Goal: Answer question/provide support: Share knowledge or assist other users

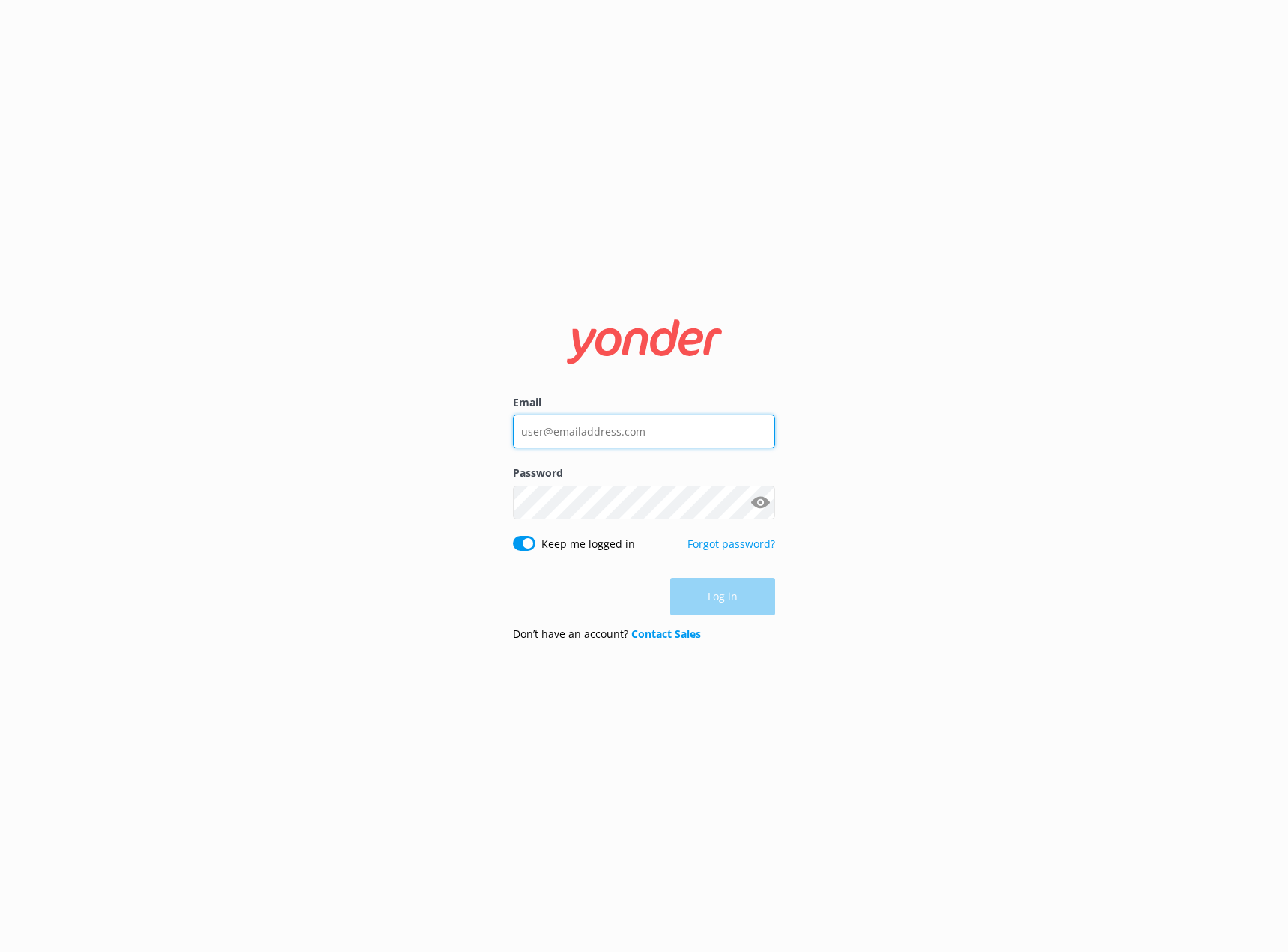
type input "[EMAIL_ADDRESS][DOMAIN_NAME]"
click at [748, 605] on div "Log in" at bounding box center [644, 597] width 262 height 38
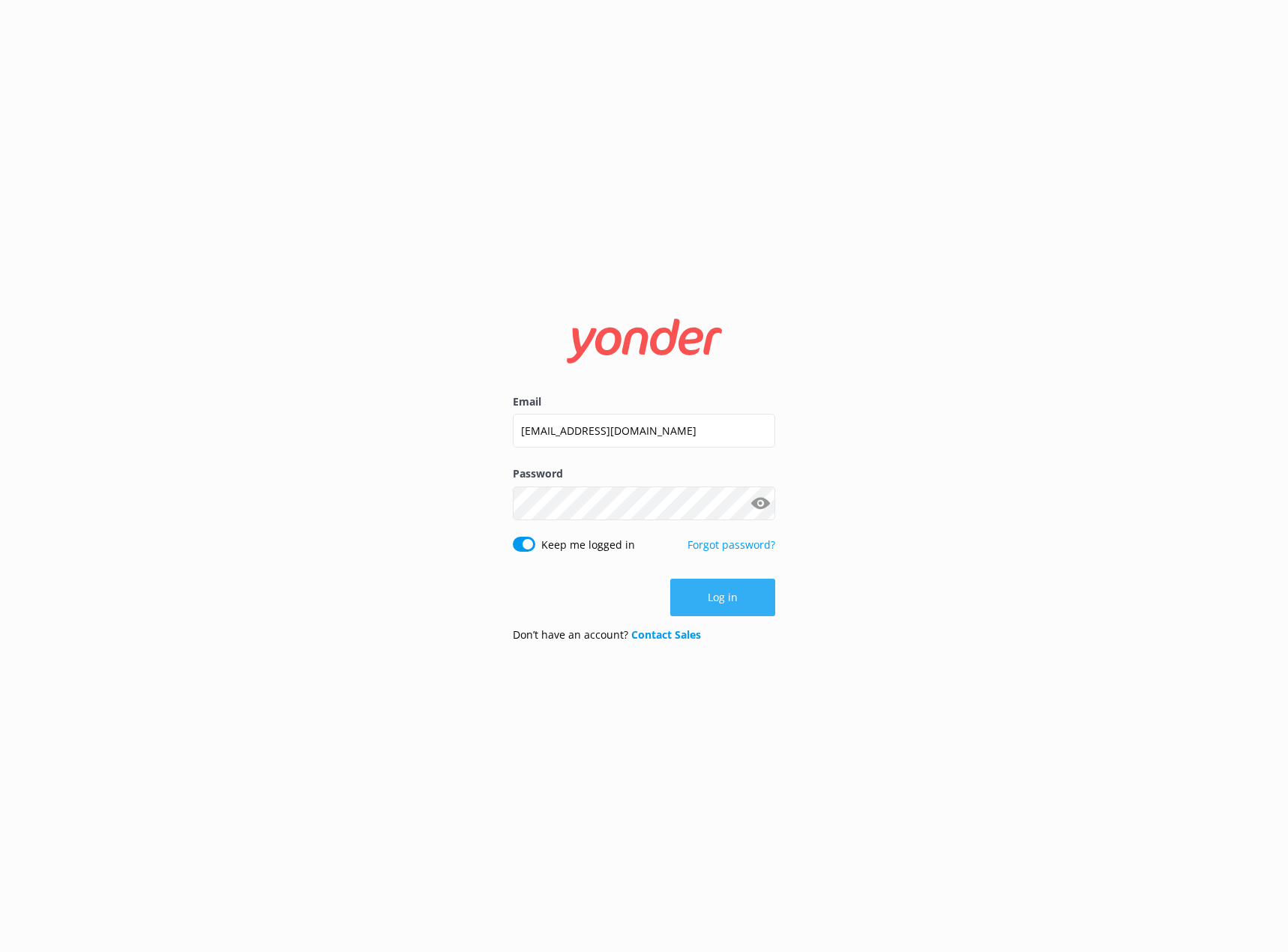
click at [735, 607] on button "Log in" at bounding box center [723, 597] width 105 height 38
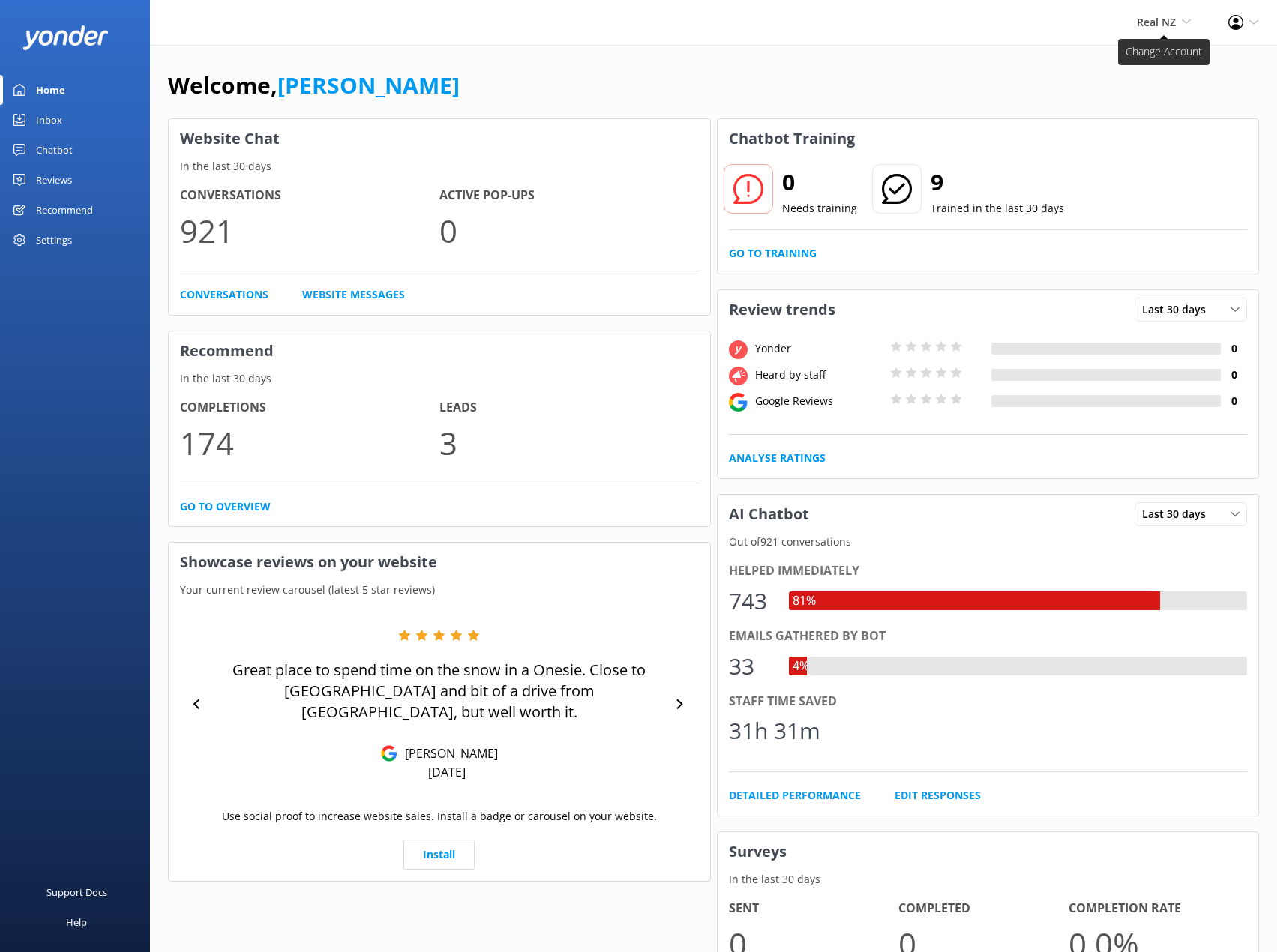
click at [1144, 26] on span "Real NZ" at bounding box center [1156, 22] width 39 height 14
click at [1128, 87] on link "Cardrona x Treble Cone" at bounding box center [1134, 100] width 150 height 36
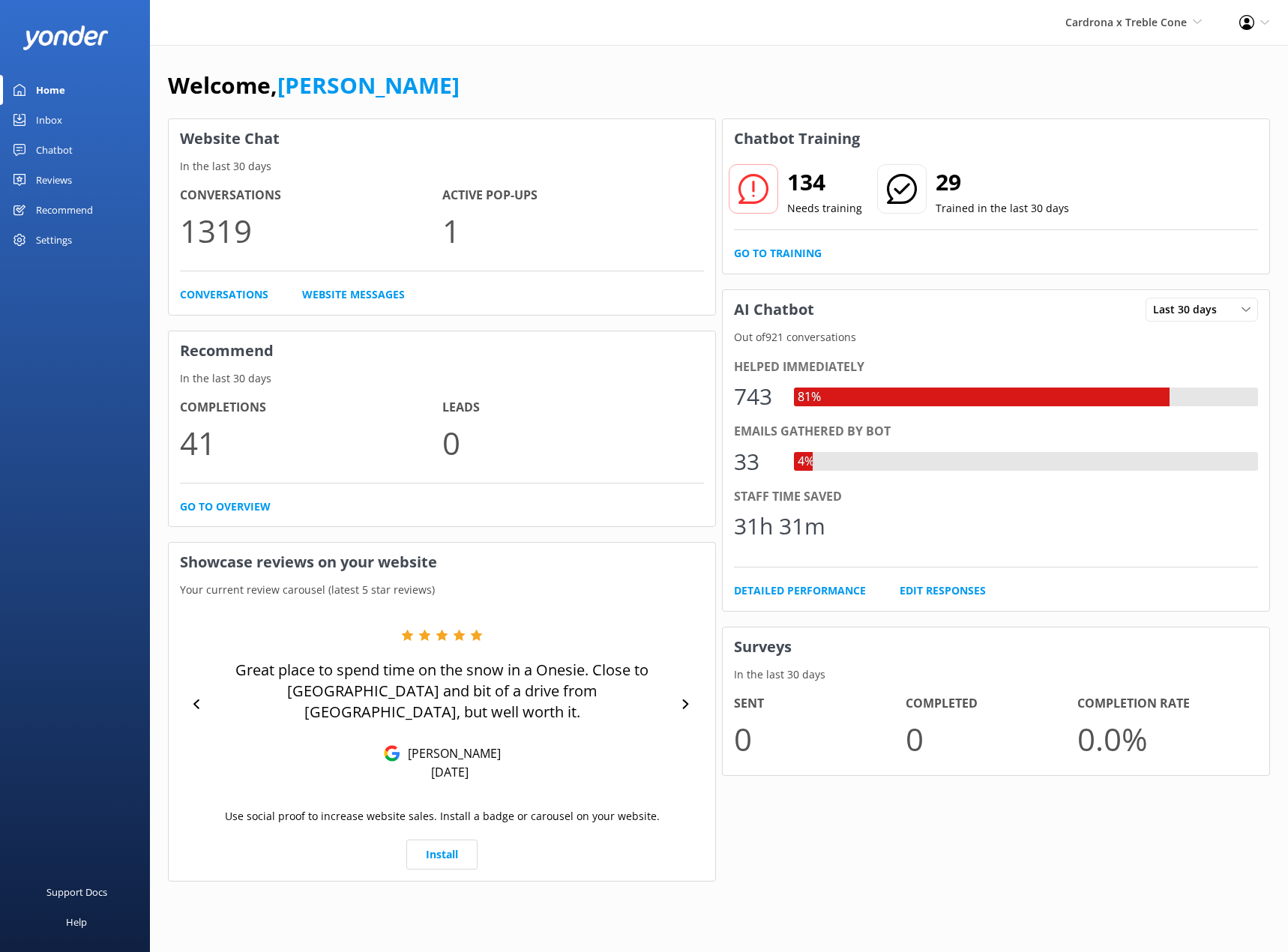
click at [74, 159] on link "Chatbot" at bounding box center [74, 150] width 150 height 30
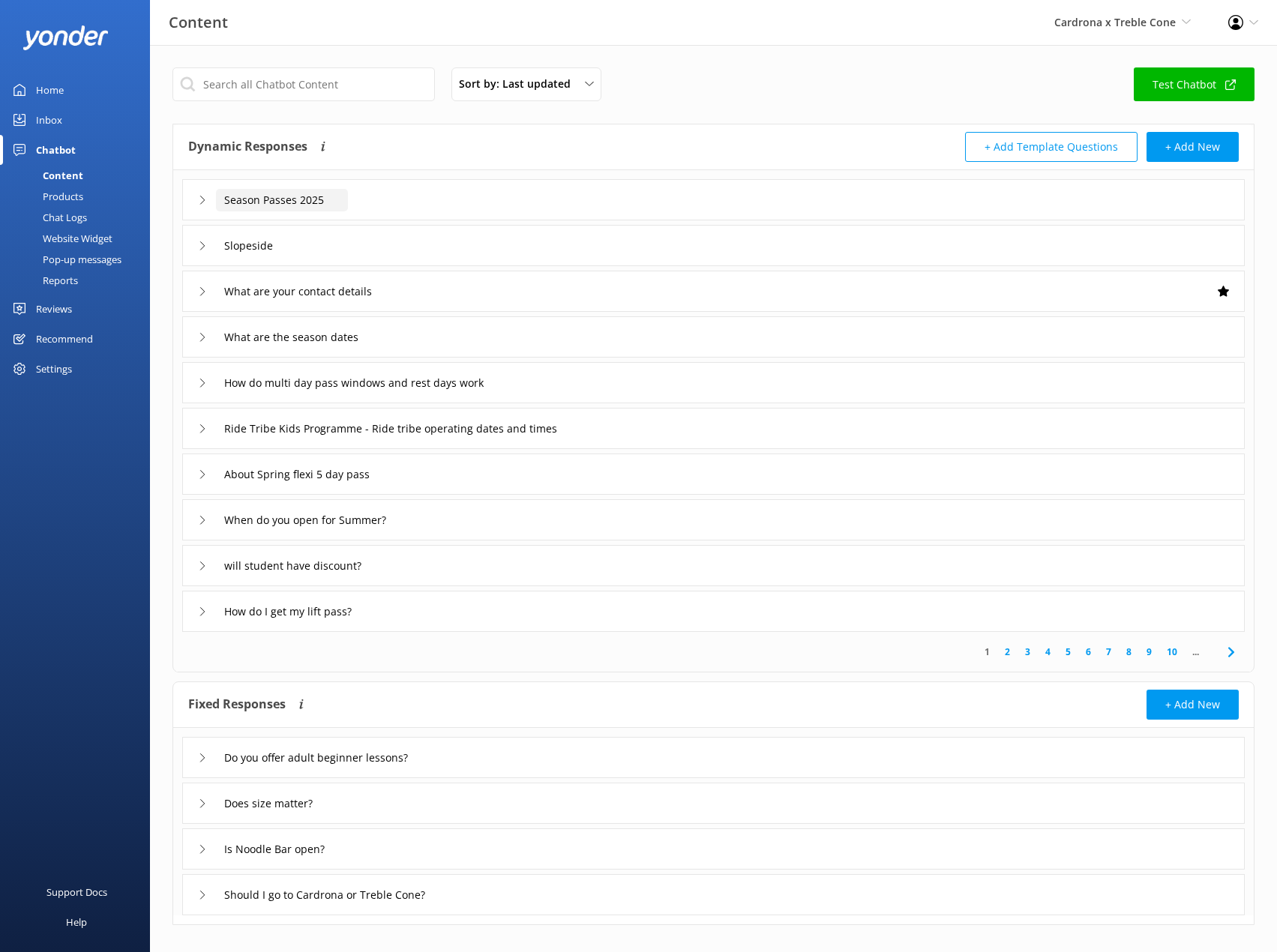
click at [325, 200] on input "Season Passes 2025" at bounding box center [282, 200] width 132 height 23
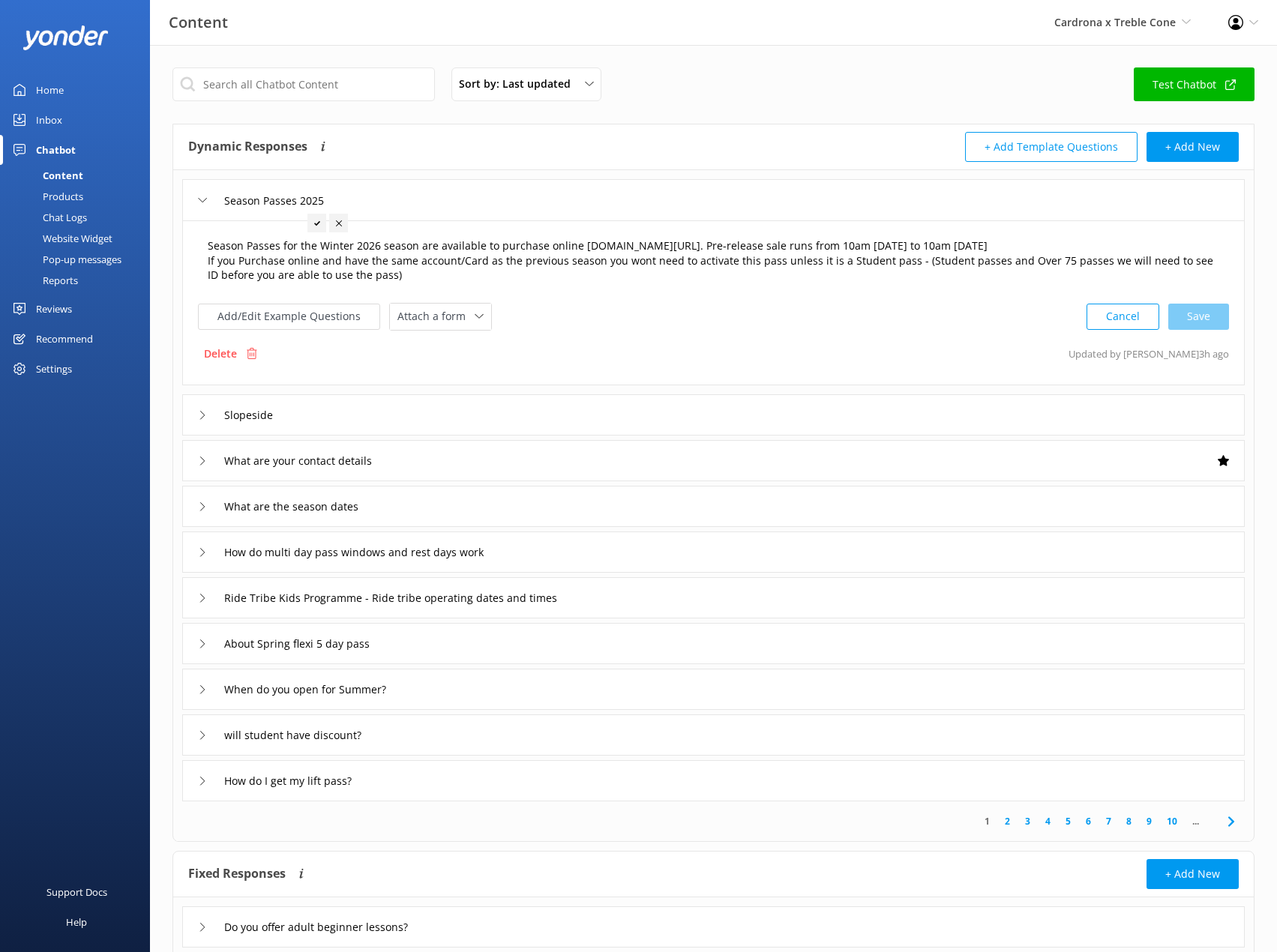
click at [828, 260] on textarea "Season Passes for the Winter 2026 season are available to purchase online [DOMA…" at bounding box center [713, 261] width 1028 height 62
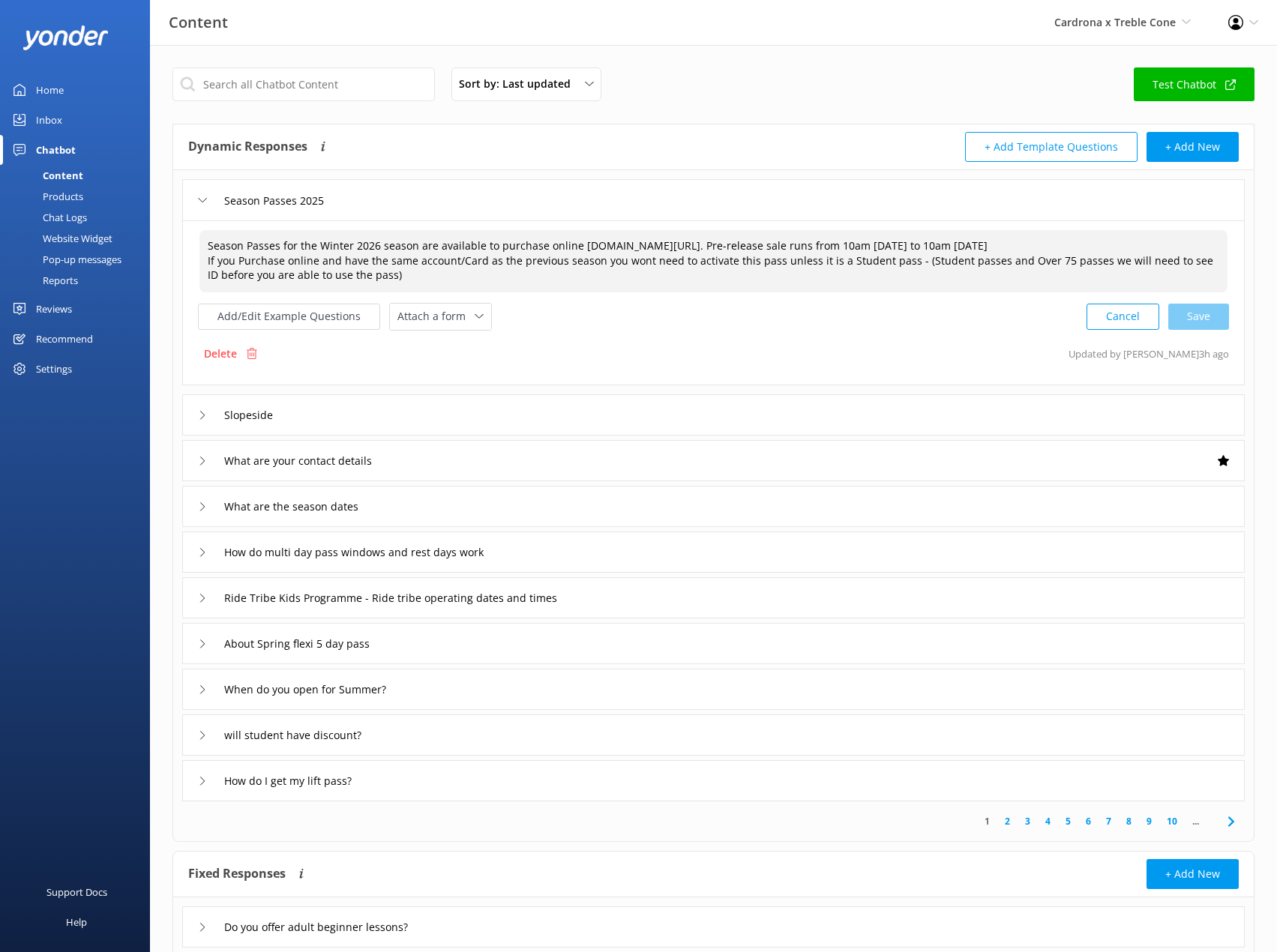
drag, startPoint x: 813, startPoint y: 246, endPoint x: 270, endPoint y: 249, distance: 543.0
click at [270, 249] on textarea "Season Passes for the Winter 2026 season are available to purchase online cardr…" at bounding box center [713, 261] width 1028 height 62
click at [306, 248] on textarea "Season Passes for the Winter 2026 season are available to purchase online cardr…" at bounding box center [713, 261] width 1028 height 62
click at [329, 199] on input "Season Passes 2025" at bounding box center [282, 200] width 132 height 23
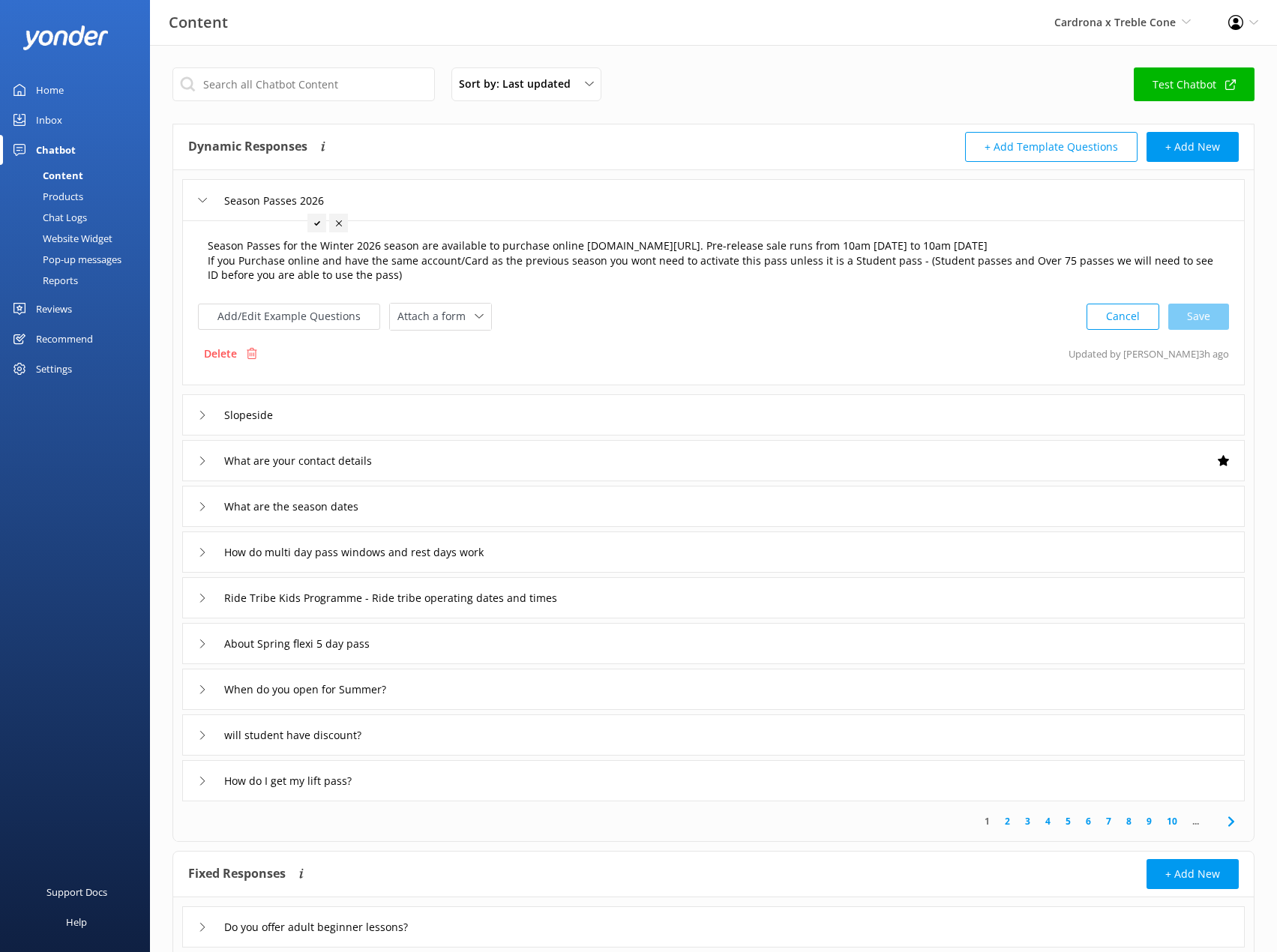
type input "Season Passes 2025"
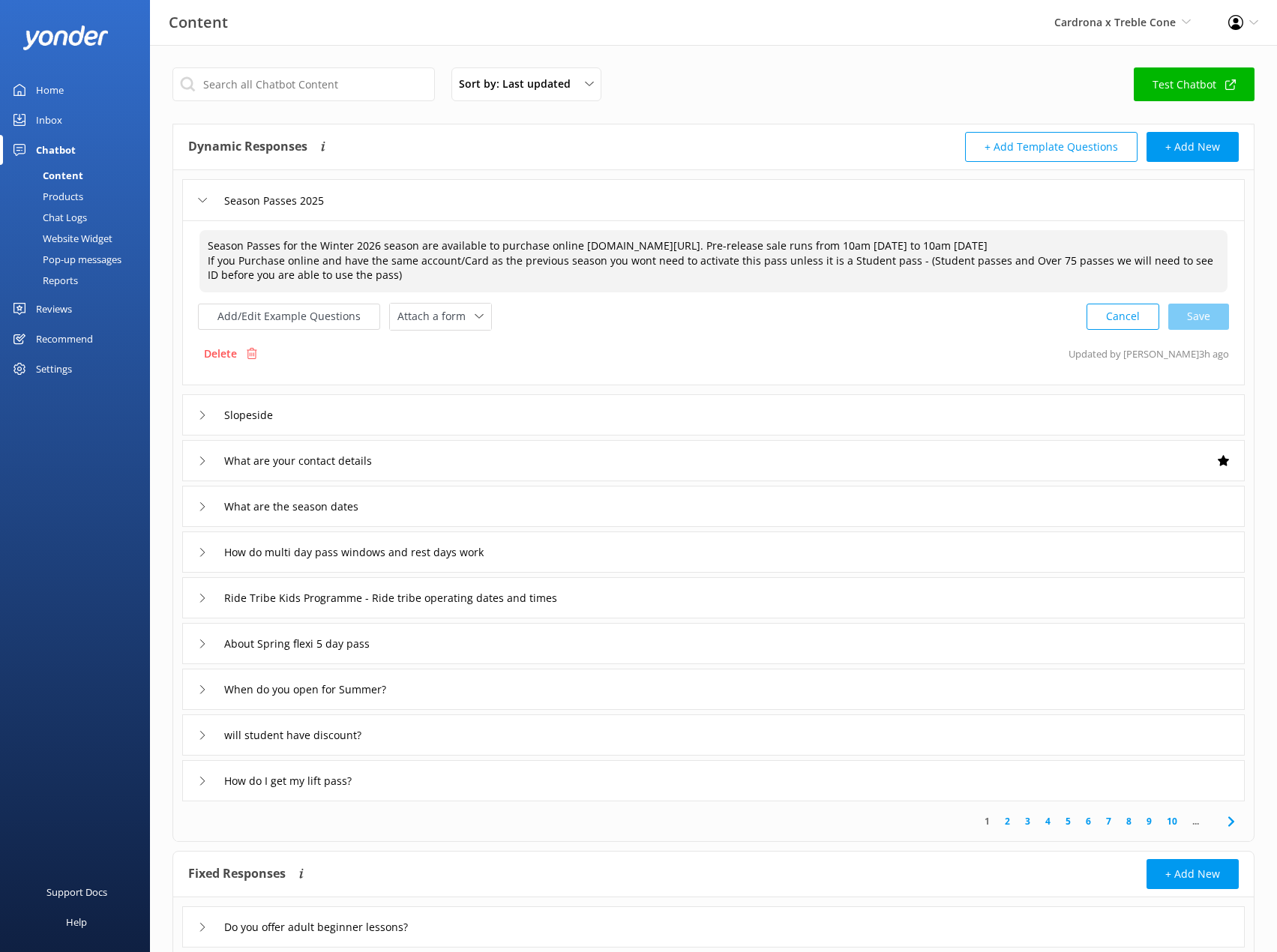
click at [454, 275] on textarea "Season Passes for the Winter 2026 season are available to purchase online cardr…" at bounding box center [713, 261] width 1028 height 62
click at [643, 300] on div "Season Passes for the Winter 2026 season are available to purchase online cardr…" at bounding box center [713, 279] width 1031 height 102
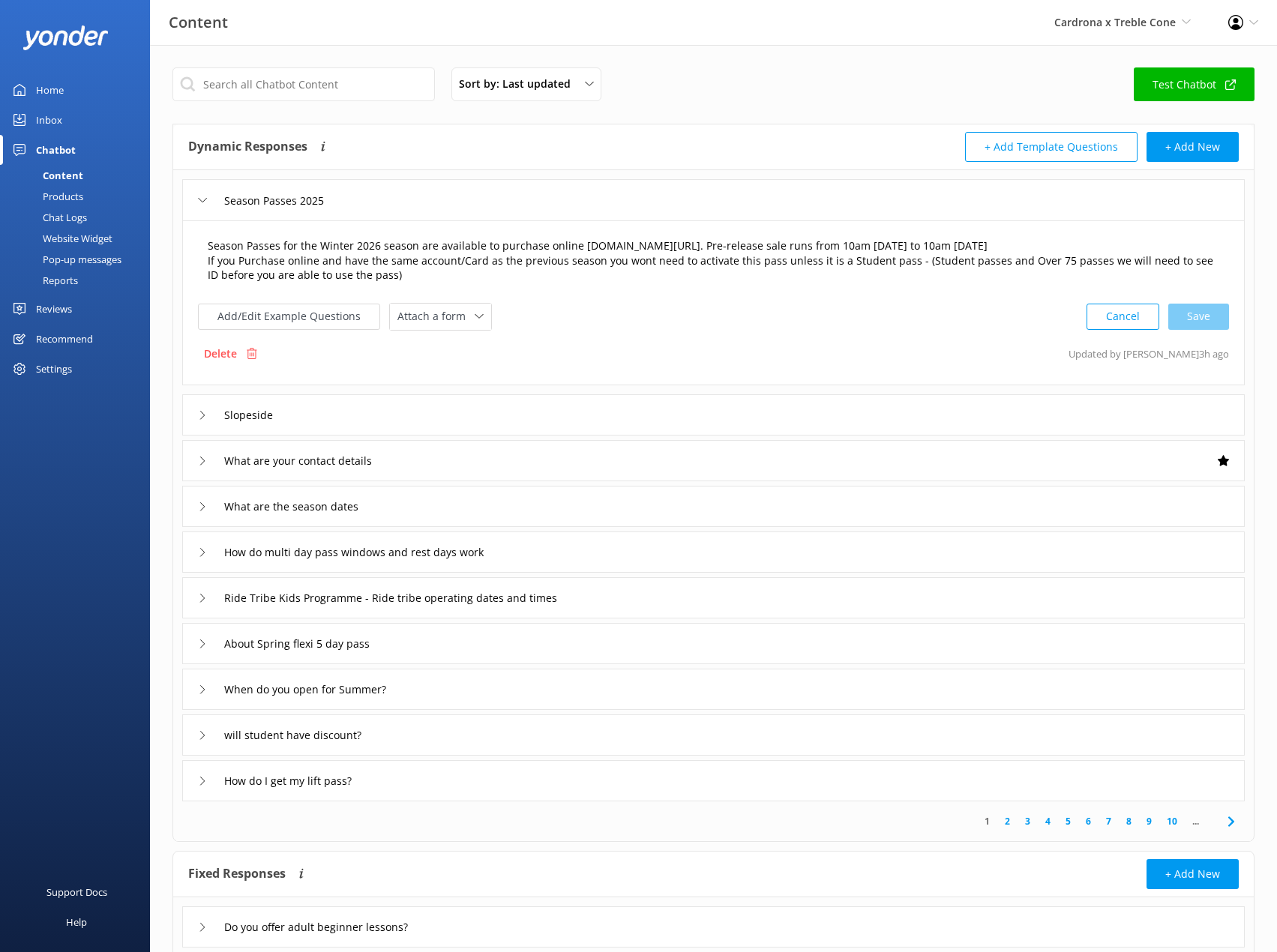
click at [413, 238] on textarea "Season Passes for the Winter 2026 season are available to purchase online cardr…" at bounding box center [713, 261] width 1028 height 62
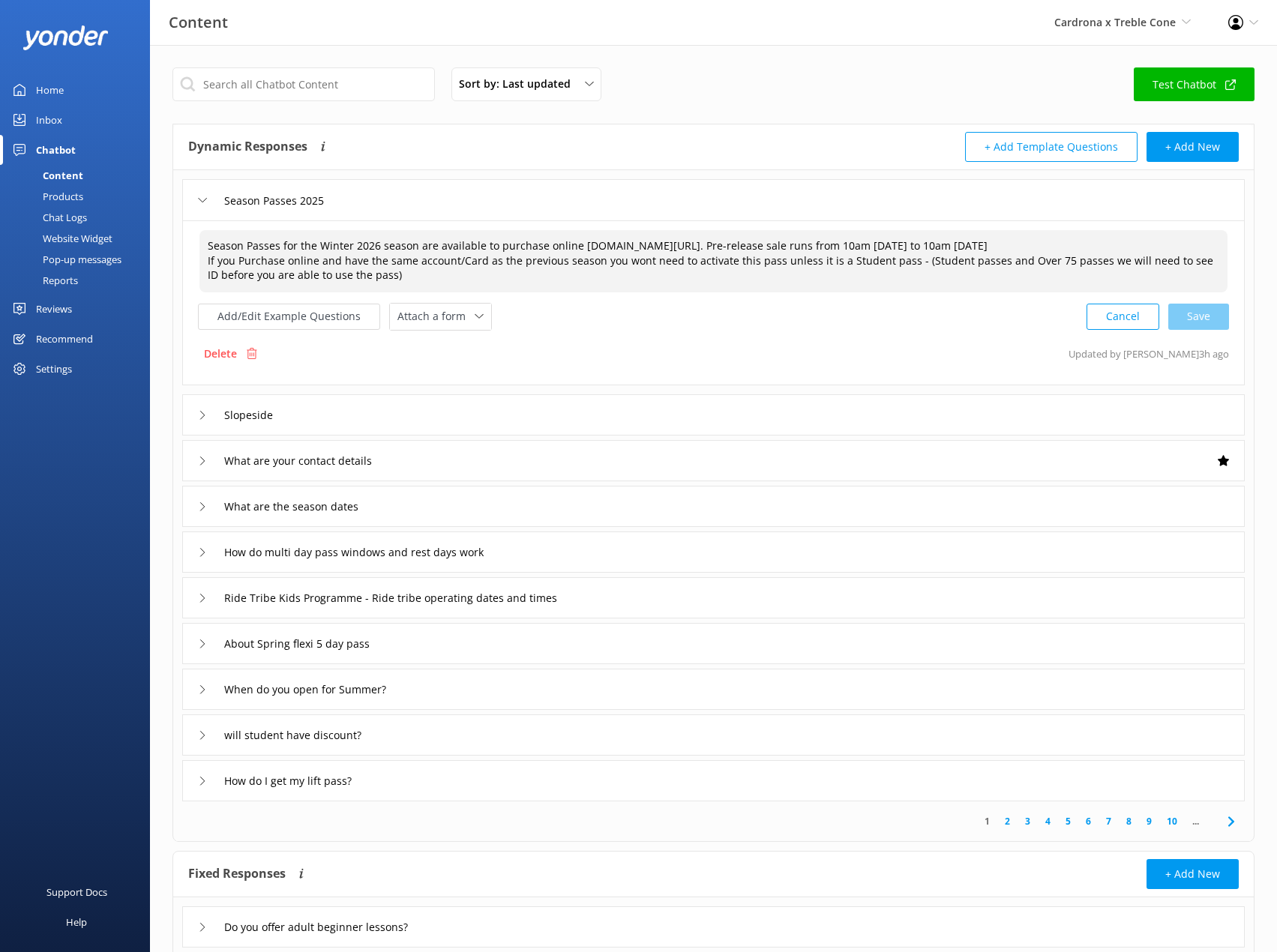
click at [1193, 322] on div "Cancel Save" at bounding box center [1157, 317] width 143 height 28
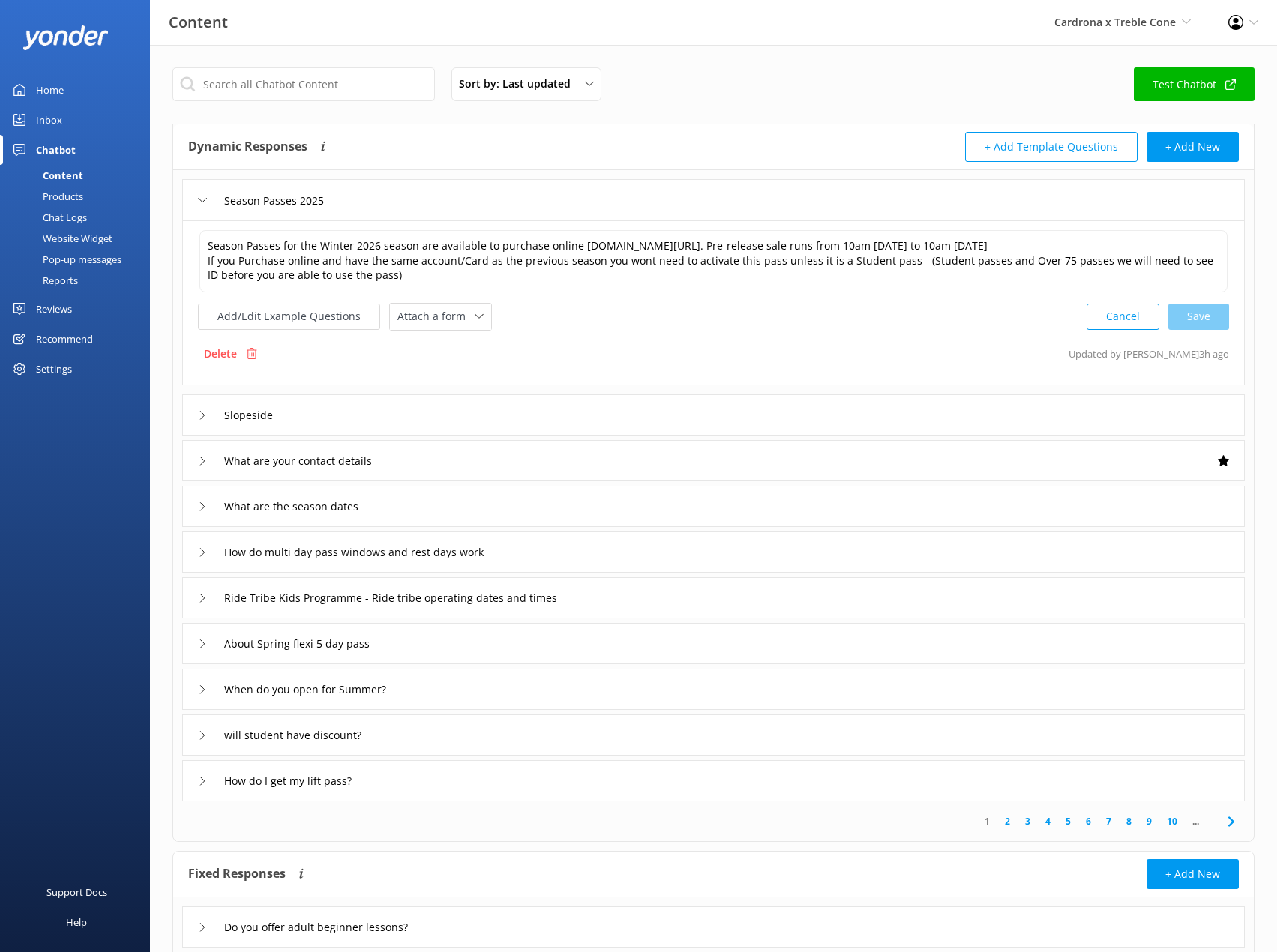
click at [1200, 354] on p "Updated by Nat Rover 3h ago" at bounding box center [1148, 354] width 160 height 29
click at [1201, 354] on p "Updated by Nat Rover 3h ago" at bounding box center [1148, 354] width 160 height 29
click at [1154, 353] on p "Updated by Nat Rover 3h ago" at bounding box center [1148, 354] width 160 height 29
click at [204, 412] on icon at bounding box center [202, 415] width 9 height 9
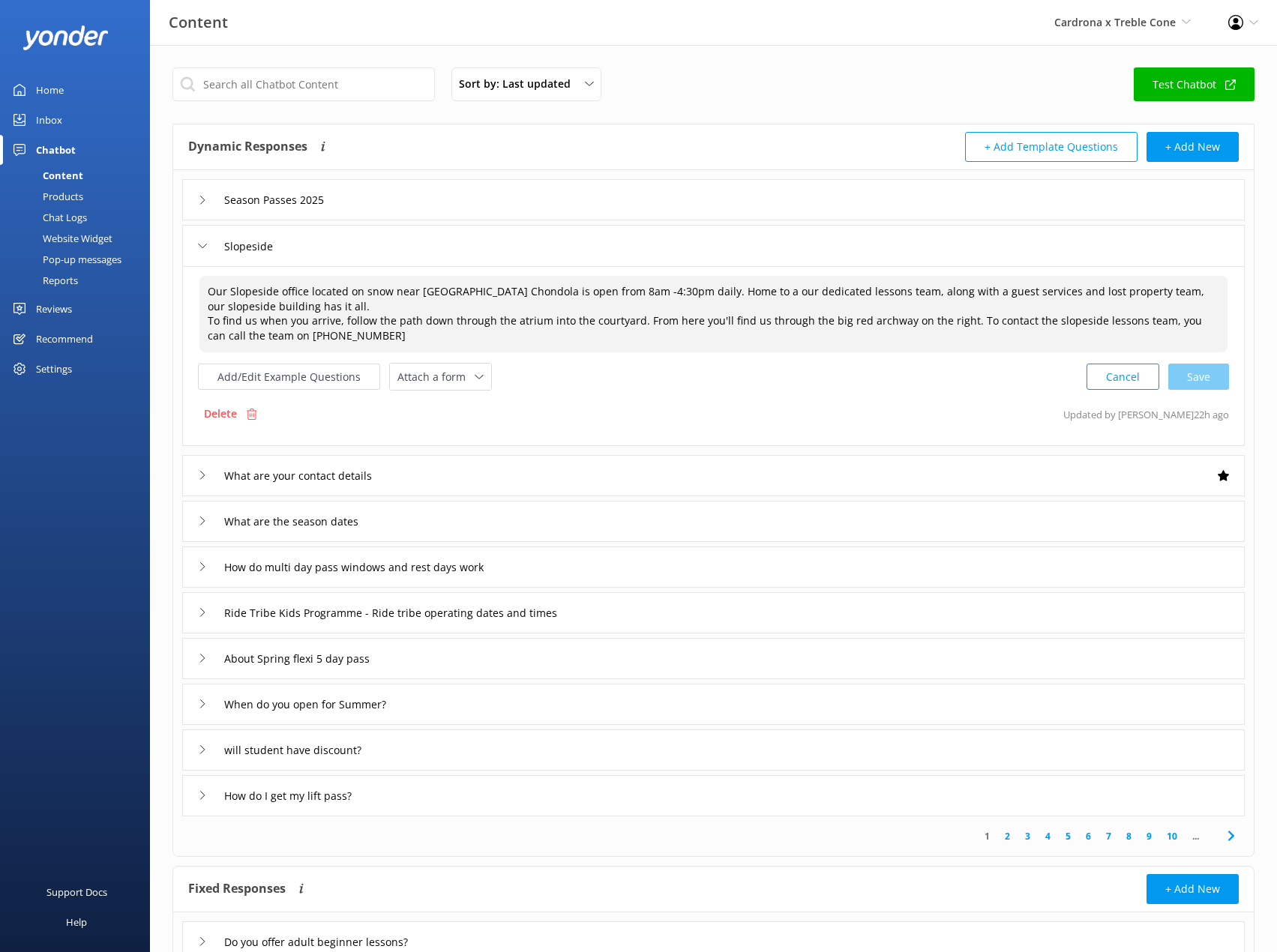
click at [310, 293] on textarea "Our Slopeside office located on snow near McDougals Chondola is open from 8am -…" at bounding box center [713, 313] width 1028 height 76
click at [311, 293] on textarea "Our Slopeside office located on snow near McDougals Chondola is open from 8am -…" at bounding box center [713, 313] width 1028 height 76
click at [312, 293] on textarea "Our Slopeside office located on snow near McDougals Chondola is open from 8am -…" at bounding box center [713, 313] width 1028 height 76
click at [360, 317] on textarea "Our Slopeside office located on snow near McDougals Chondola is open from 8am -…" at bounding box center [713, 313] width 1028 height 76
click at [206, 243] on icon at bounding box center [202, 246] width 9 height 9
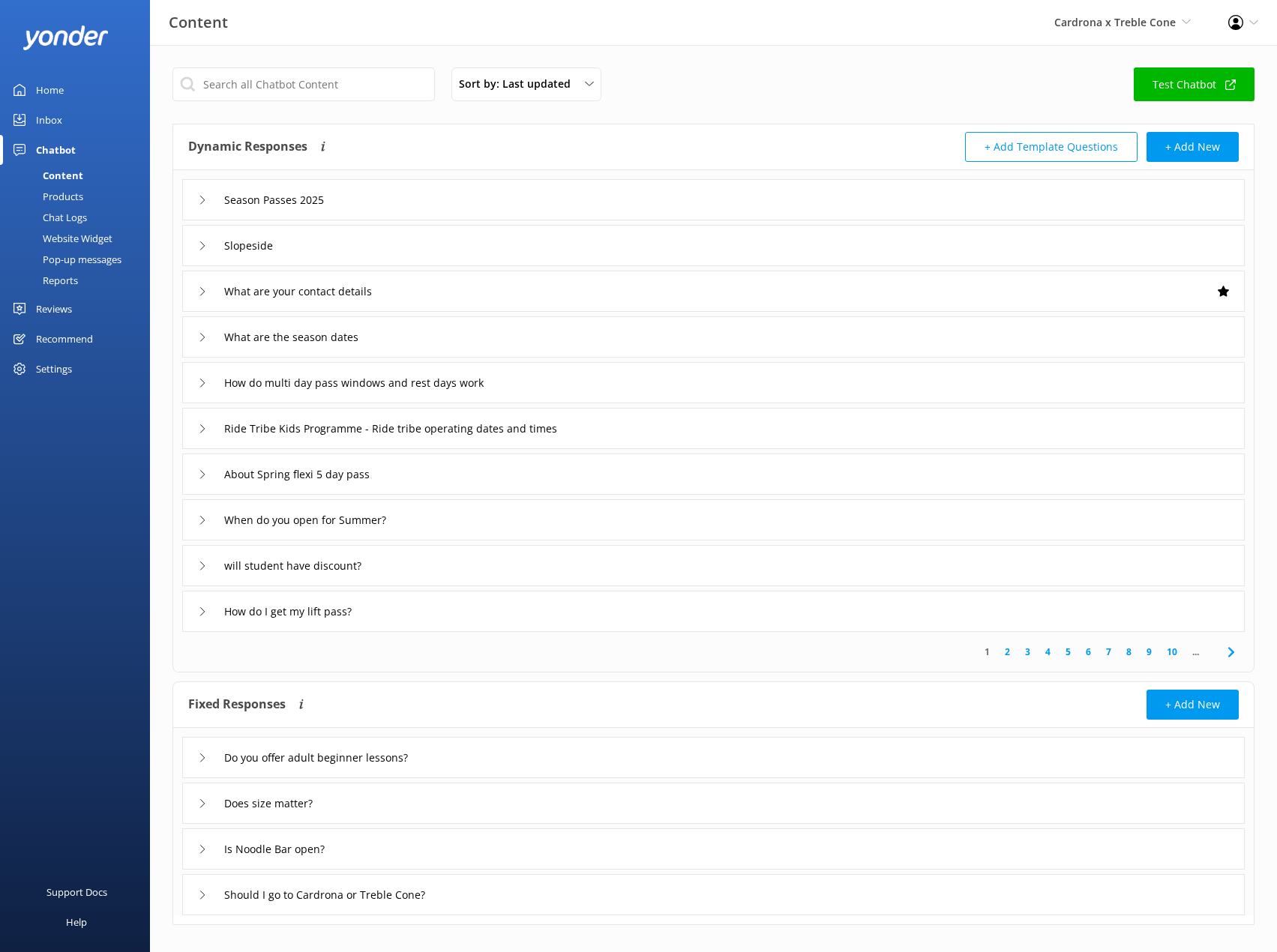
click at [198, 293] on icon at bounding box center [202, 291] width 9 height 9
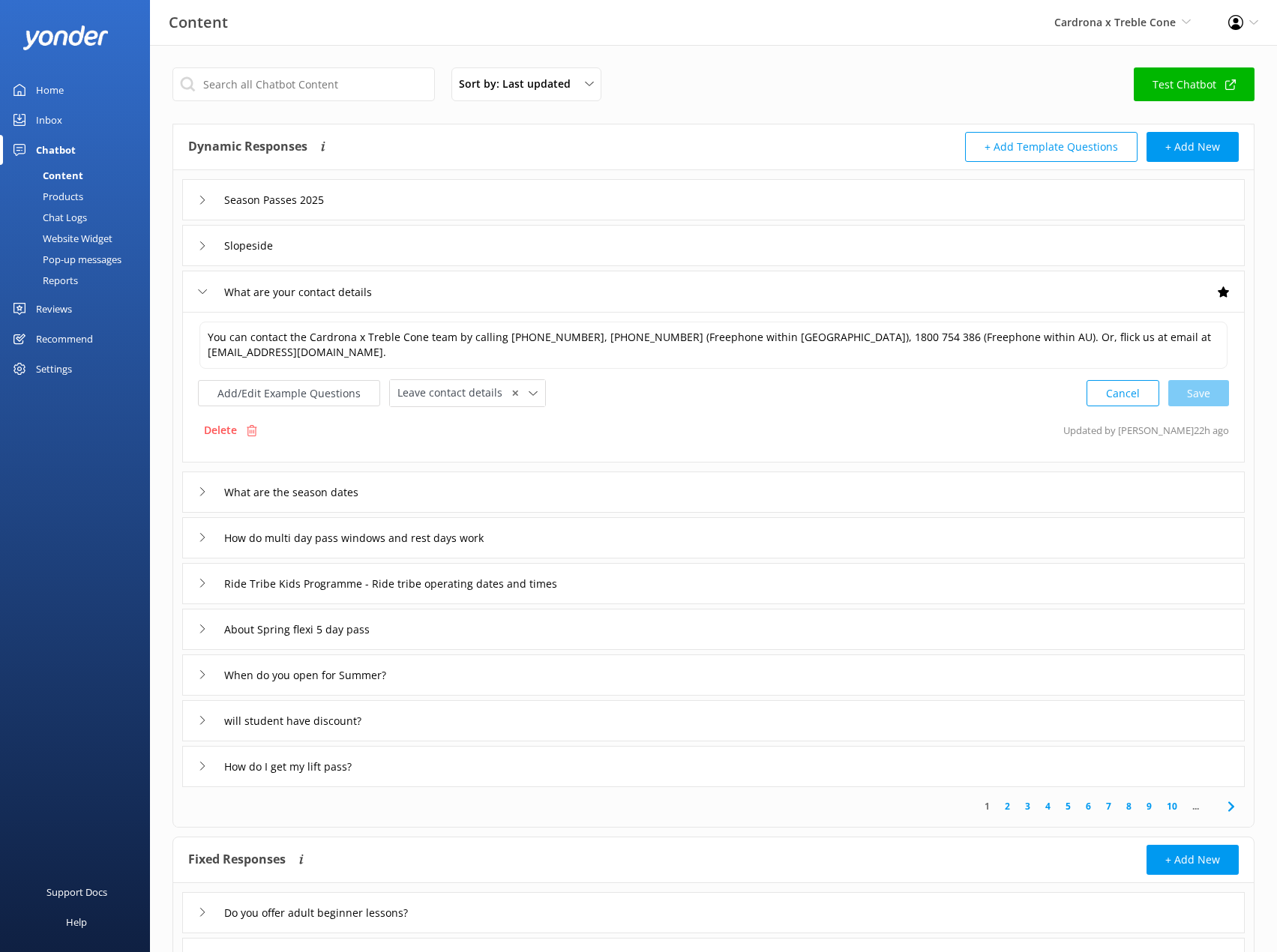
click at [198, 293] on icon at bounding box center [202, 291] width 9 height 9
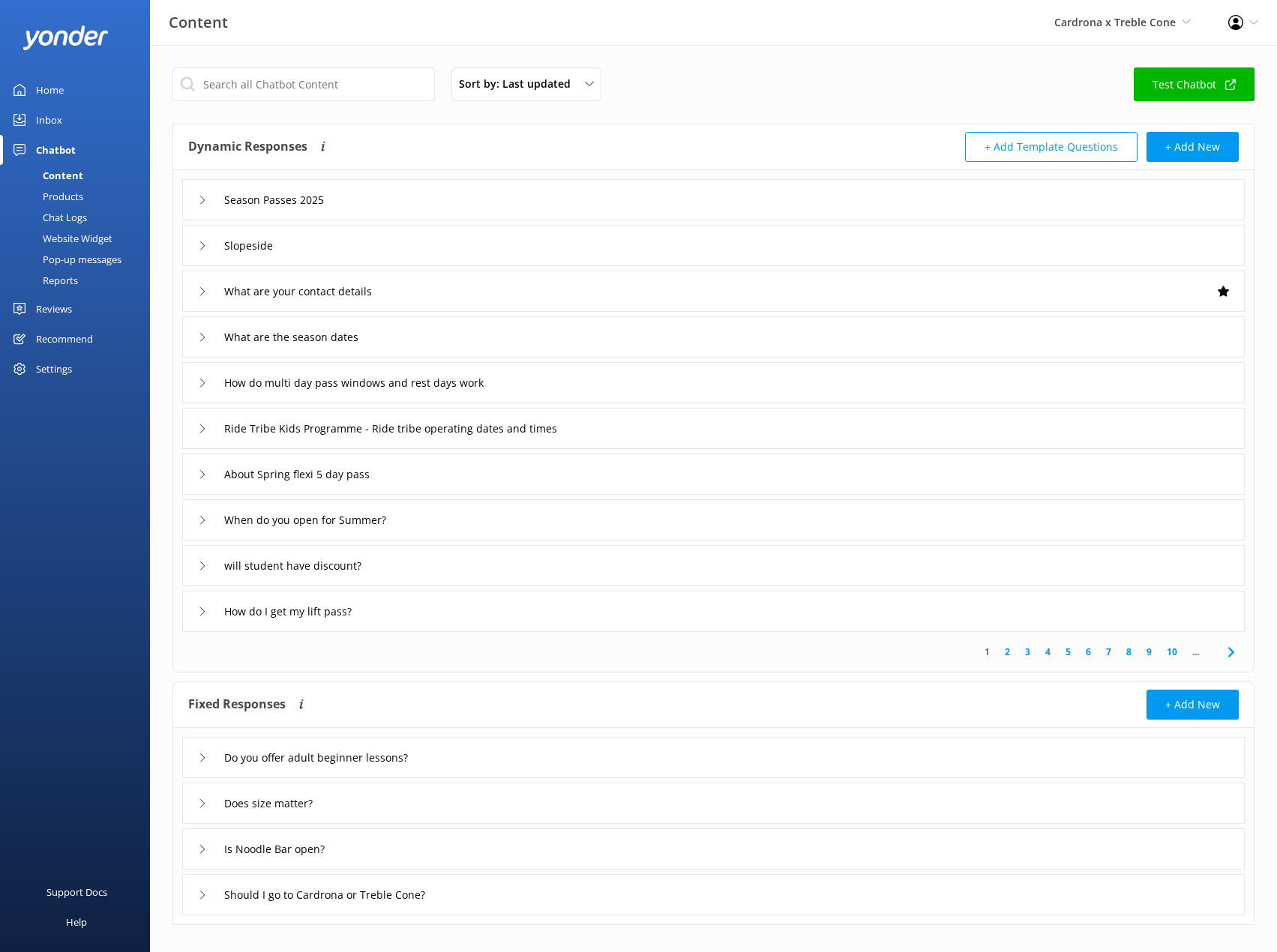
click at [269, 213] on div "Season Passes 2025" at bounding box center [713, 200] width 1063 height 41
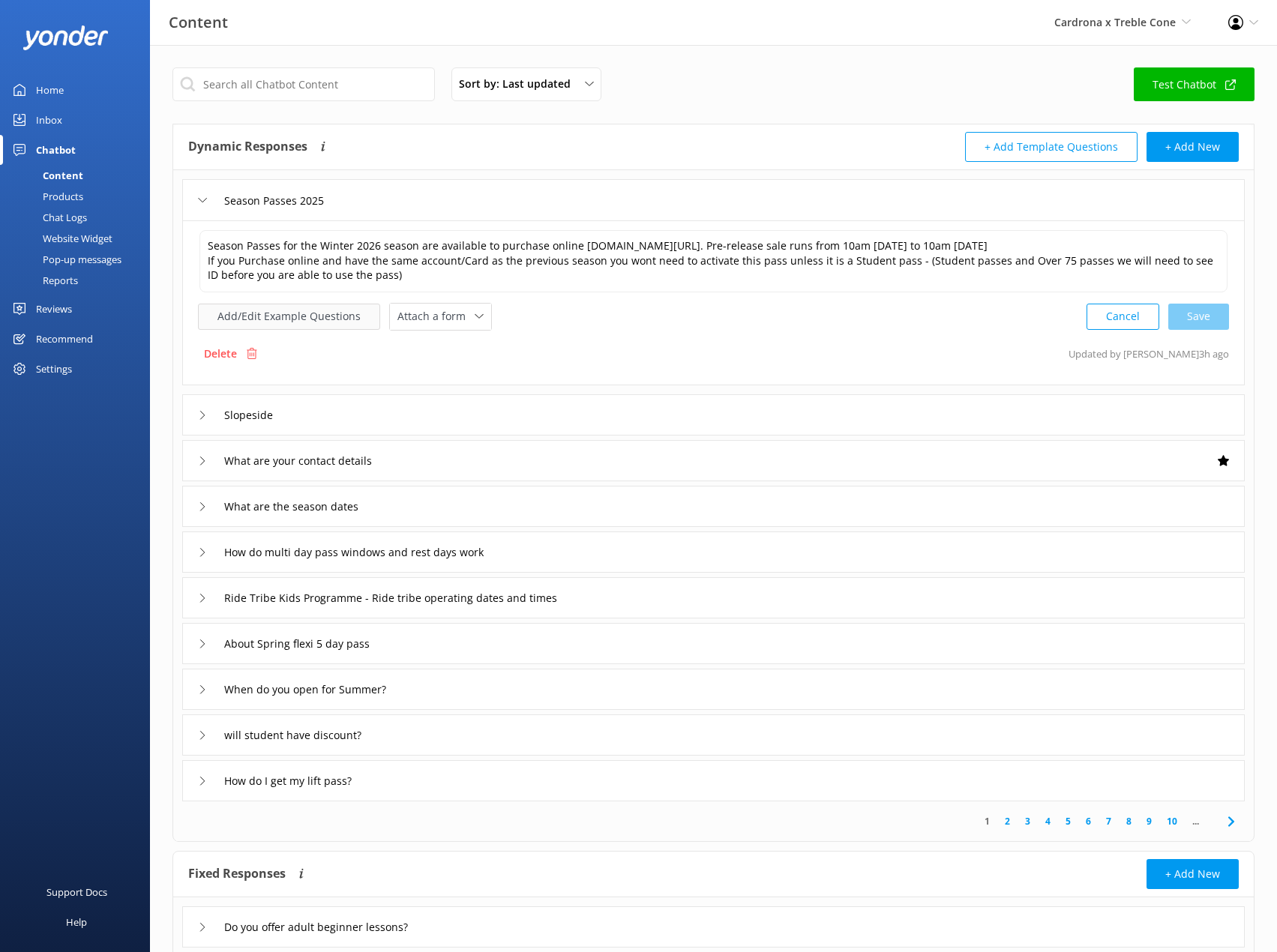
click at [312, 322] on button "Add/Edit Example Questions" at bounding box center [289, 317] width 182 height 26
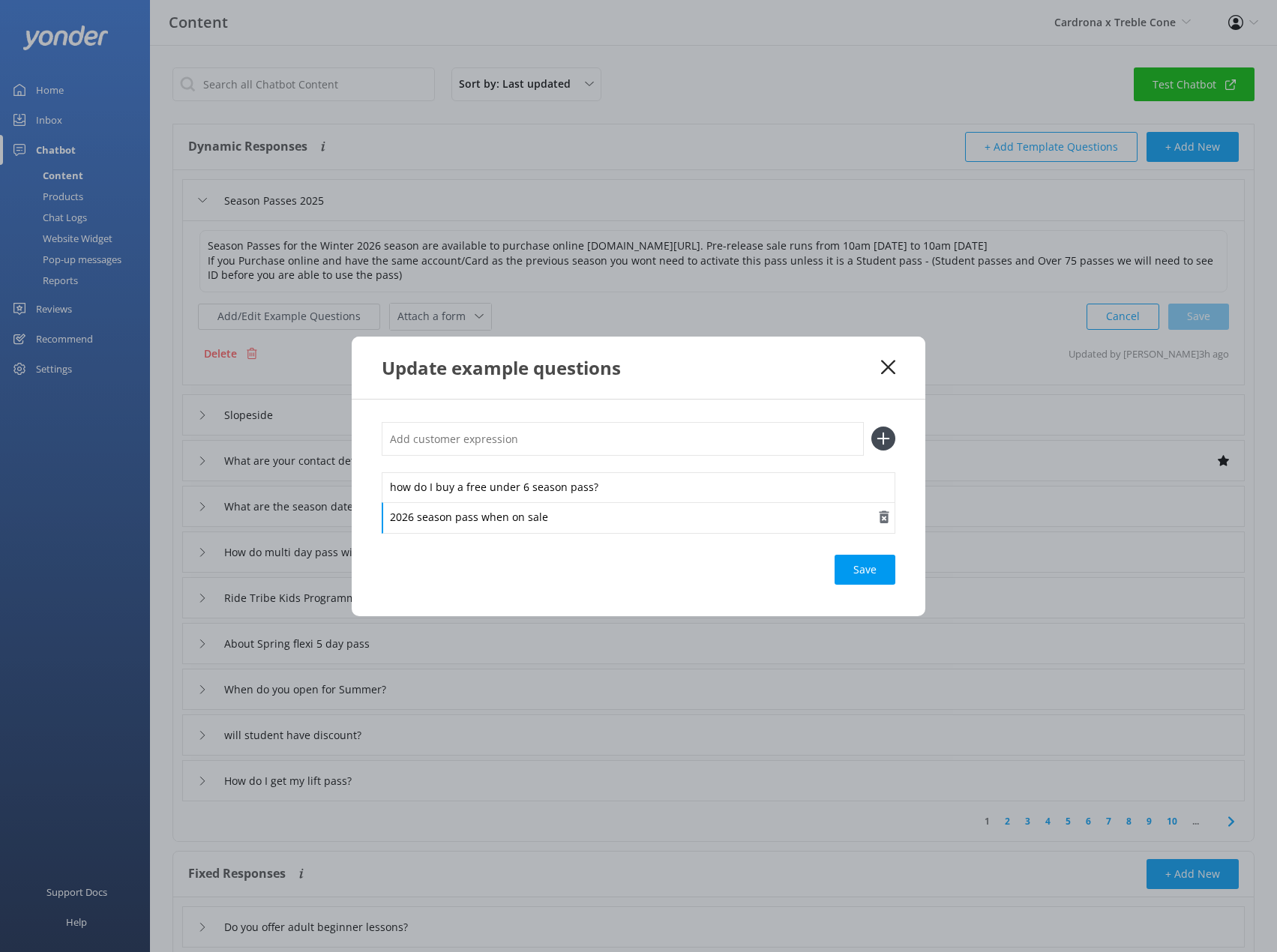
click at [457, 521] on div "2026 season pass when on sale" at bounding box center [638, 518] width 514 height 32
click at [460, 520] on div "2026 season pass when on sale" at bounding box center [638, 518] width 514 height 32
drag, startPoint x: 460, startPoint y: 520, endPoint x: 469, endPoint y: 520, distance: 9.0
click at [461, 520] on div "2026 season pass when on sale" at bounding box center [638, 518] width 514 height 32
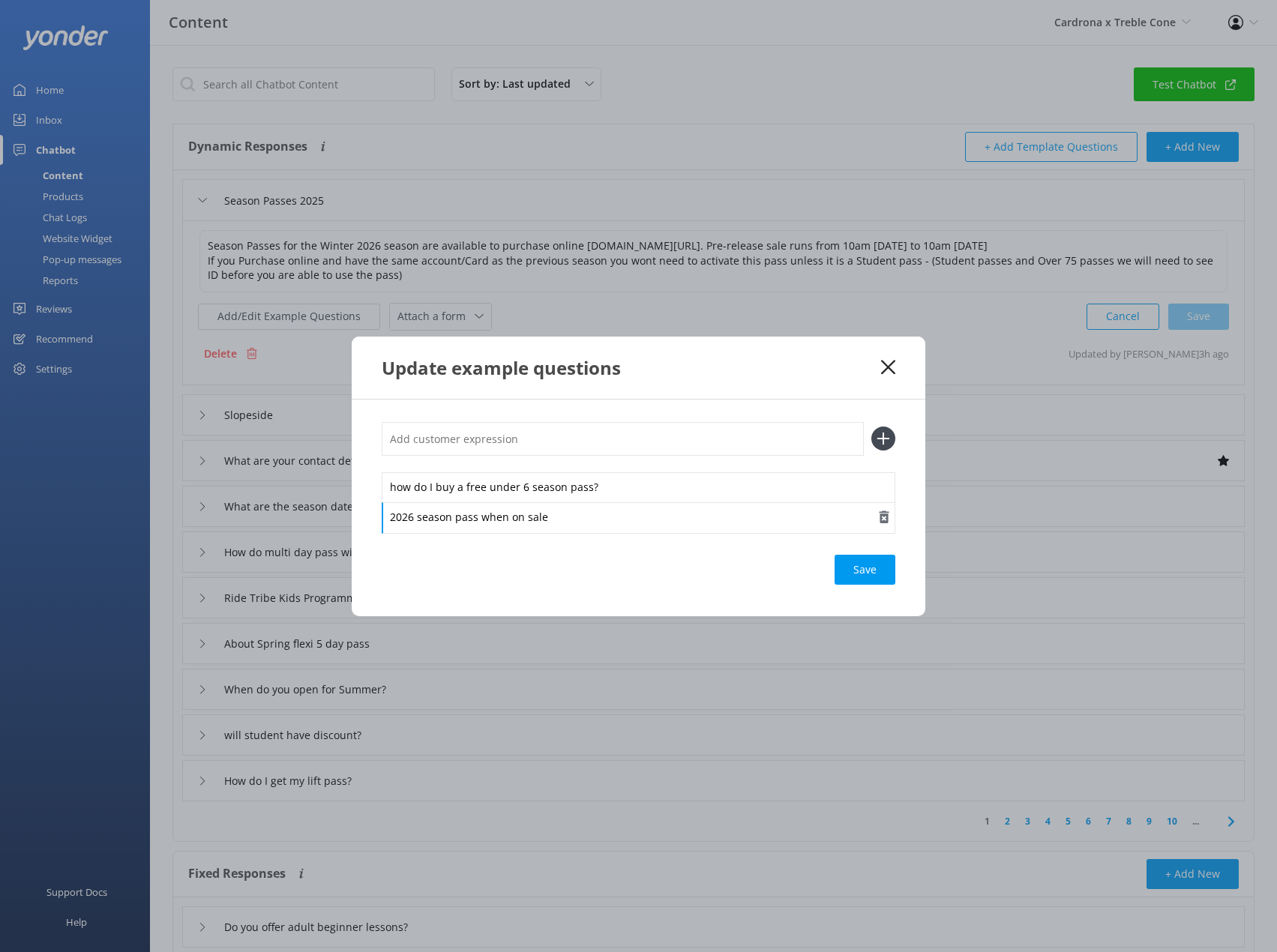
click at [589, 513] on div "2026 season pass when on sale" at bounding box center [638, 518] width 514 height 32
drag, startPoint x: 888, startPoint y: 576, endPoint x: 778, endPoint y: 506, distance: 130.4
click at [888, 575] on div "Save" at bounding box center [864, 570] width 60 height 30
click at [883, 365] on icon at bounding box center [888, 367] width 14 height 15
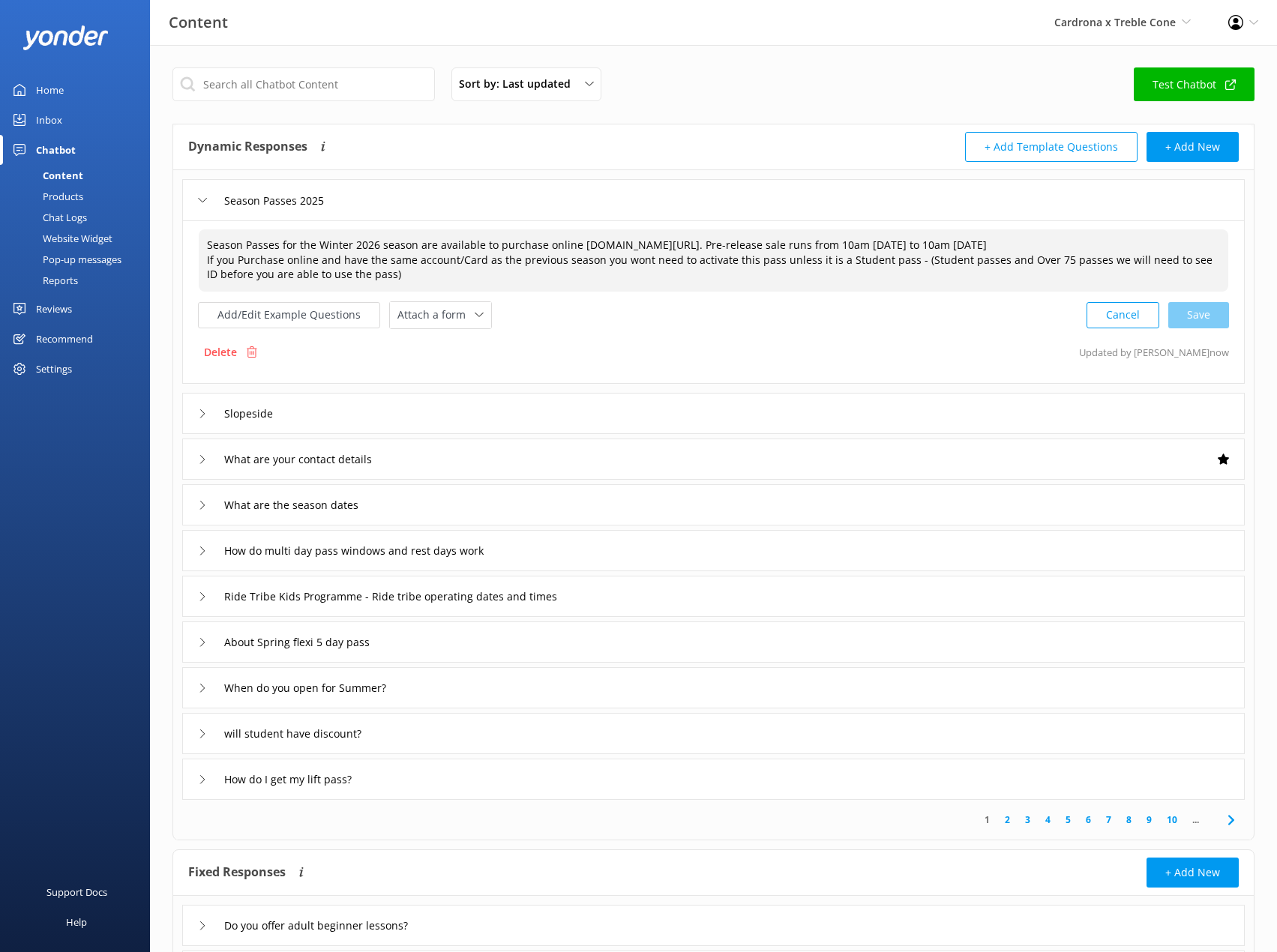
click at [783, 264] on textarea "Season Passes for the Winter 2026 season are available to purchase online cardr…" at bounding box center [713, 260] width 1029 height 62
click at [200, 248] on textarea "Season Passes for the Winter 2026 season are available to purchase online cardr…" at bounding box center [713, 260] width 1029 height 62
click at [357, 277] on textarea "Our Season Passes for the Winter 2026 season are available to purchase online c…" at bounding box center [713, 260] width 1029 height 62
click at [373, 274] on textarea "Our Season Passes for the Winter 2026 season are available to purchase online c…" at bounding box center [713, 260] width 1029 height 62
type textarea "Our Season Passes for the Winter 2026 season are available to purchase online c…"
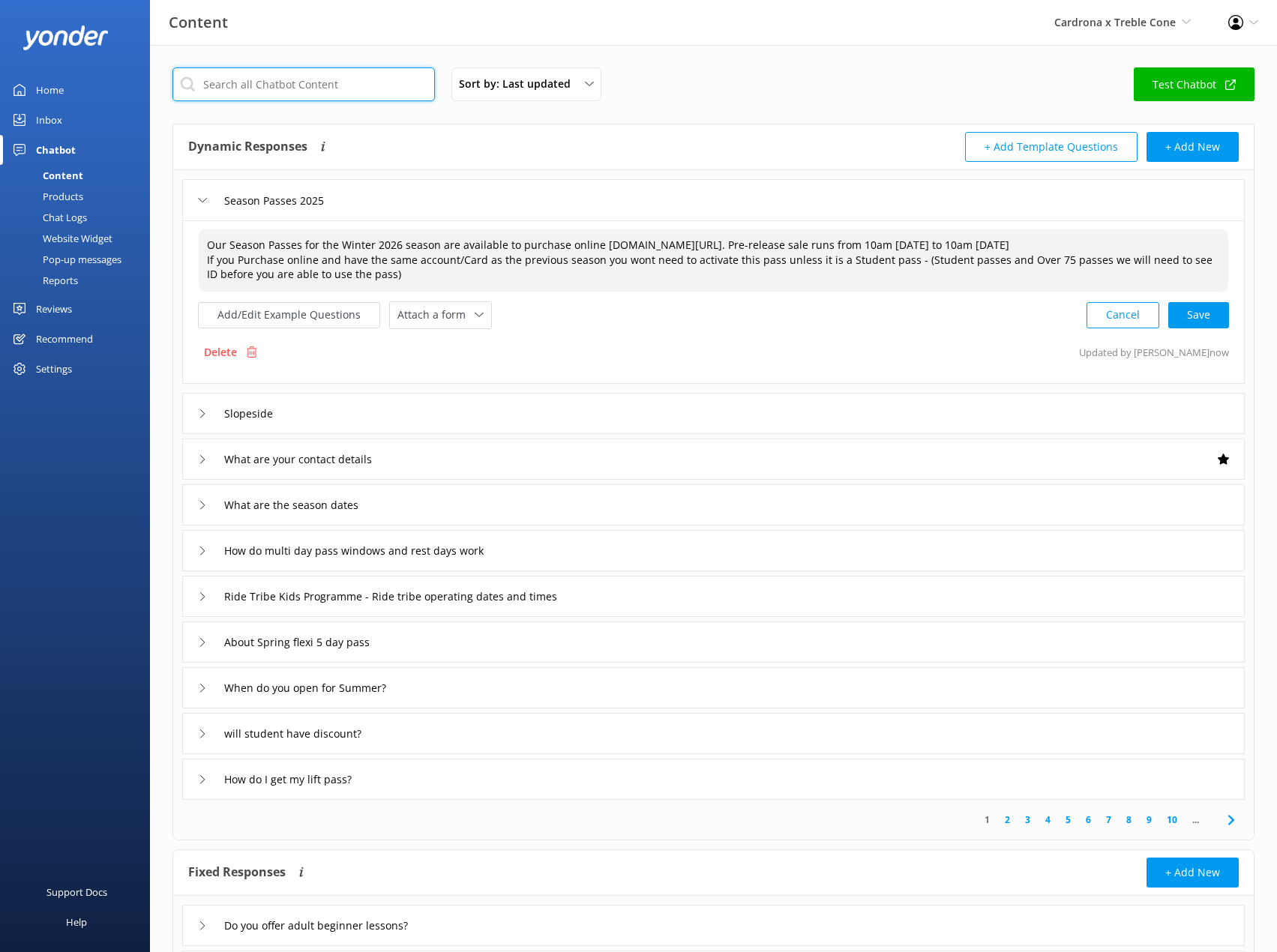
click at [270, 95] on input "text" at bounding box center [304, 84] width 263 height 34
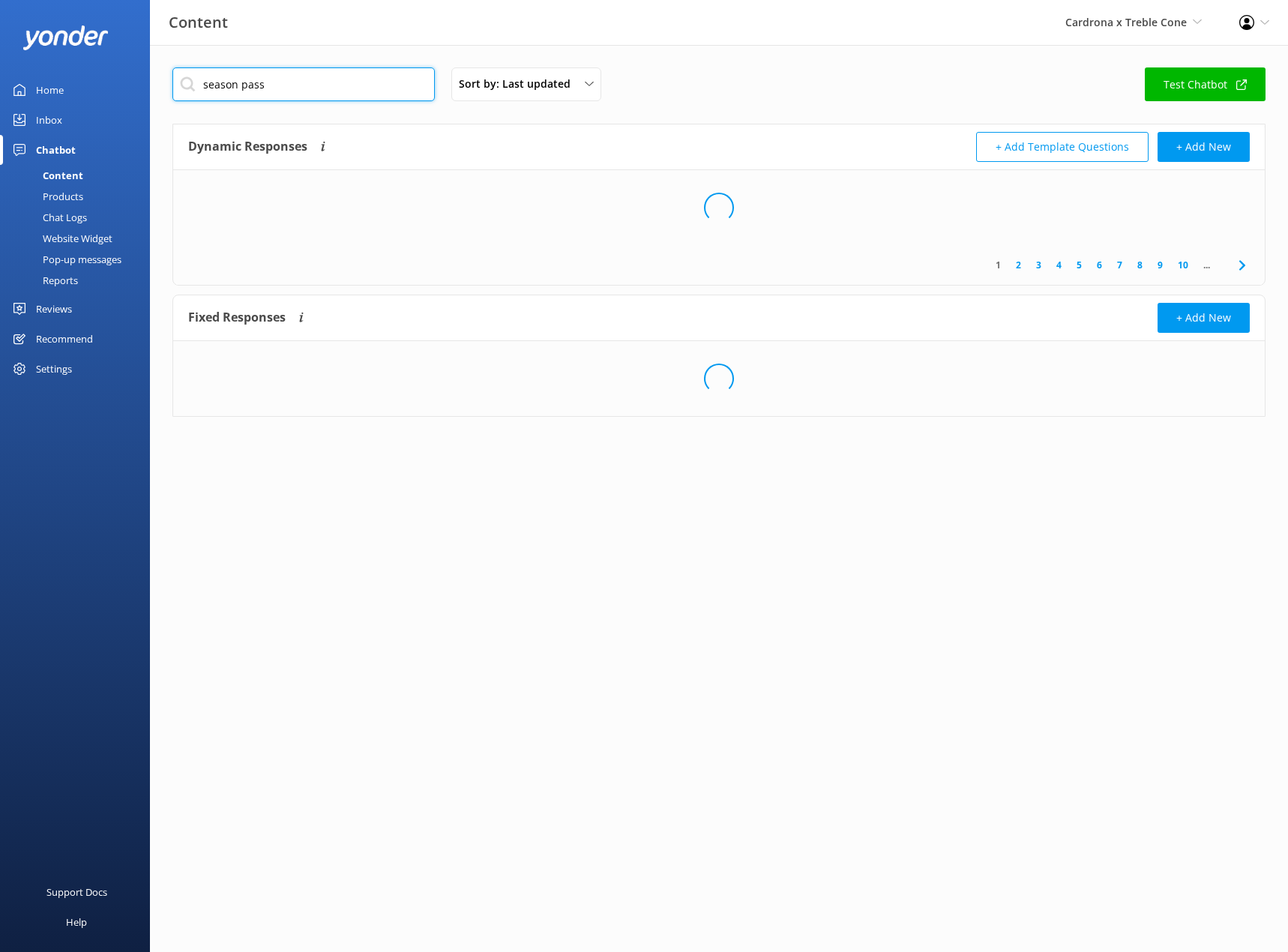
type input "season pass"
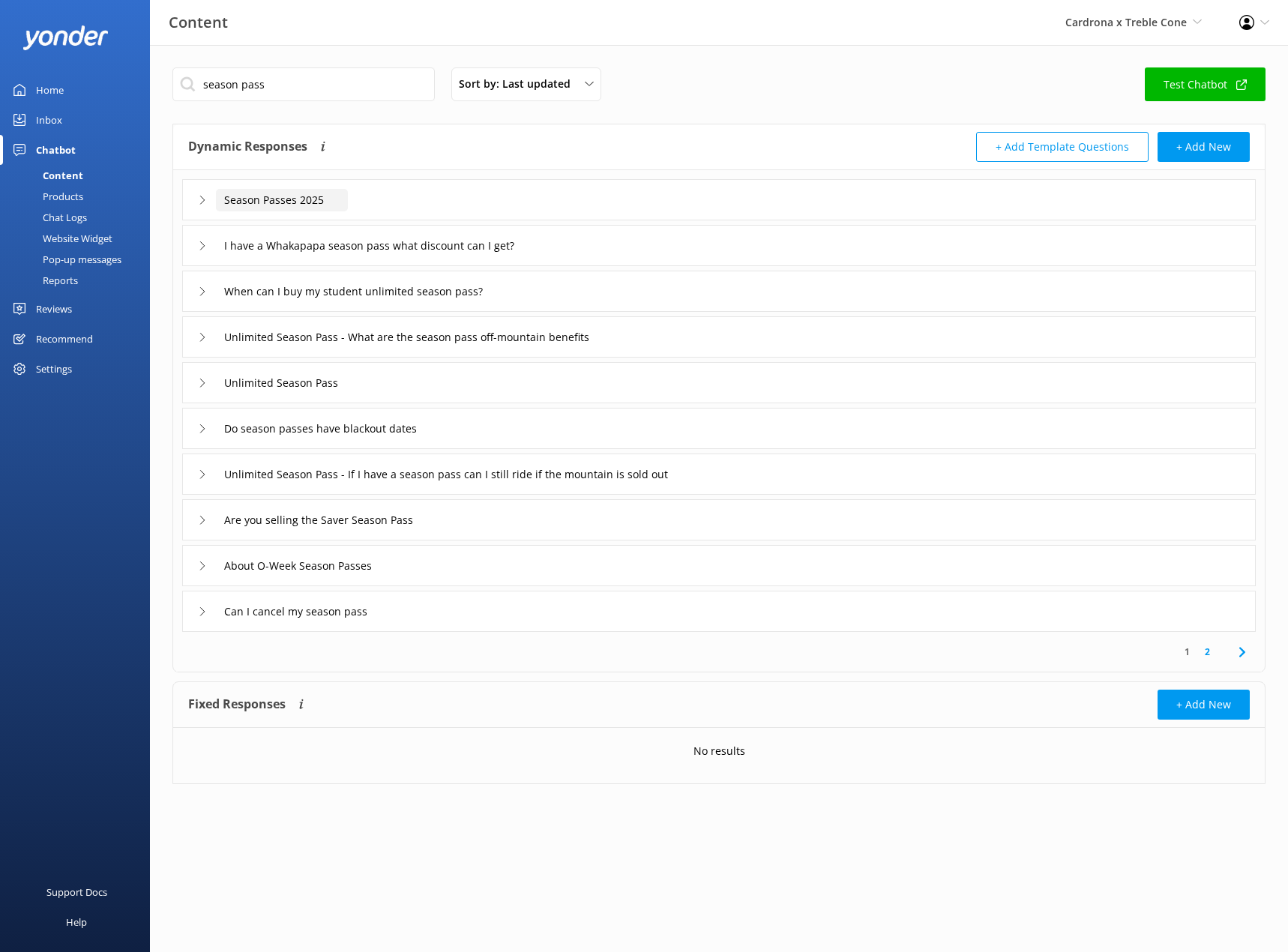
click at [285, 199] on input "Season Passes 2025" at bounding box center [282, 200] width 132 height 23
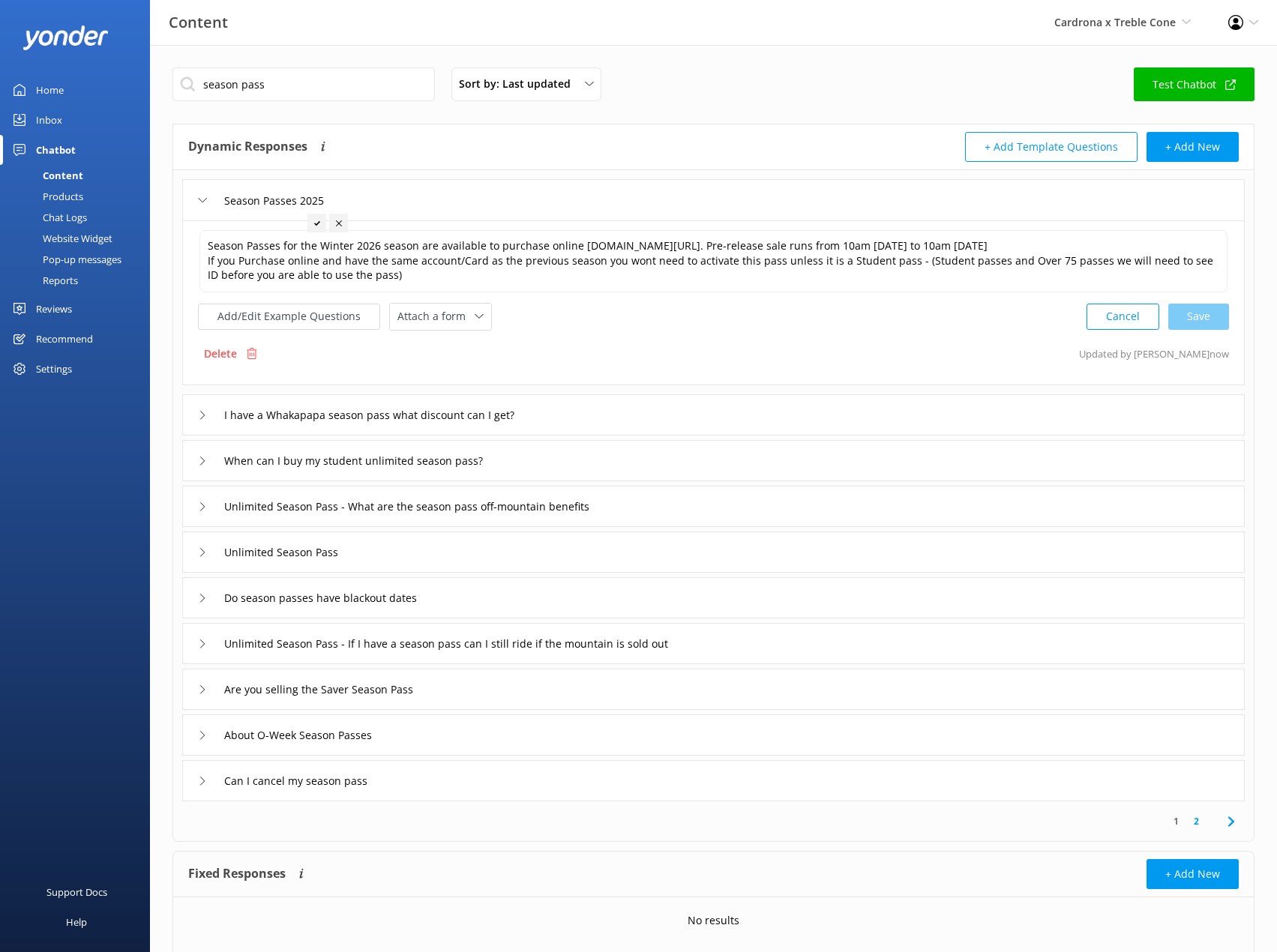
click at [184, 199] on div "Season Passes 2025" at bounding box center [713, 200] width 1063 height 41
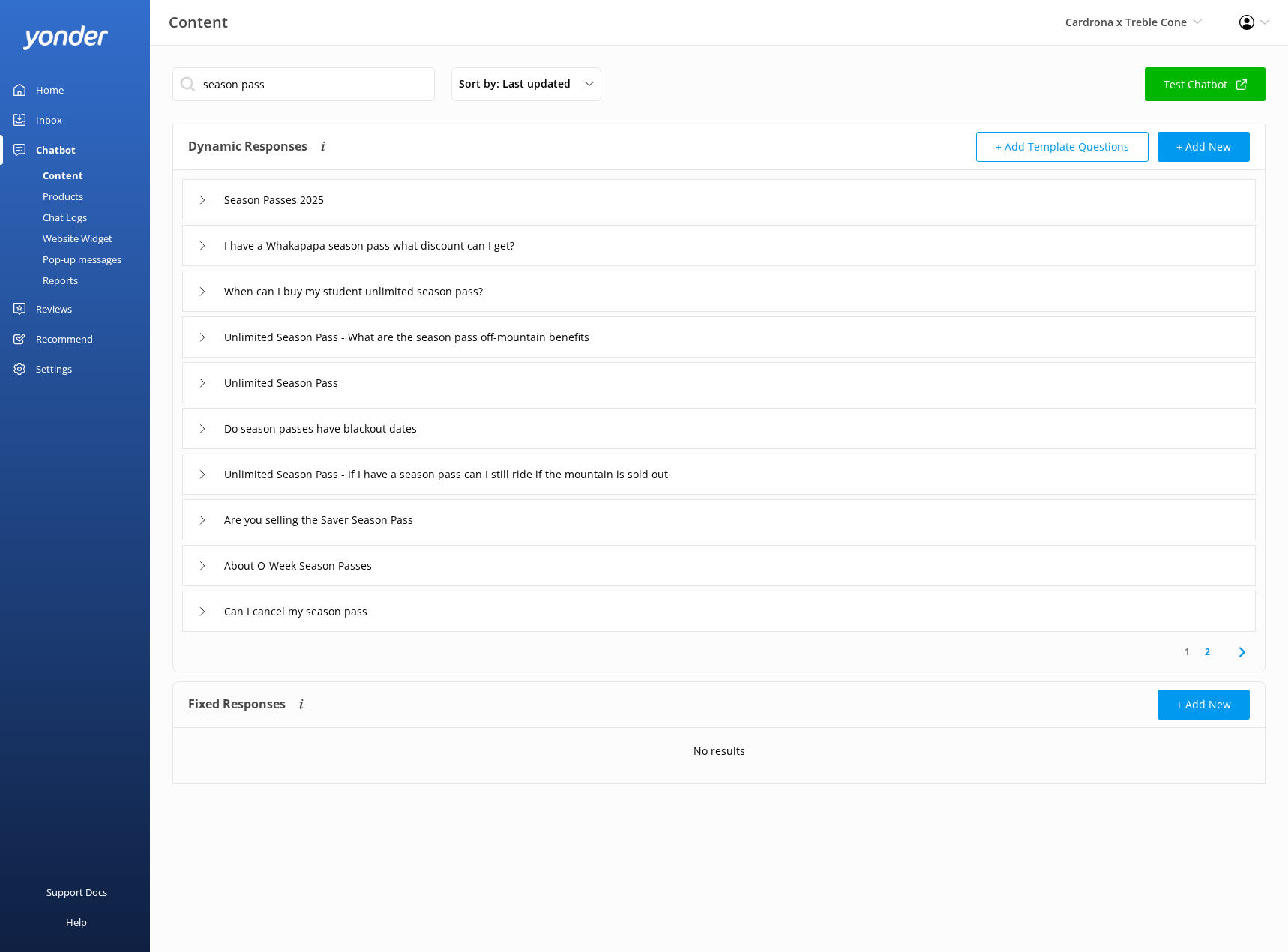
click at [200, 290] on icon at bounding box center [202, 291] width 9 height 9
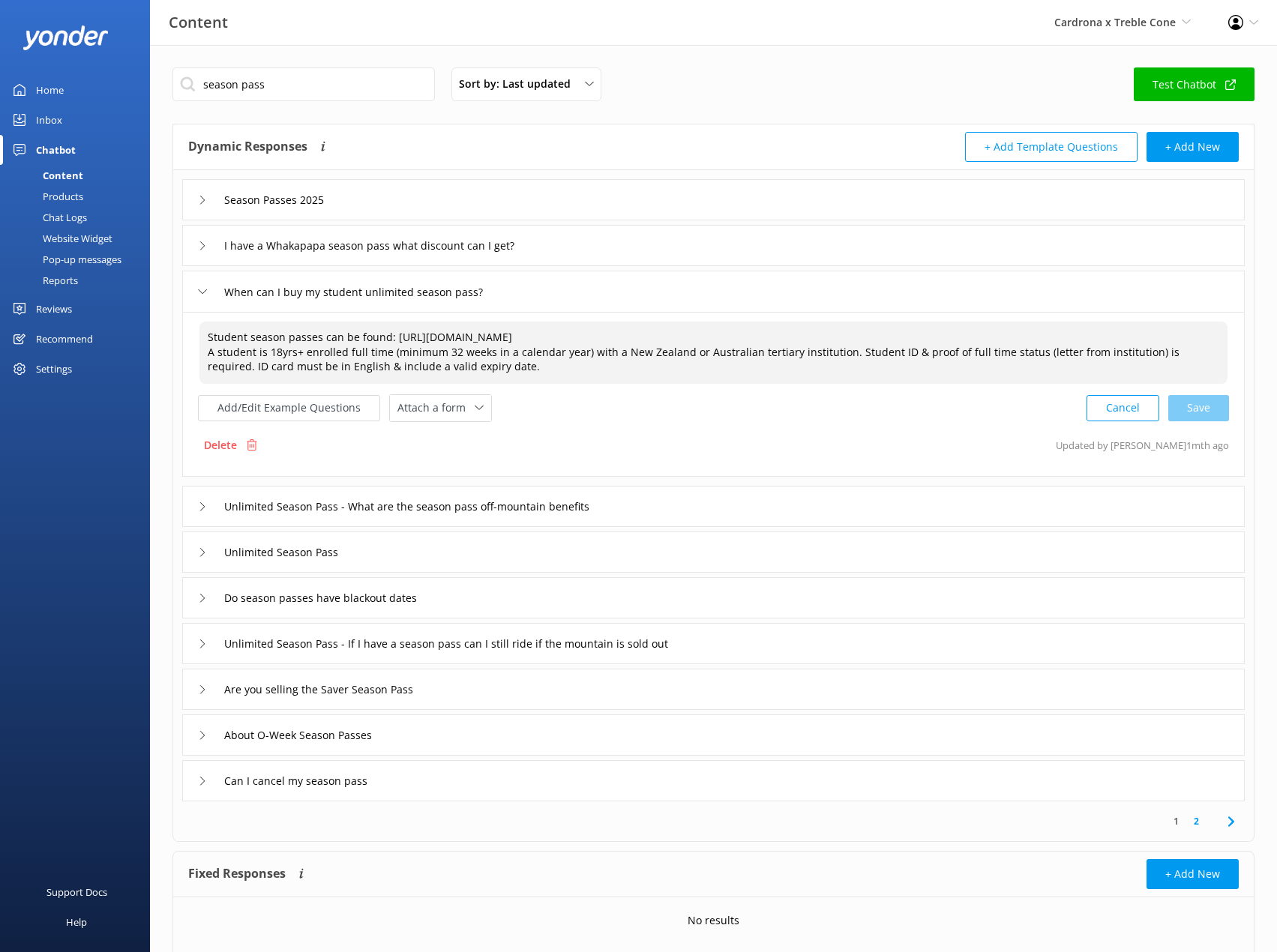
drag, startPoint x: 676, startPoint y: 329, endPoint x: 212, endPoint y: 333, distance: 464.0
click at [212, 333] on textarea "Student season passes can be found: https://cardrona-treblecone.com/passes/seas…" at bounding box center [713, 353] width 1028 height 62
click at [606, 377] on textarea "Student unlimited season passes will go on sale during O'Week in February 2026.…" at bounding box center [713, 353] width 1028 height 62
click at [1197, 420] on div "Cancel Save" at bounding box center [1157, 409] width 143 height 28
click at [305, 410] on button "Add/Edit Example Questions" at bounding box center [289, 408] width 182 height 26
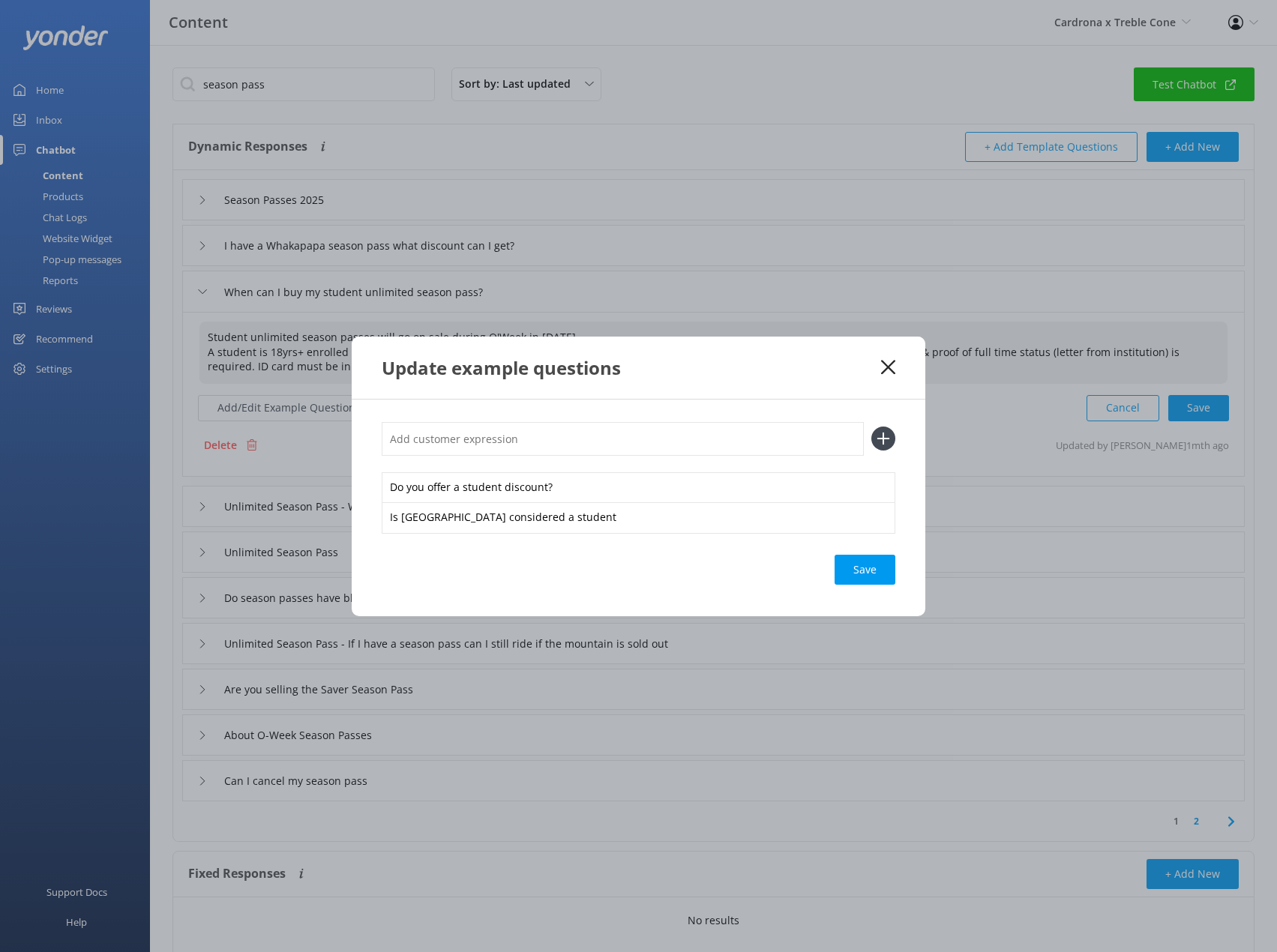
type textarea "Student unlimited season passes will go on sale during O'Week in February 2026.…"
click at [627, 454] on input "text" at bounding box center [622, 438] width 482 height 34
type input "O"
click at [871, 426] on button at bounding box center [882, 438] width 24 height 24
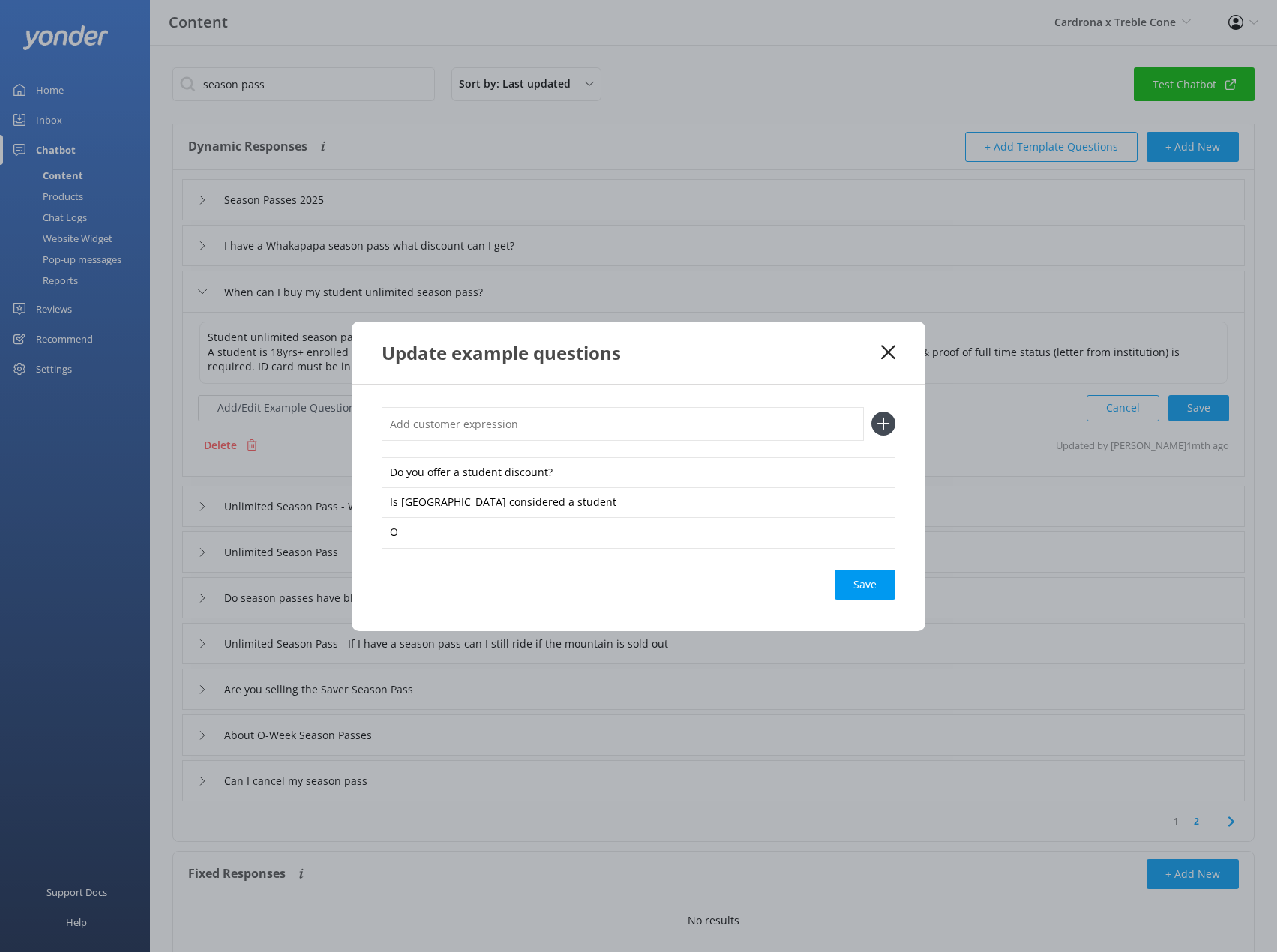
type input "w"
click at [884, 531] on use "button" at bounding box center [884, 532] width 10 height 13
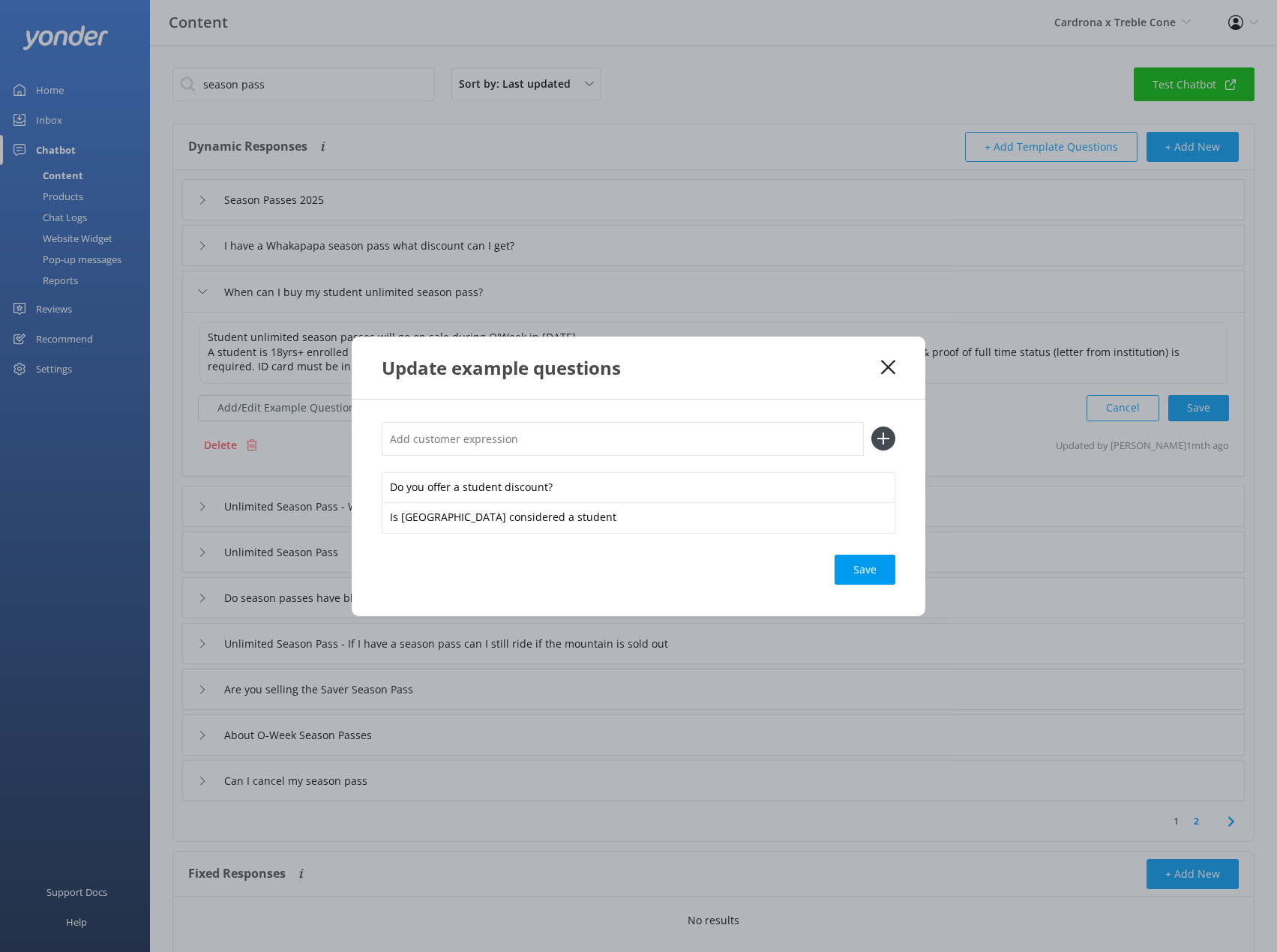
click at [432, 434] on input "text" at bounding box center [622, 438] width 482 height 34
type input "Student season pass"
click at [871, 426] on button at bounding box center [882, 438] width 24 height 24
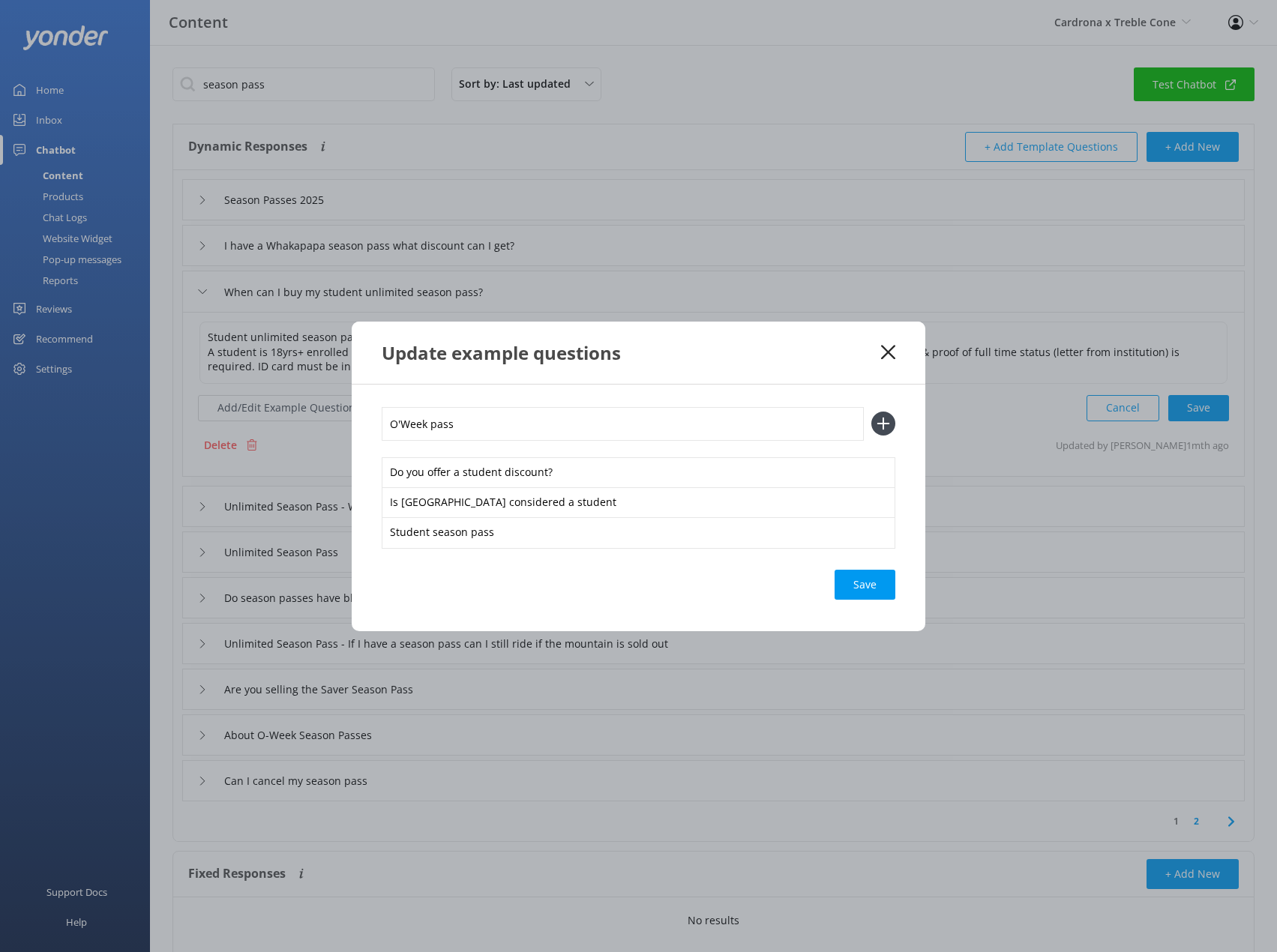
type input "O'Week pass"
click at [871, 411] on button at bounding box center [882, 423] width 24 height 24
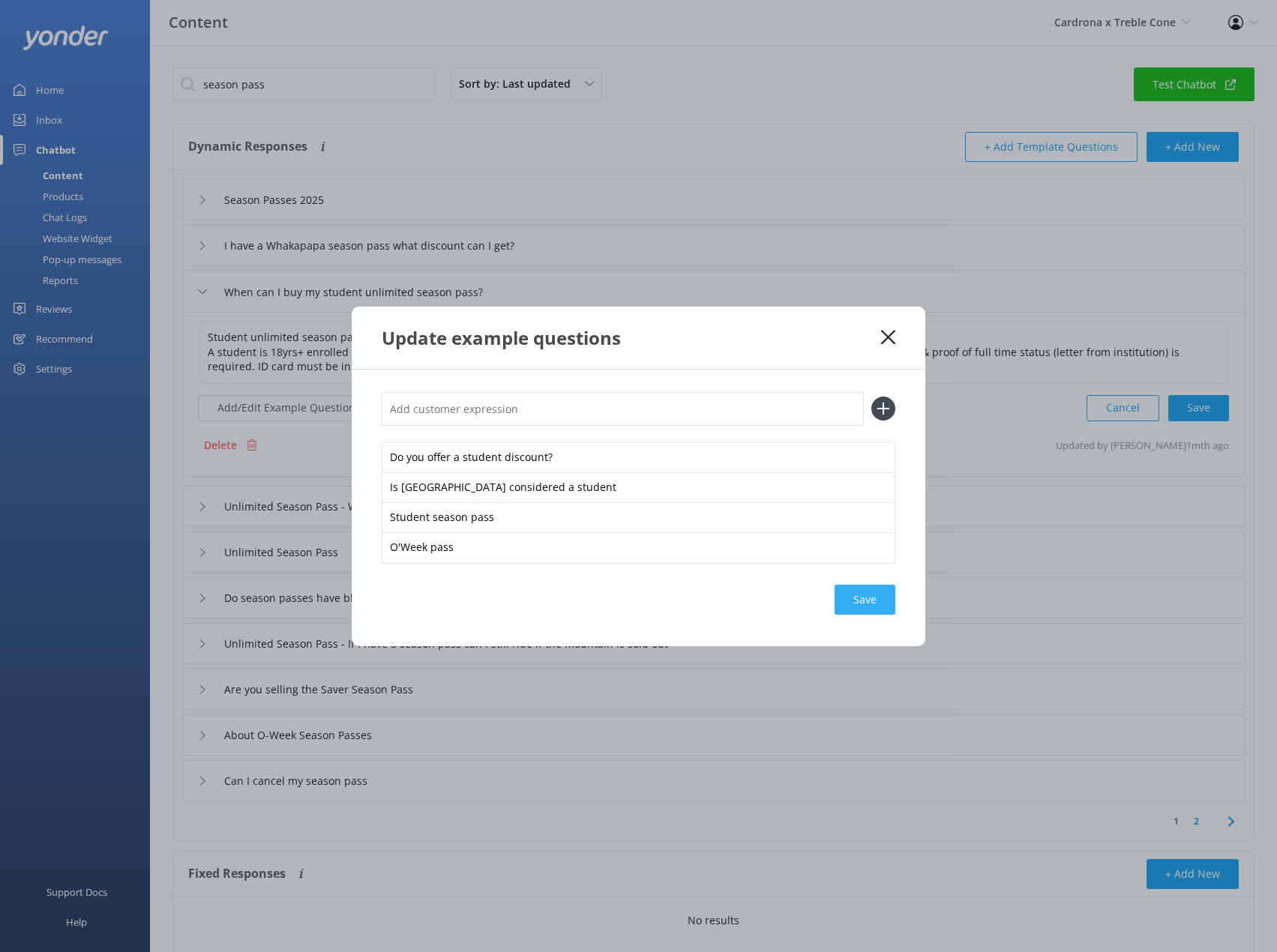
click at [876, 598] on div "Save" at bounding box center [864, 599] width 60 height 30
click at [894, 334] on icon at bounding box center [888, 337] width 14 height 15
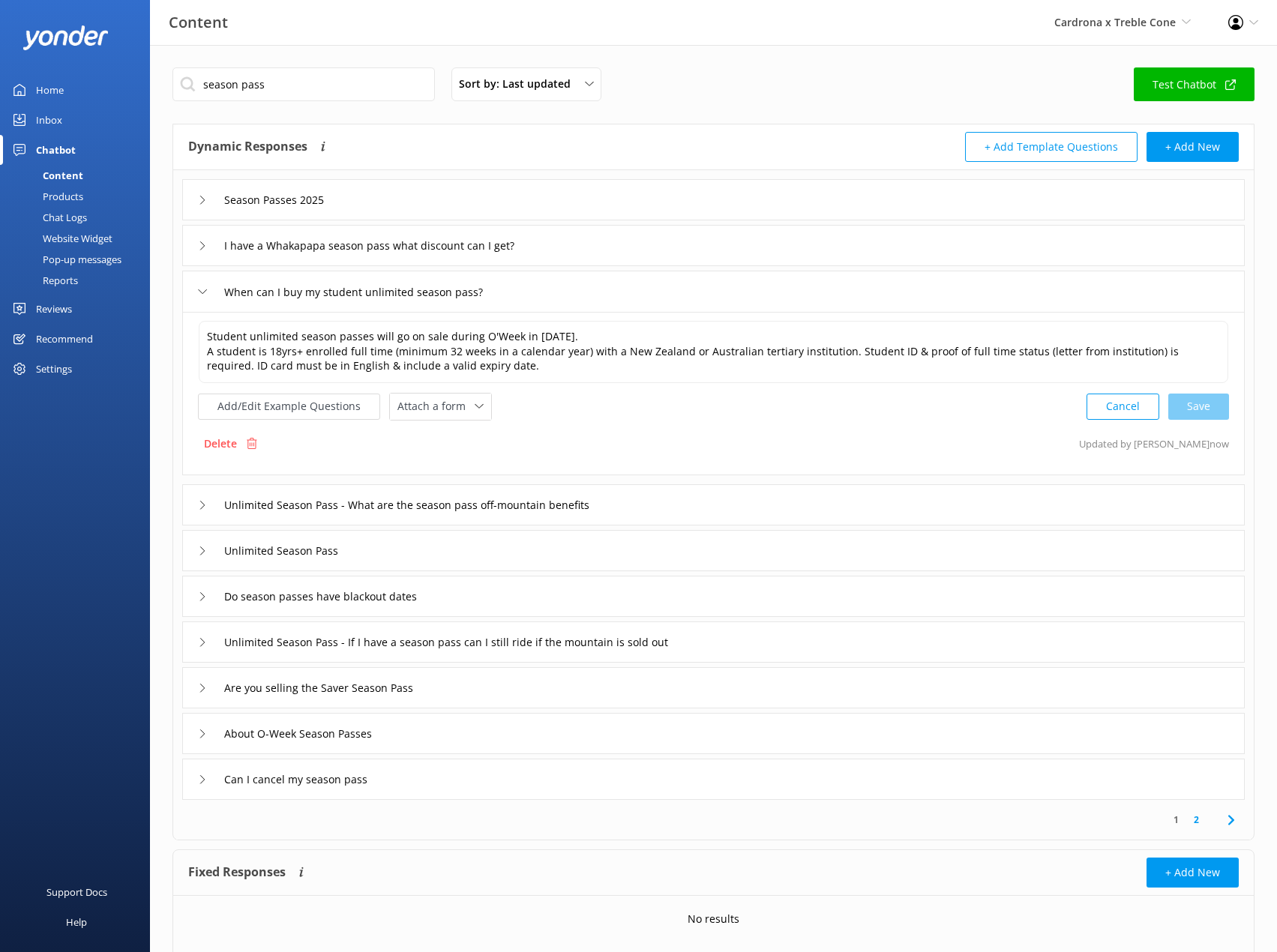
click at [1209, 411] on div "Cancel Save" at bounding box center [1157, 407] width 143 height 28
click at [202, 292] on icon at bounding box center [202, 291] width 9 height 9
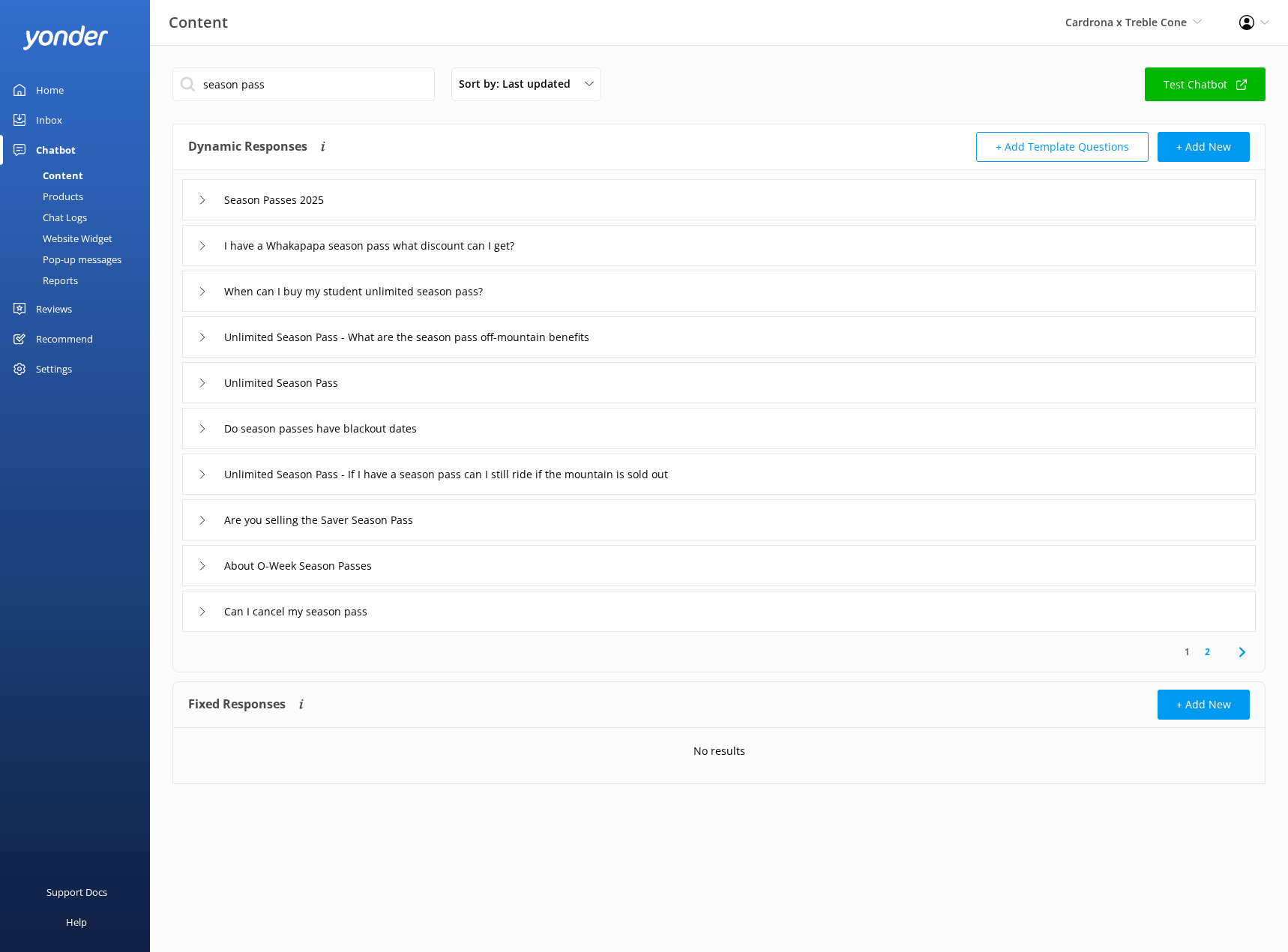
click at [200, 198] on icon at bounding box center [202, 200] width 9 height 9
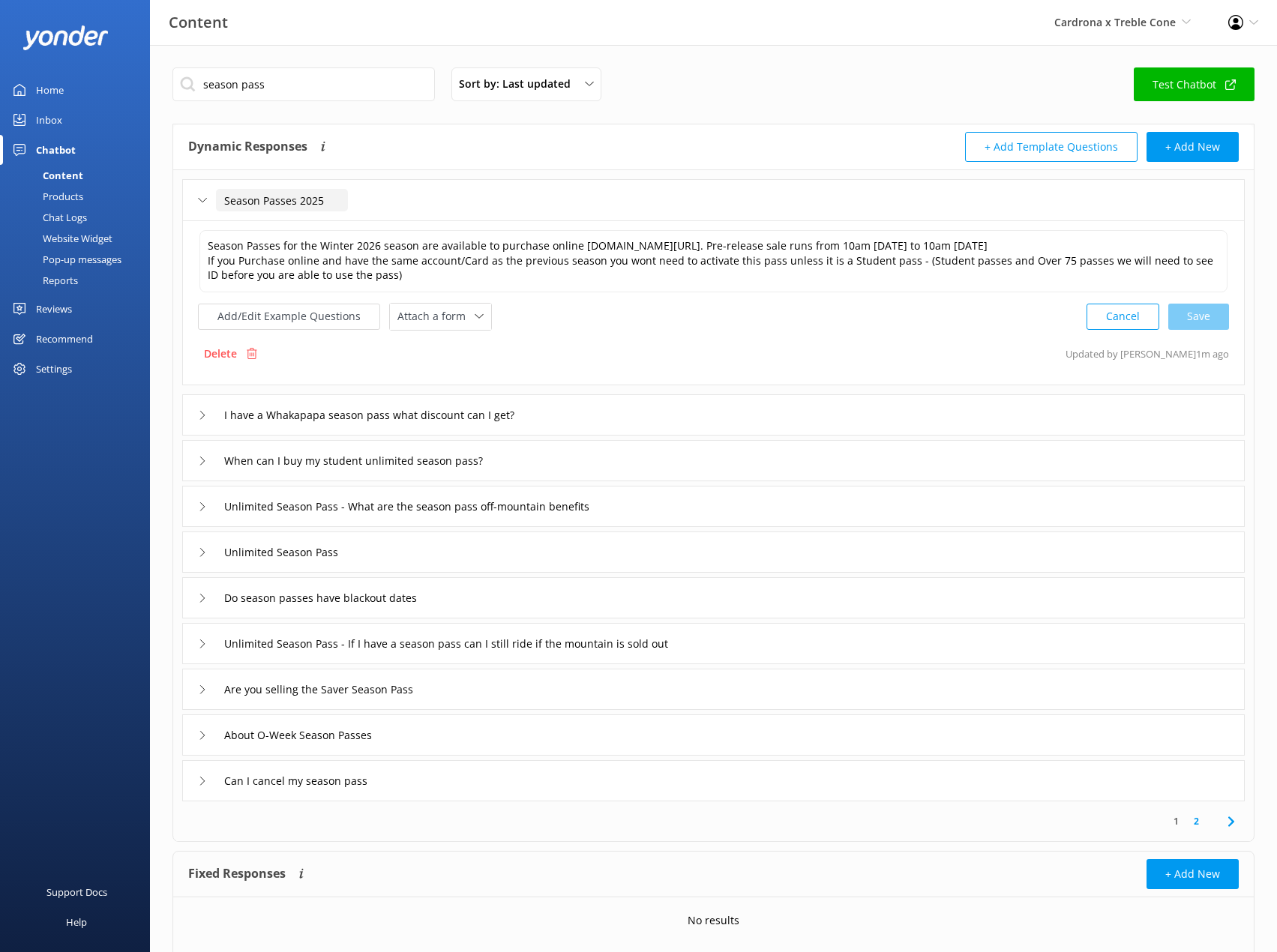
click at [259, 198] on input "Season Passes 2025" at bounding box center [282, 200] width 132 height 23
click at [318, 198] on input "Season Passes 2025" at bounding box center [282, 200] width 132 height 23
type input "Season Passes 2026"
click at [315, 222] on icon at bounding box center [317, 223] width 6 height 6
click at [410, 243] on textarea "Season Passes for the Winter 2026 season are available to purchase online cardr…" at bounding box center [713, 261] width 1028 height 62
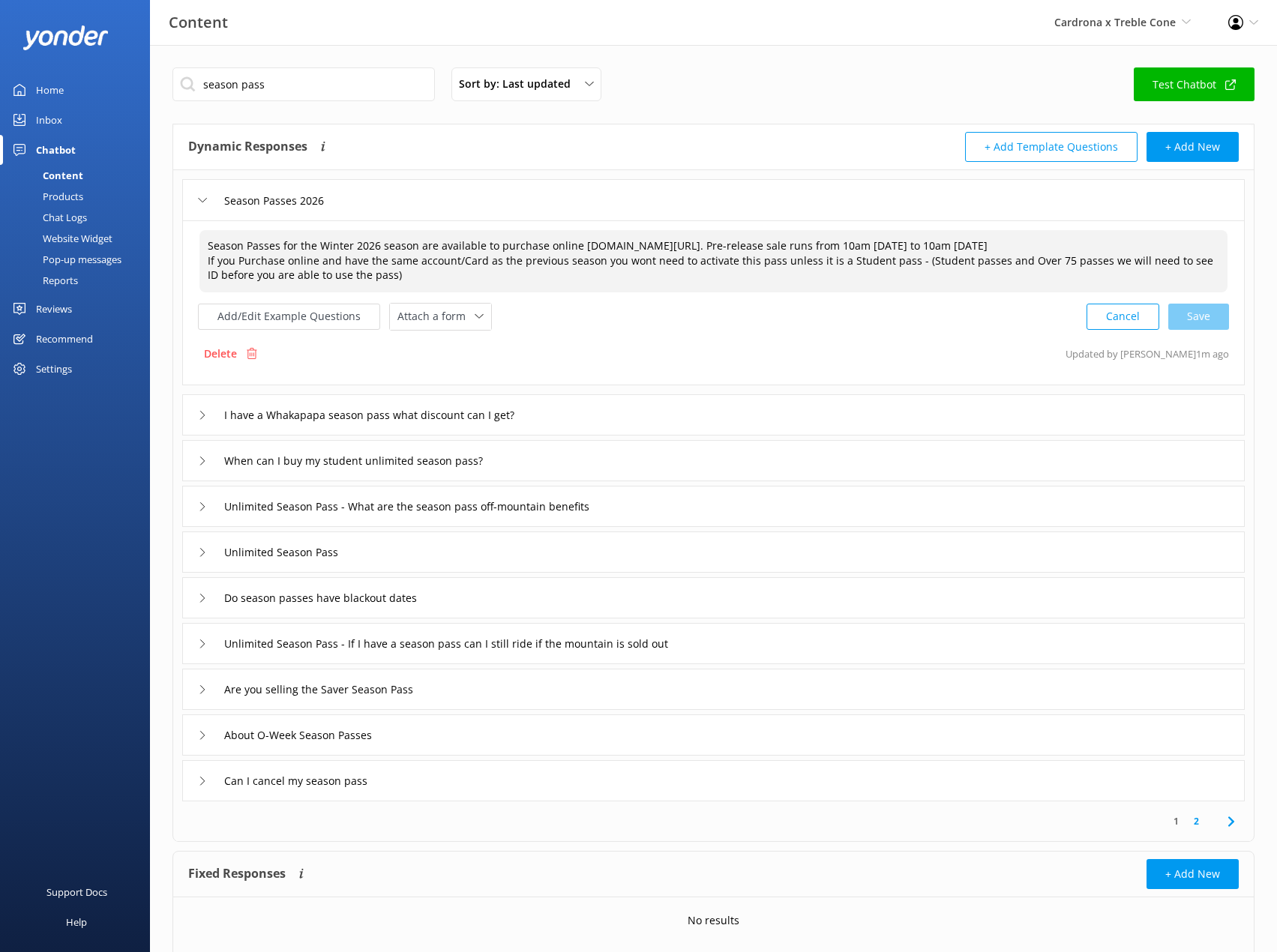
click at [410, 243] on textarea "Season Passes for the Winter 2026 season are available to purchase online cardr…" at bounding box center [713, 261] width 1028 height 62
drag, startPoint x: 773, startPoint y: 250, endPoint x: 442, endPoint y: 249, distance: 331.0
click at [442, 249] on textarea "Season Passes for the Winter 2026 are available to purchase online cardrona-tre…" at bounding box center [713, 261] width 1028 height 62
click at [541, 270] on textarea "Season Passes for the Winter 2026 are available to purchase online cardrona-tre…" at bounding box center [713, 261] width 1028 height 62
click at [207, 237] on textarea "Season Passes for the Winter 2026 are available to purchase online cardrona-tre…" at bounding box center [713, 261] width 1028 height 62
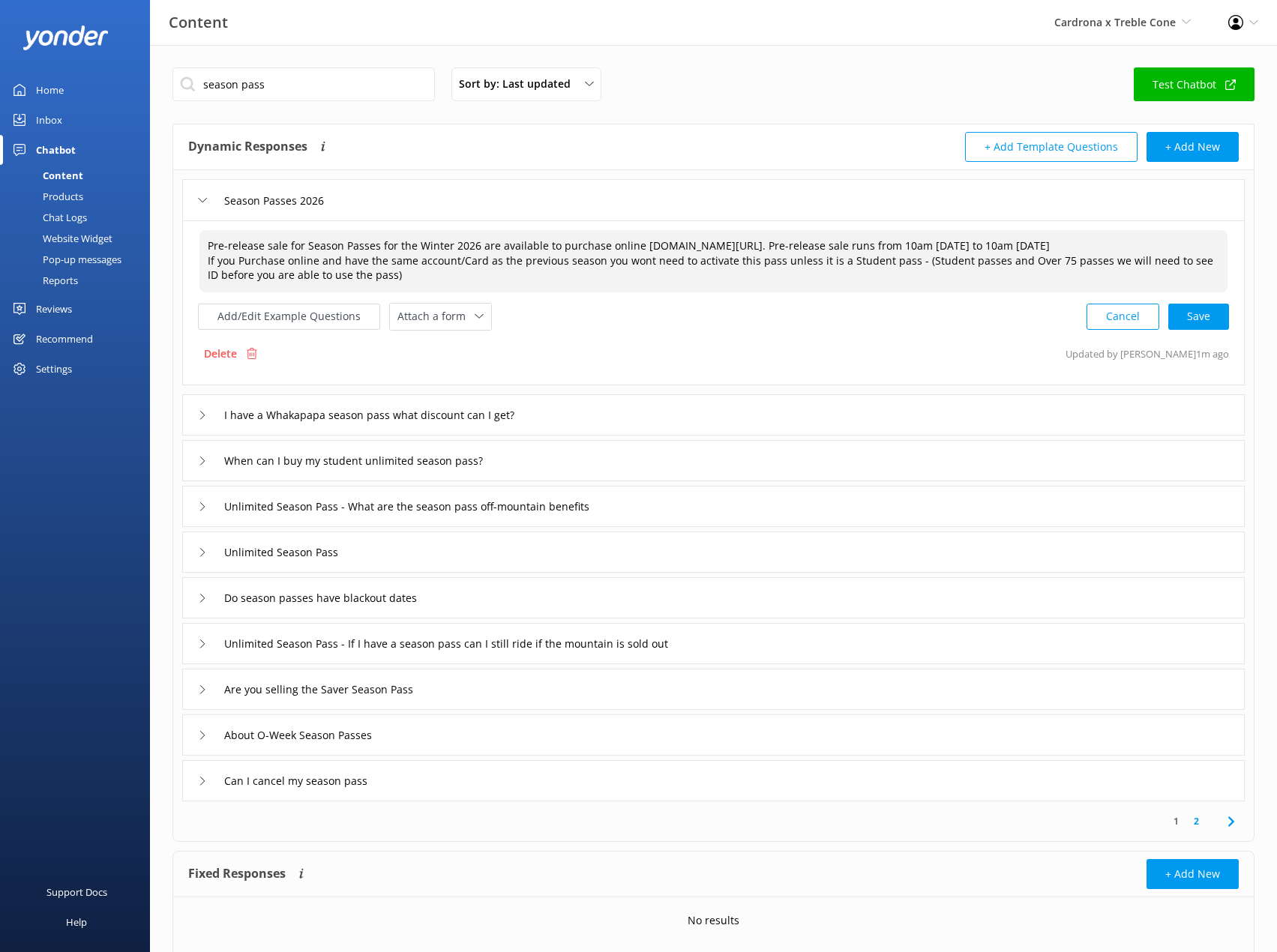
drag, startPoint x: 376, startPoint y: 246, endPoint x: 447, endPoint y: 247, distance: 71.0
click at [447, 247] on textarea "Pre-release sale for Season Passes for the Winter 2026 are available to purchas…" at bounding box center [713, 261] width 1028 height 62
click at [304, 243] on textarea "Pre-release sale for Season Passes for the Winter 2026 are available to purchas…" at bounding box center [713, 261] width 1028 height 62
drag, startPoint x: 481, startPoint y: 242, endPoint x: 413, endPoint y: 248, distance: 68.3
click at [413, 248] on textarea "Pre-release sale for Winter Season Passes for the Winter 2026 are available to …" at bounding box center [713, 261] width 1028 height 62
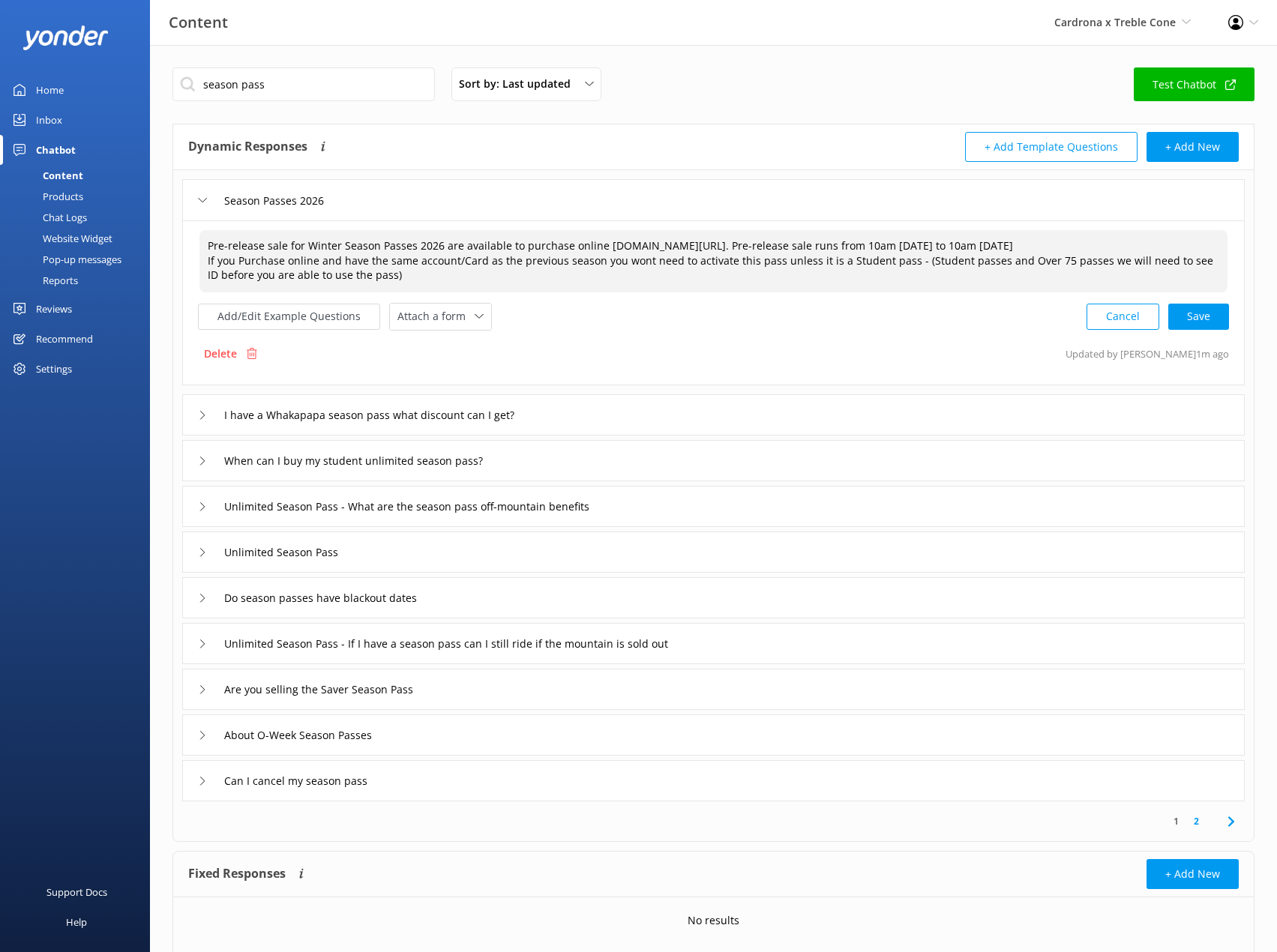
drag, startPoint x: 442, startPoint y: 243, endPoint x: 920, endPoint y: 245, distance: 478.0
click at [920, 245] on textarea "Pre-release sale for Winter Season Passes 2026 are available to purchase online…" at bounding box center [713, 261] width 1028 height 62
click at [881, 248] on textarea "Pre-release sale for Winter Season Passes 2026 runs from 10am 7th Oct to 10am 9…" at bounding box center [713, 261] width 1028 height 62
drag, startPoint x: 804, startPoint y: 280, endPoint x: 814, endPoint y: 236, distance: 45.1
click at [814, 236] on textarea "Pre-release sale for Winter Season Passes 2026 runs from 10am 7th Oct to 10am 9…" at bounding box center [713, 261] width 1028 height 62
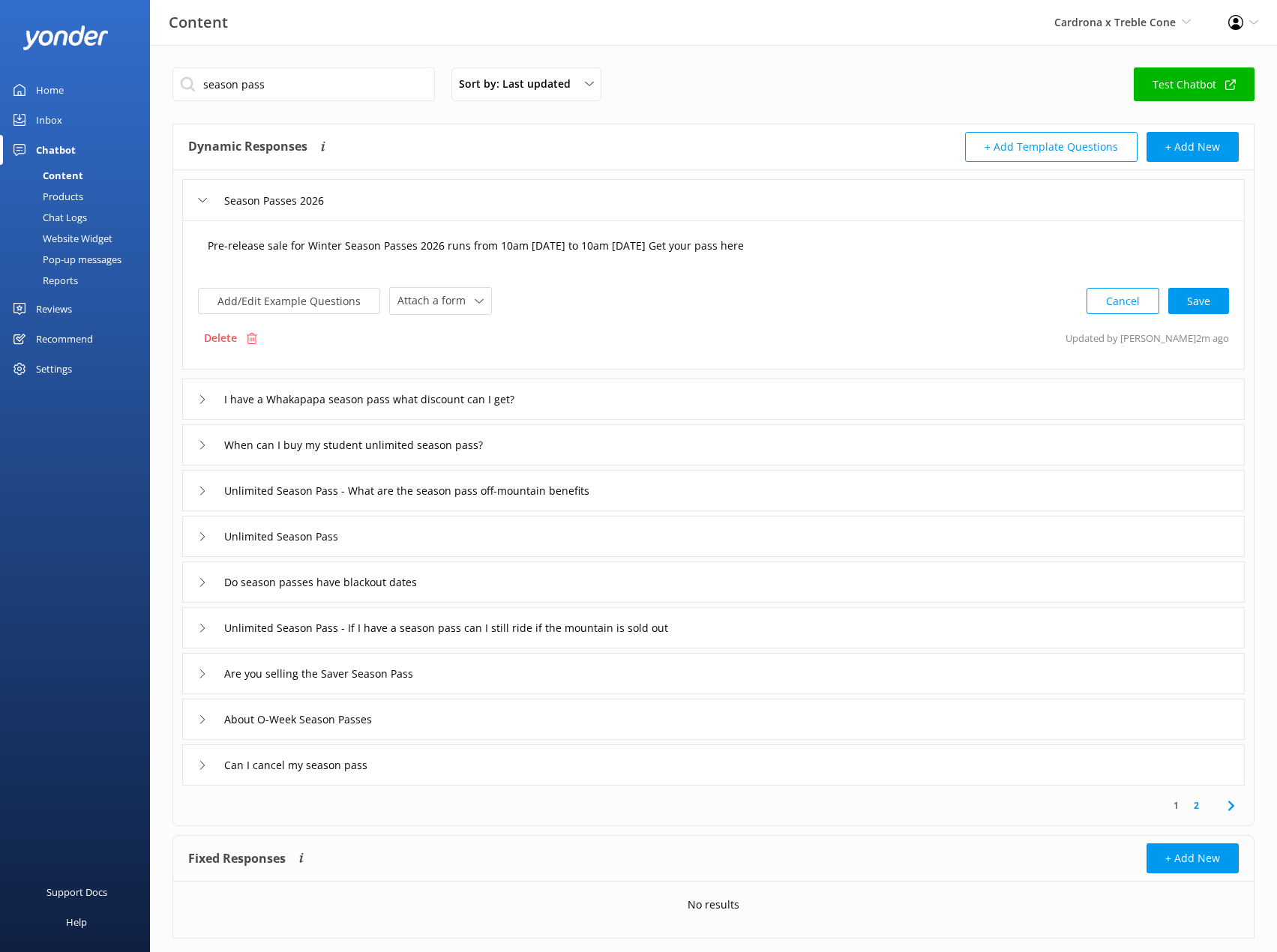
click at [840, 243] on textarea "Pre-release sale for Winter Season Passes 2026 runs from 10am 7th Oct to 10am 9…" at bounding box center [713, 253] width 1028 height 46
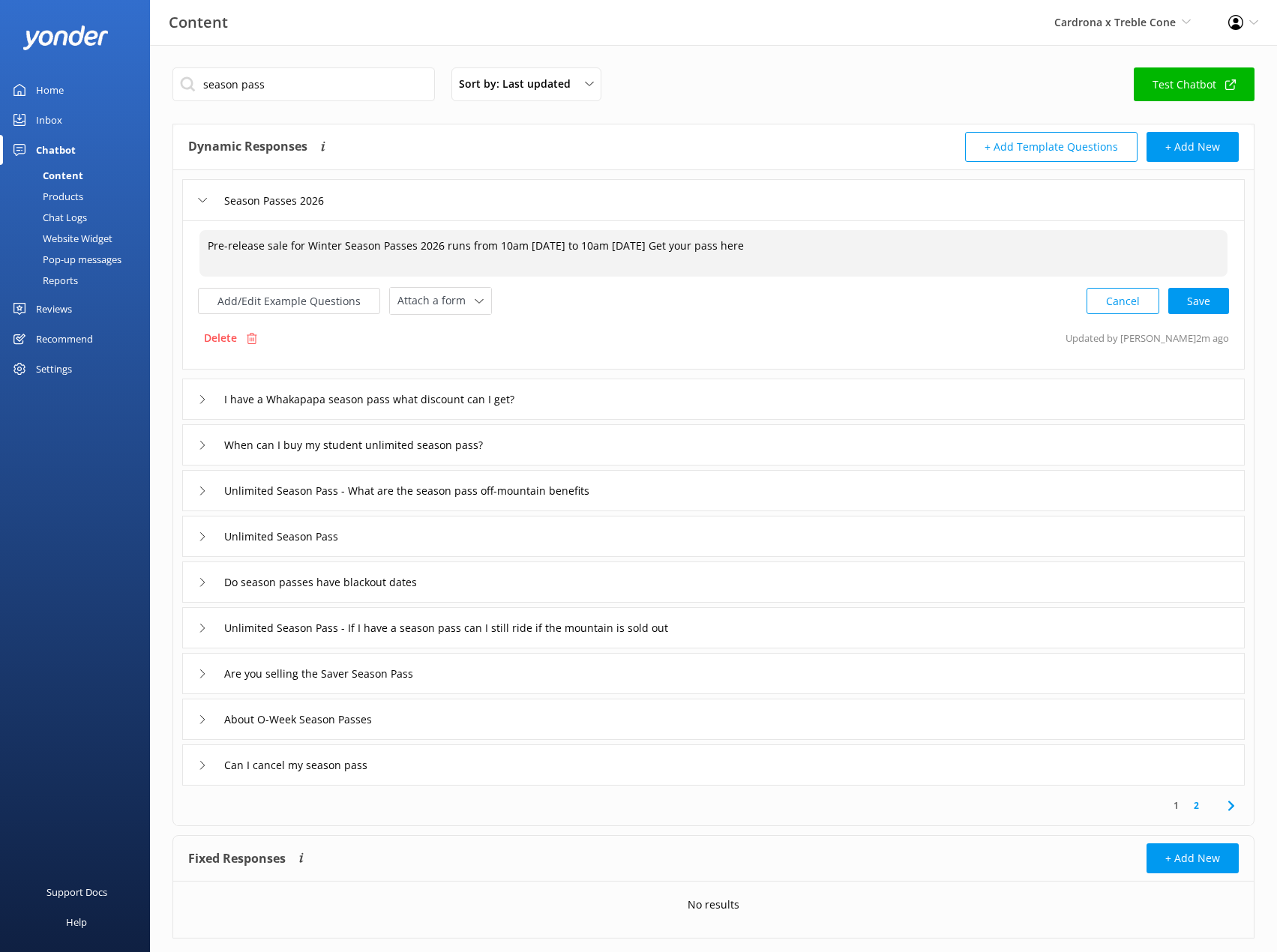
paste textarea "https://cardrona-treblecone.com/passes/season-passes"
click at [1205, 310] on div "Cancel Save" at bounding box center [1157, 301] width 143 height 28
type textarea "Pre-release sale for Winter Season Passes 2026 runs from 10am 7th Oct to 10am 9…"
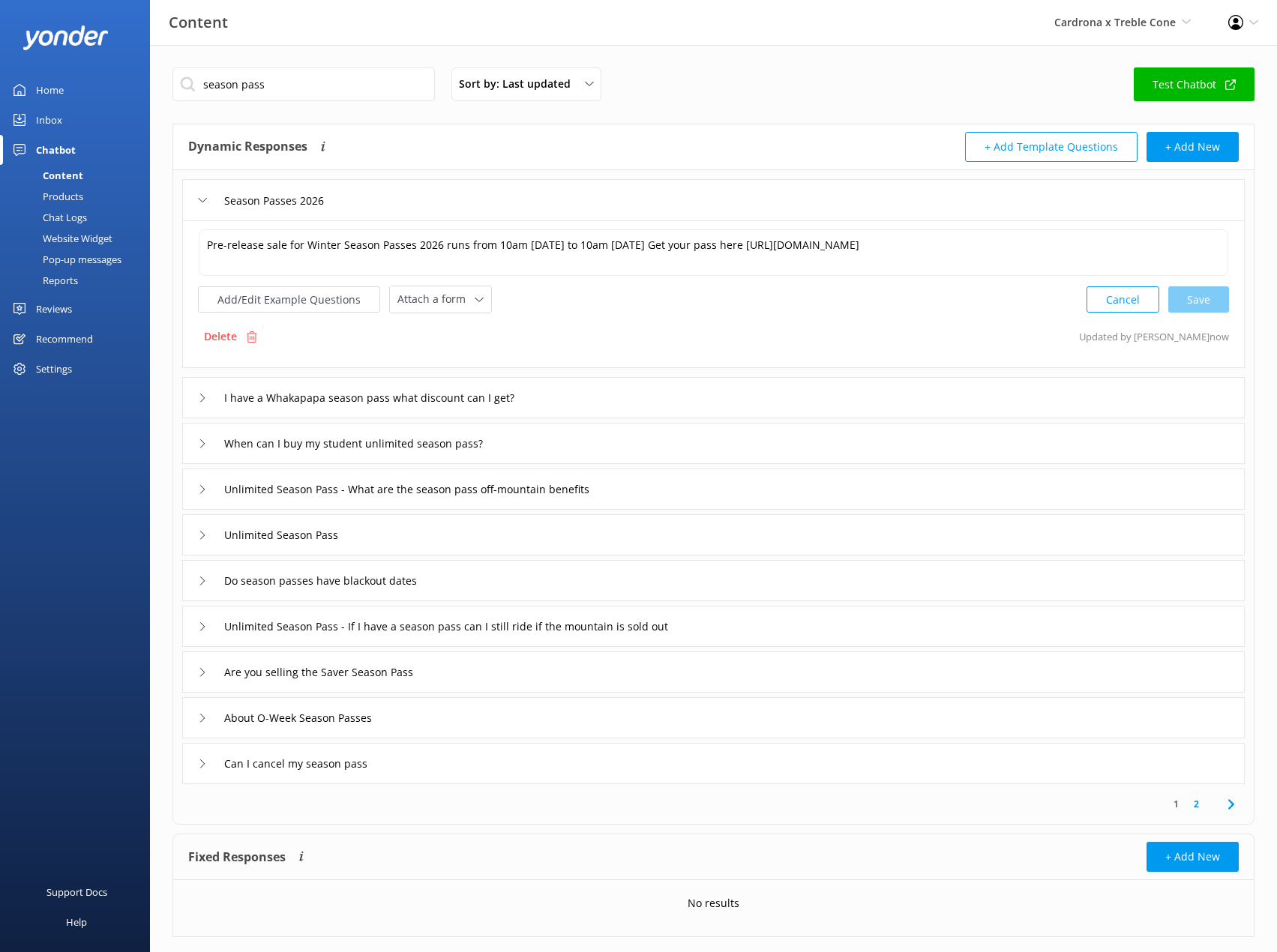
click at [203, 205] on div "Season Passes 2026" at bounding box center [263, 200] width 132 height 24
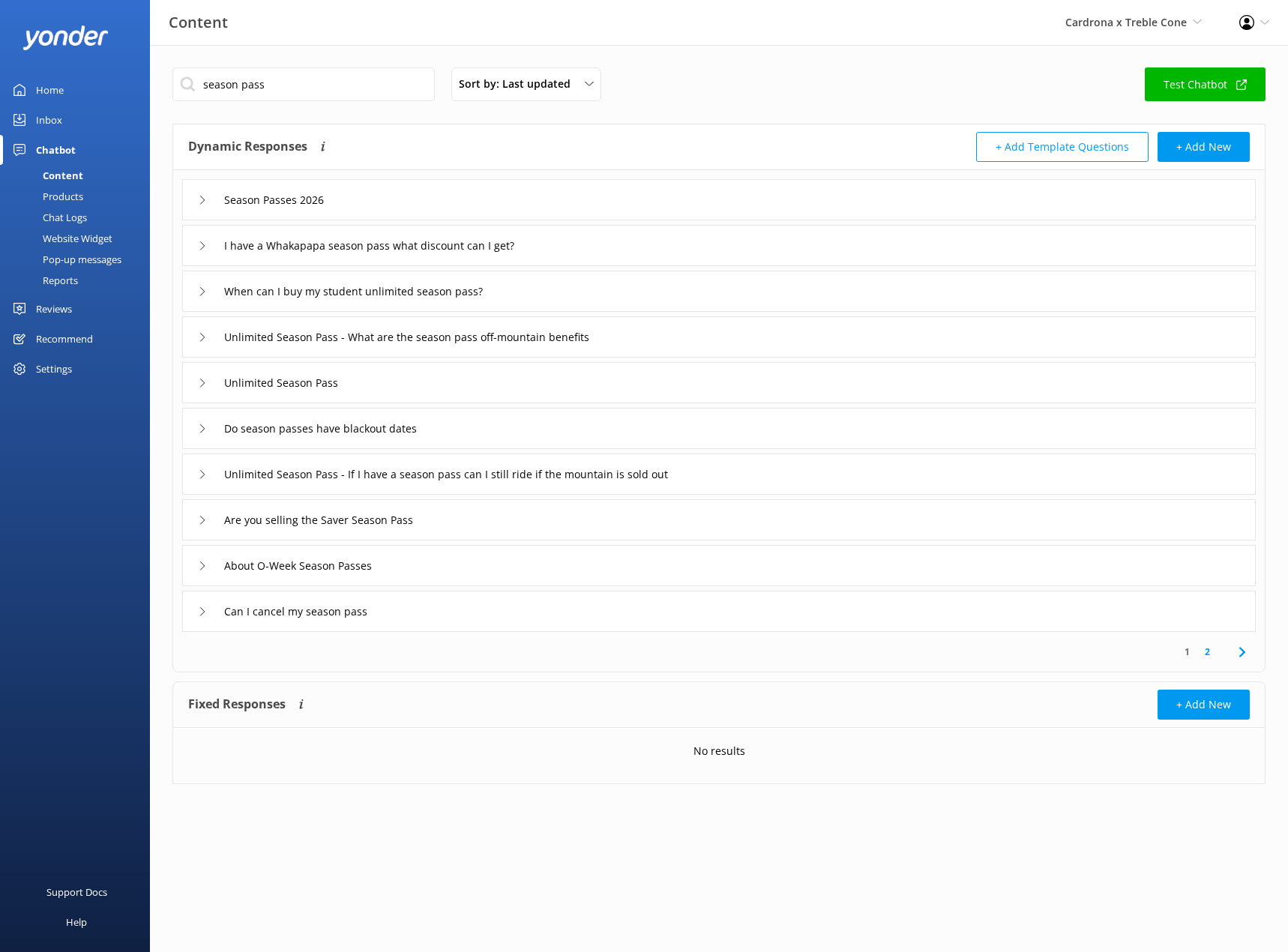
click at [62, 235] on div "Website Widget" at bounding box center [60, 238] width 103 height 21
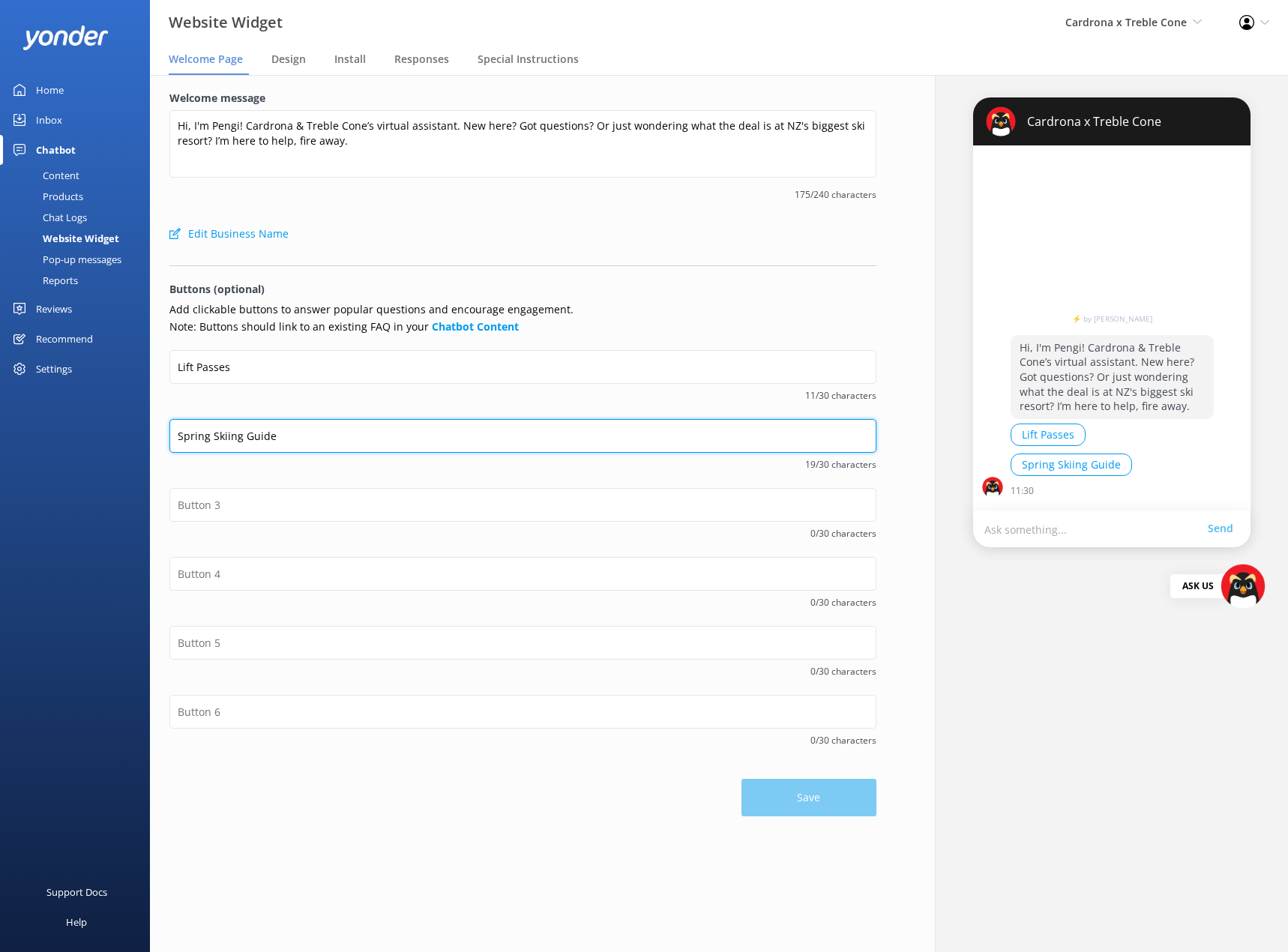
click at [416, 438] on input "Spring Skiing Guide" at bounding box center [523, 436] width 707 height 34
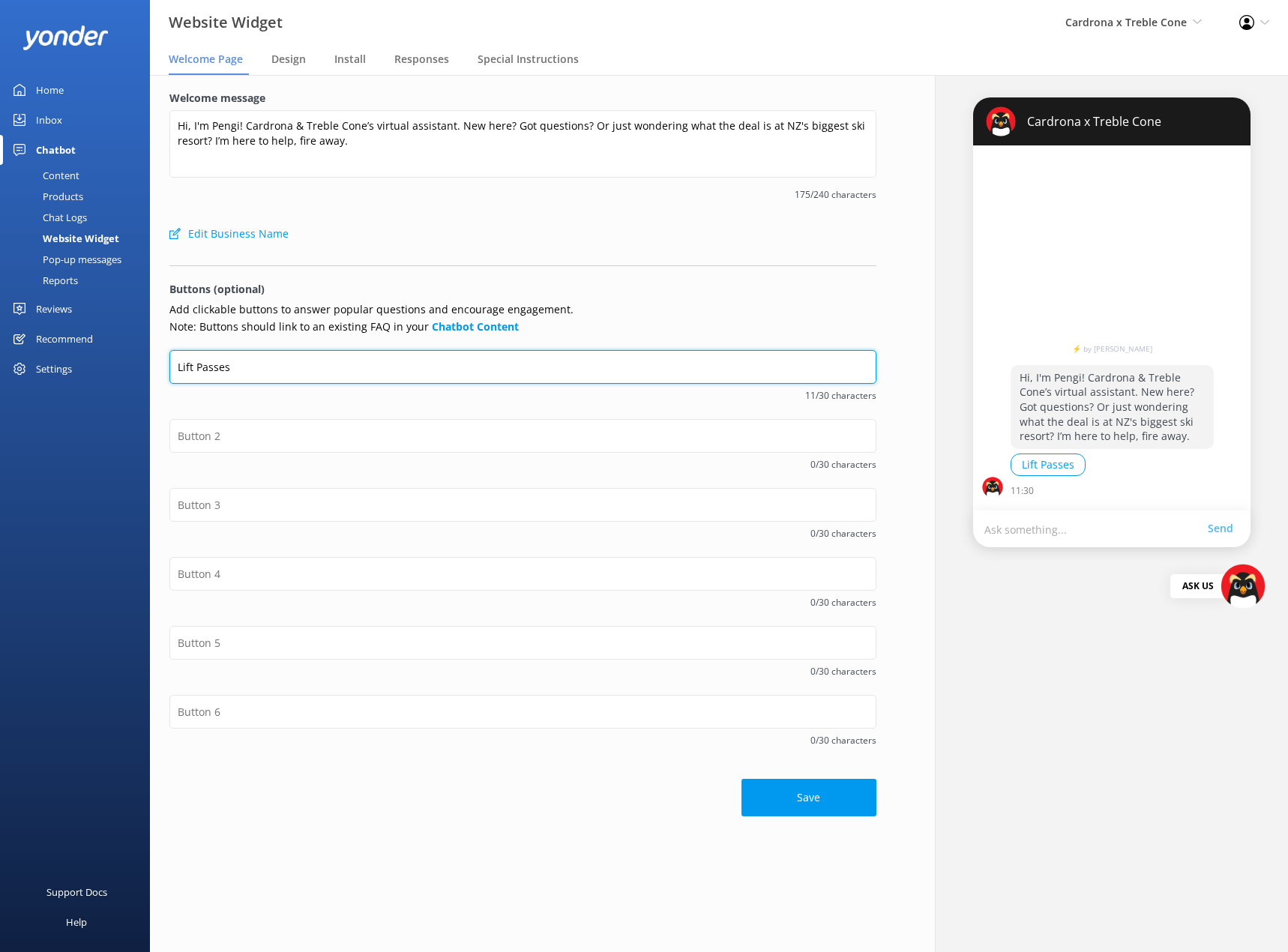
click at [374, 368] on input "Lift Passes" at bounding box center [523, 367] width 707 height 34
type input "Season Passes 2026"
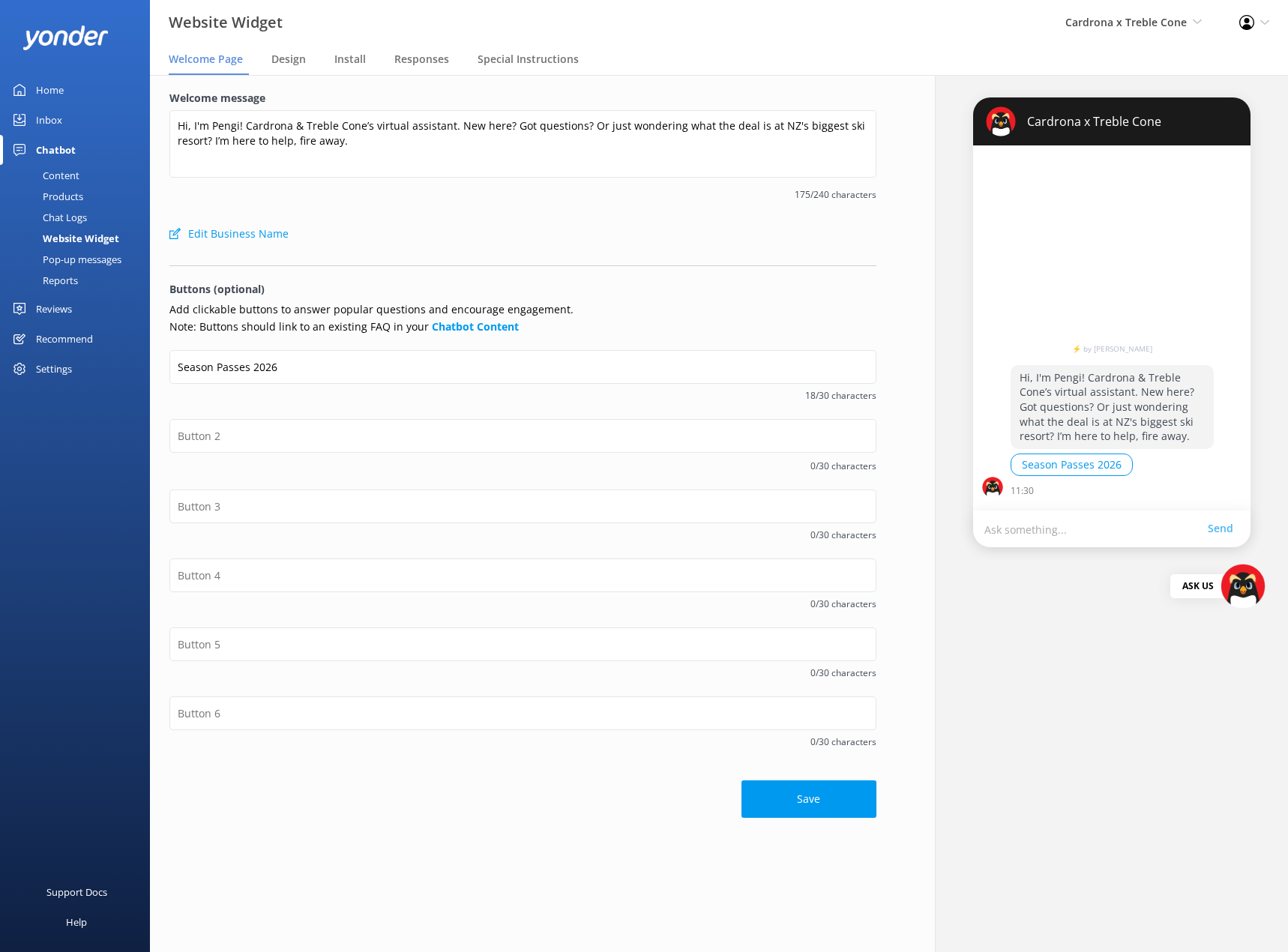
click at [467, 408] on div "Season Passes 2026 18/30 characters" at bounding box center [523, 384] width 707 height 69
click at [805, 796] on button "Save" at bounding box center [808, 801] width 135 height 38
drag, startPoint x: 735, startPoint y: 261, endPoint x: 722, endPoint y: 270, distance: 15.8
click at [735, 262] on div at bounding box center [523, 262] width 707 height 8
click at [528, 810] on div "Save" at bounding box center [523, 793] width 707 height 52
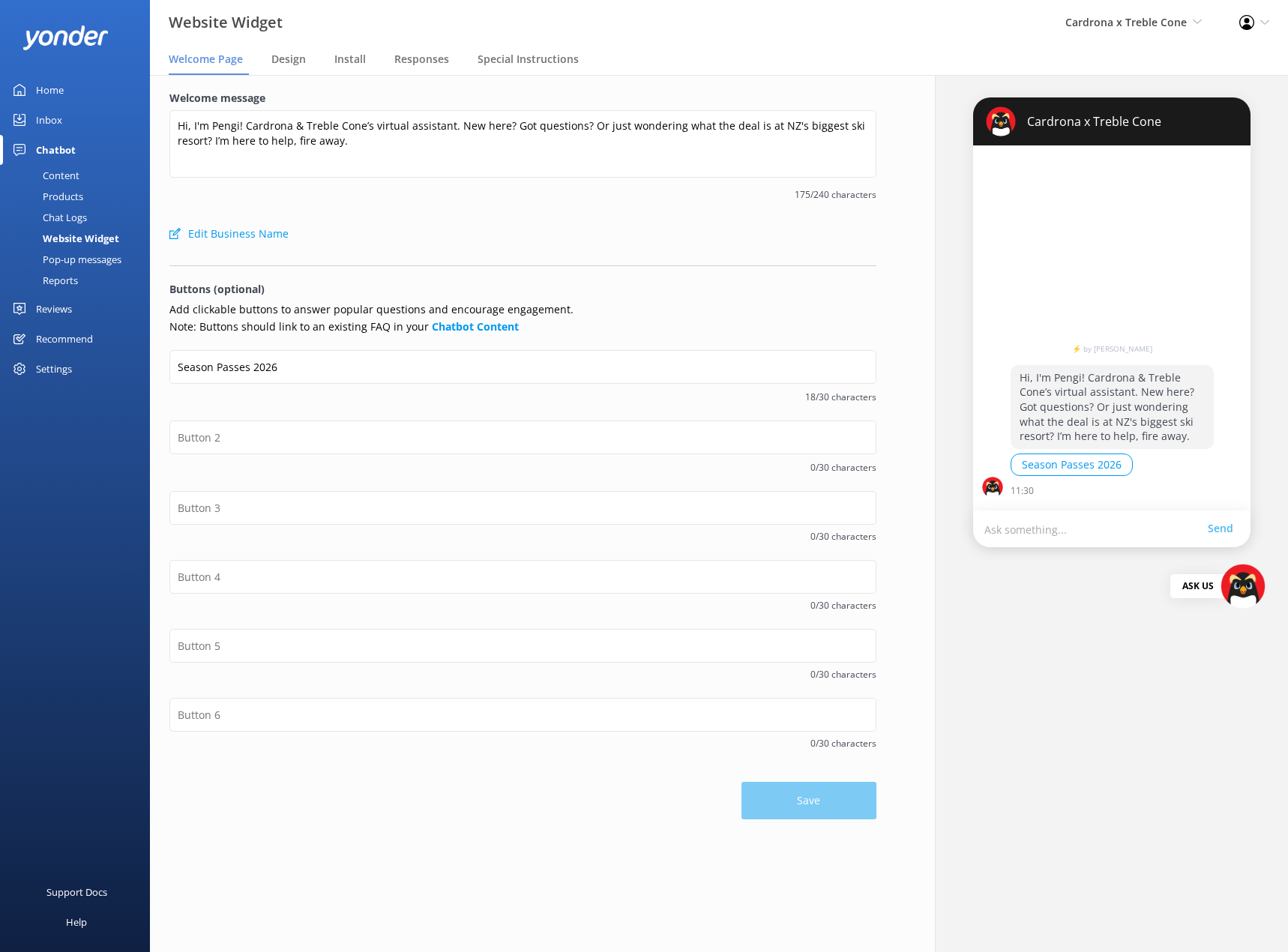
click at [57, 175] on div "Content" at bounding box center [44, 175] width 71 height 21
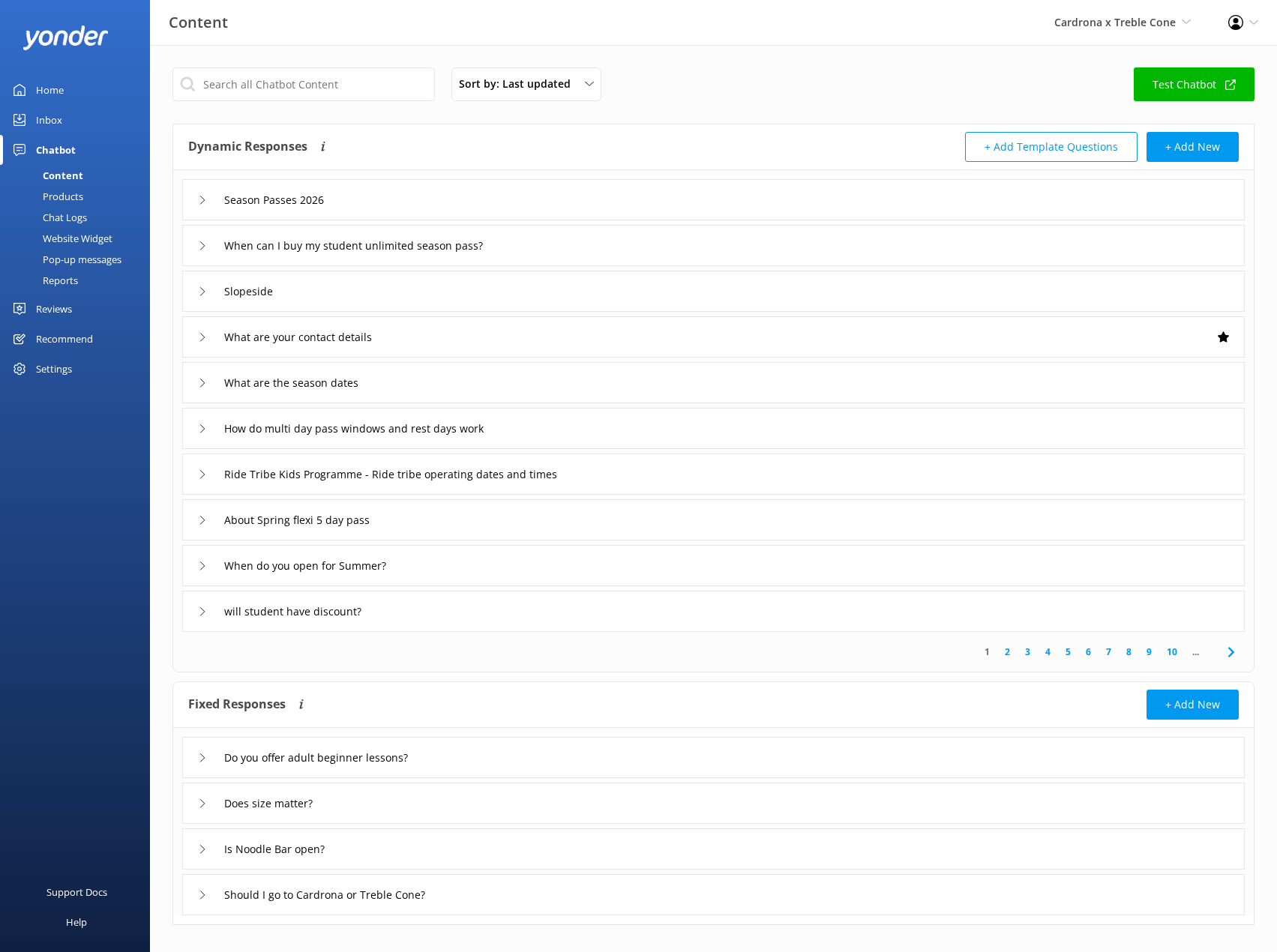
click at [64, 229] on div "Website Widget" at bounding box center [60, 238] width 103 height 21
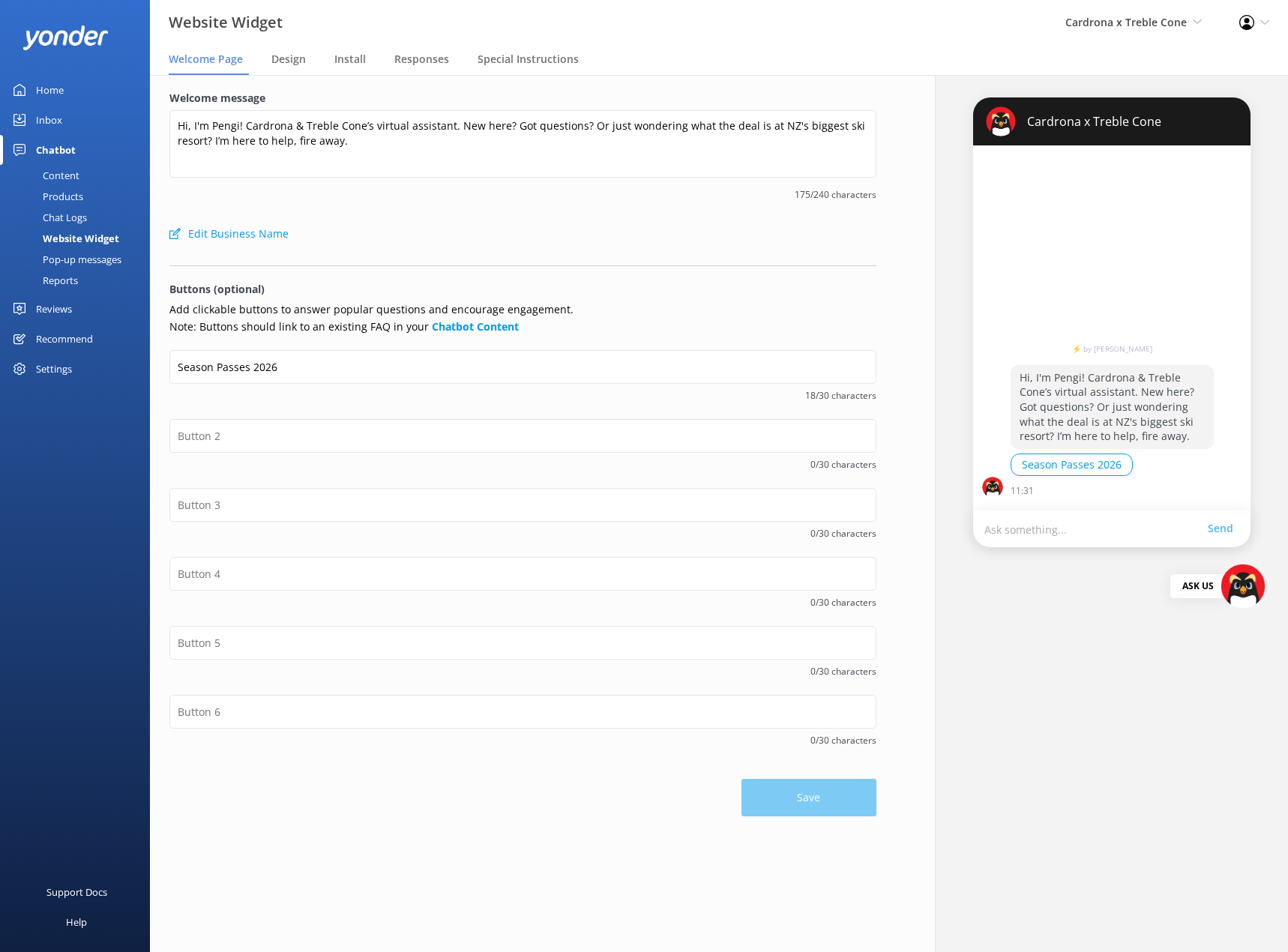
click at [61, 138] on div "Chatbot" at bounding box center [55, 150] width 39 height 30
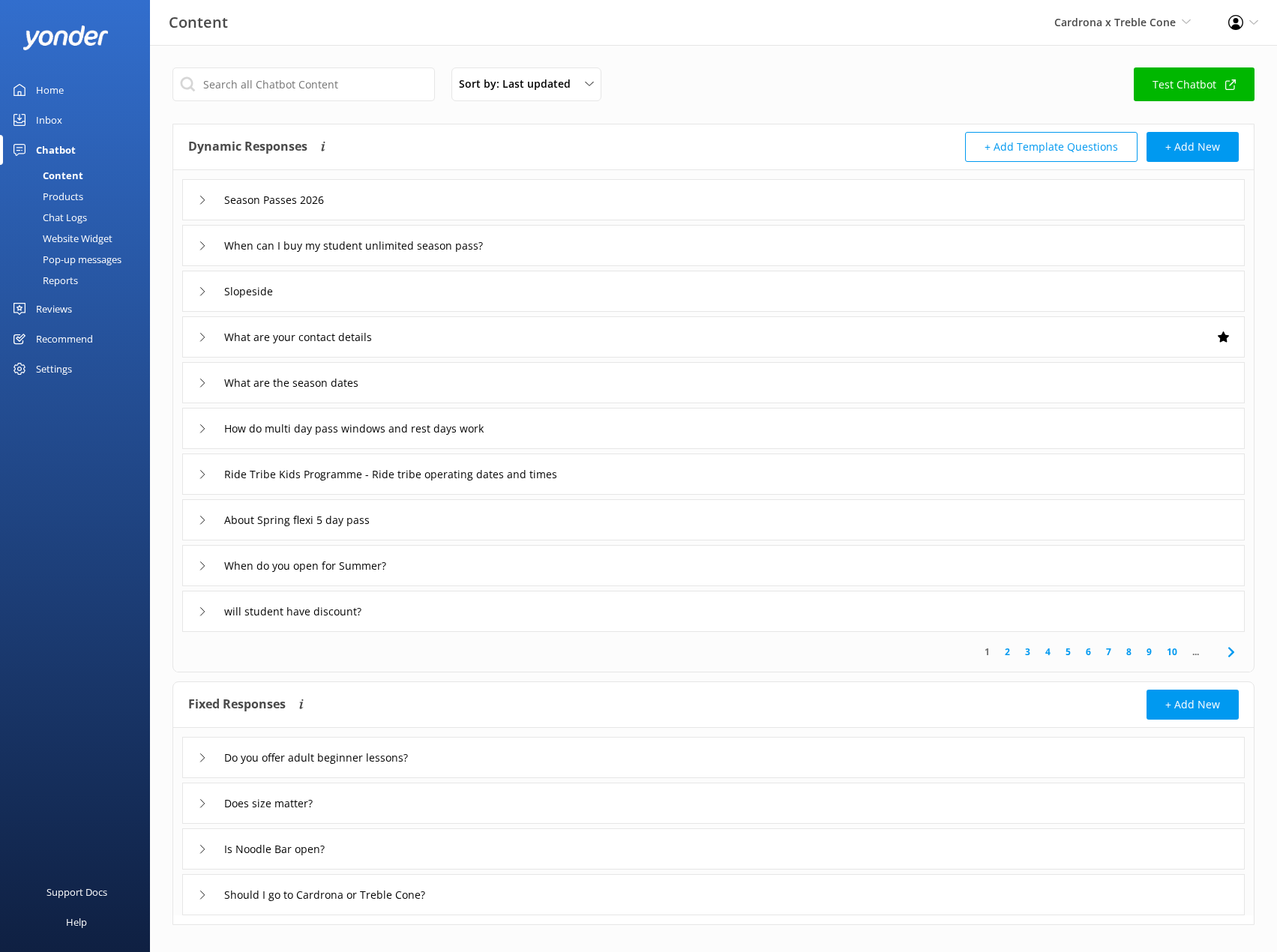
click at [193, 250] on div "When can I buy my student unlimited season pass?" at bounding box center [713, 245] width 1063 height 41
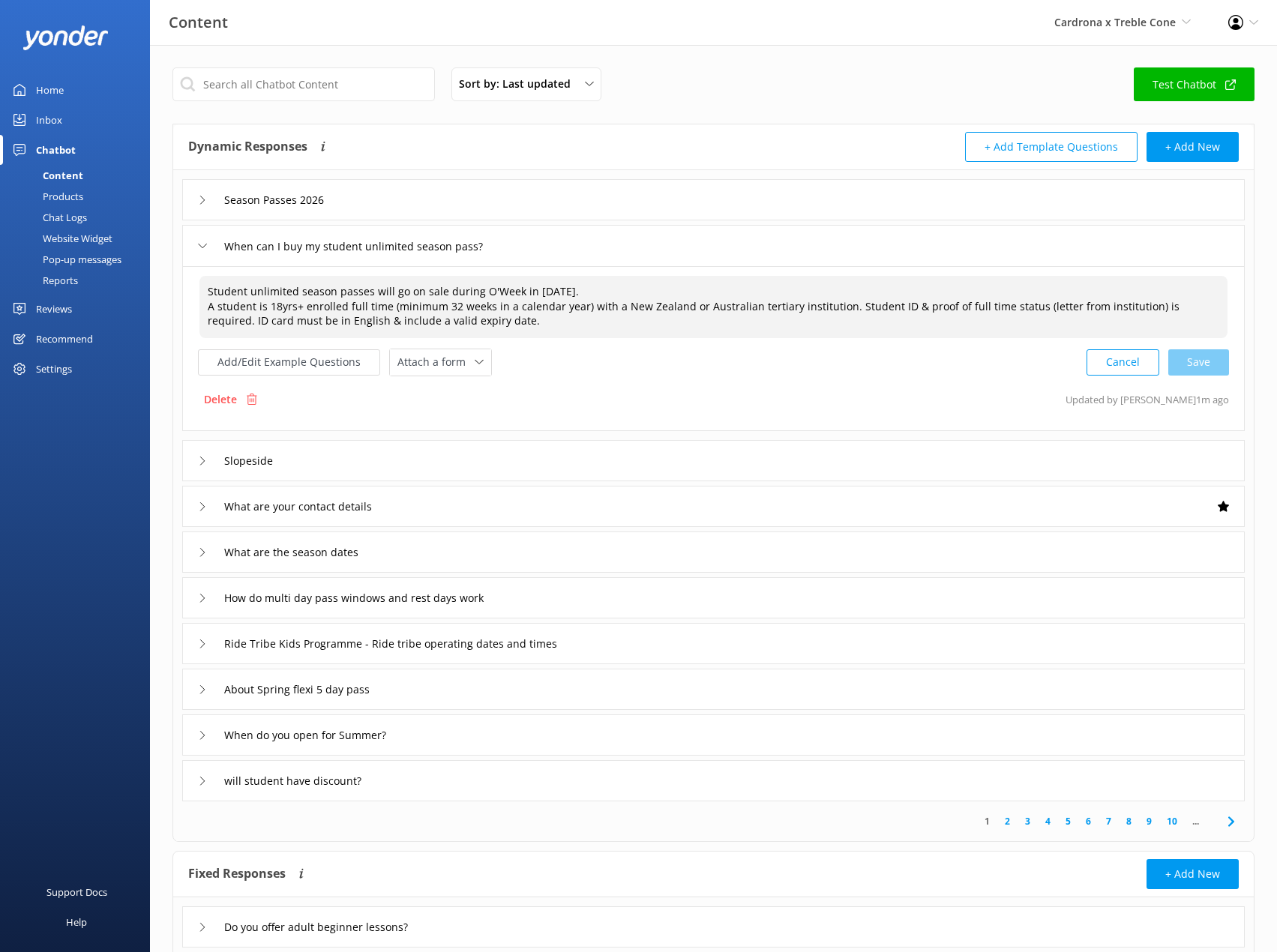
click at [511, 291] on textarea "Student unlimited season passes will go on sale during O'Week in February 2026.…" at bounding box center [713, 306] width 1028 height 62
click at [526, 291] on textarea "Student unlimited season passes will go on sale during O'Week in February 2026.…" at bounding box center [713, 306] width 1028 height 62
drag, startPoint x: 1217, startPoint y: 369, endPoint x: 1225, endPoint y: 371, distance: 8.2
click at [1222, 370] on div "Cancel Save" at bounding box center [1157, 362] width 143 height 28
type textarea "Student unlimited season passes will go on sale during O'Week, February 2026. A…"
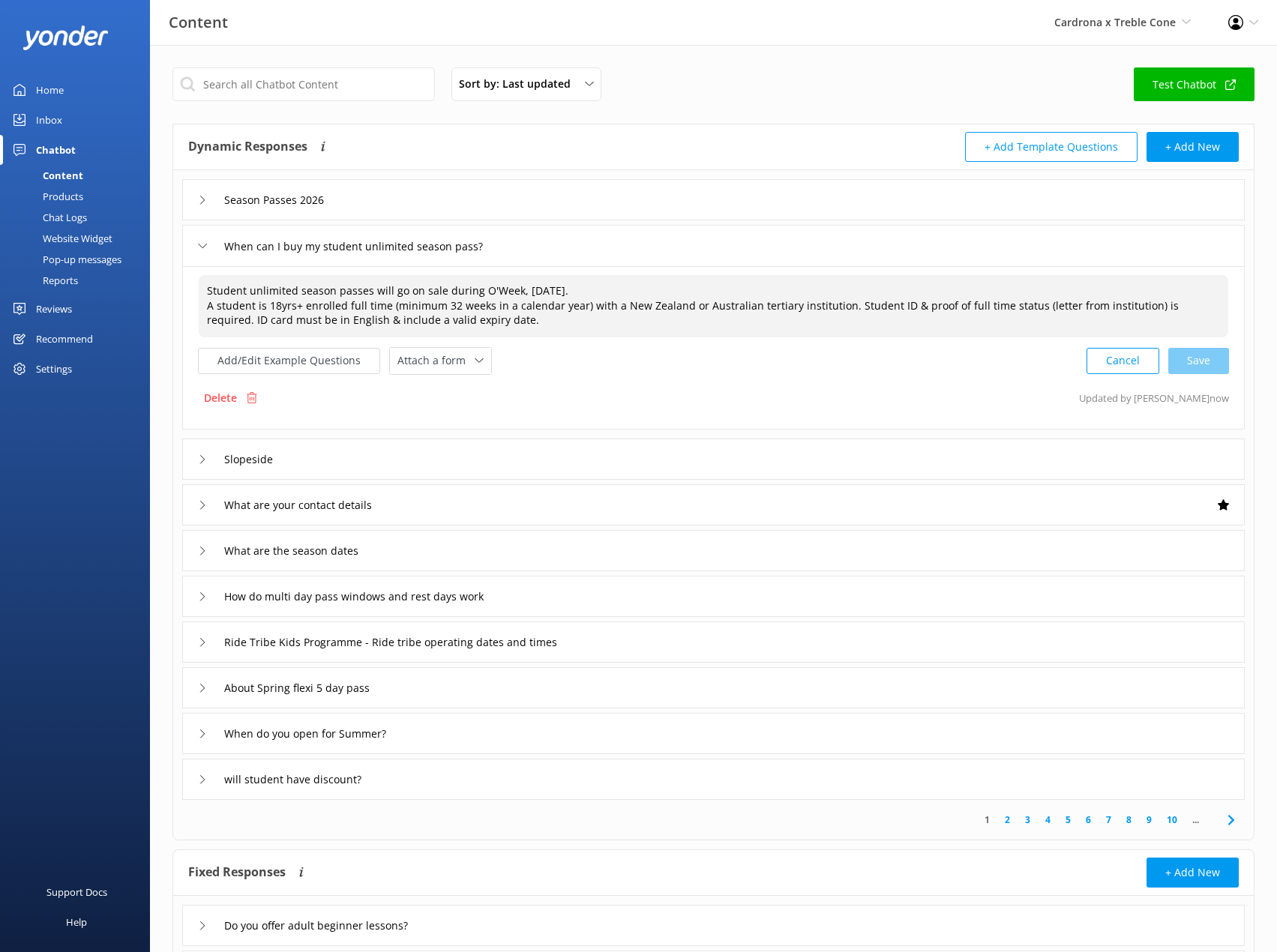
click at [201, 248] on icon at bounding box center [202, 246] width 9 height 9
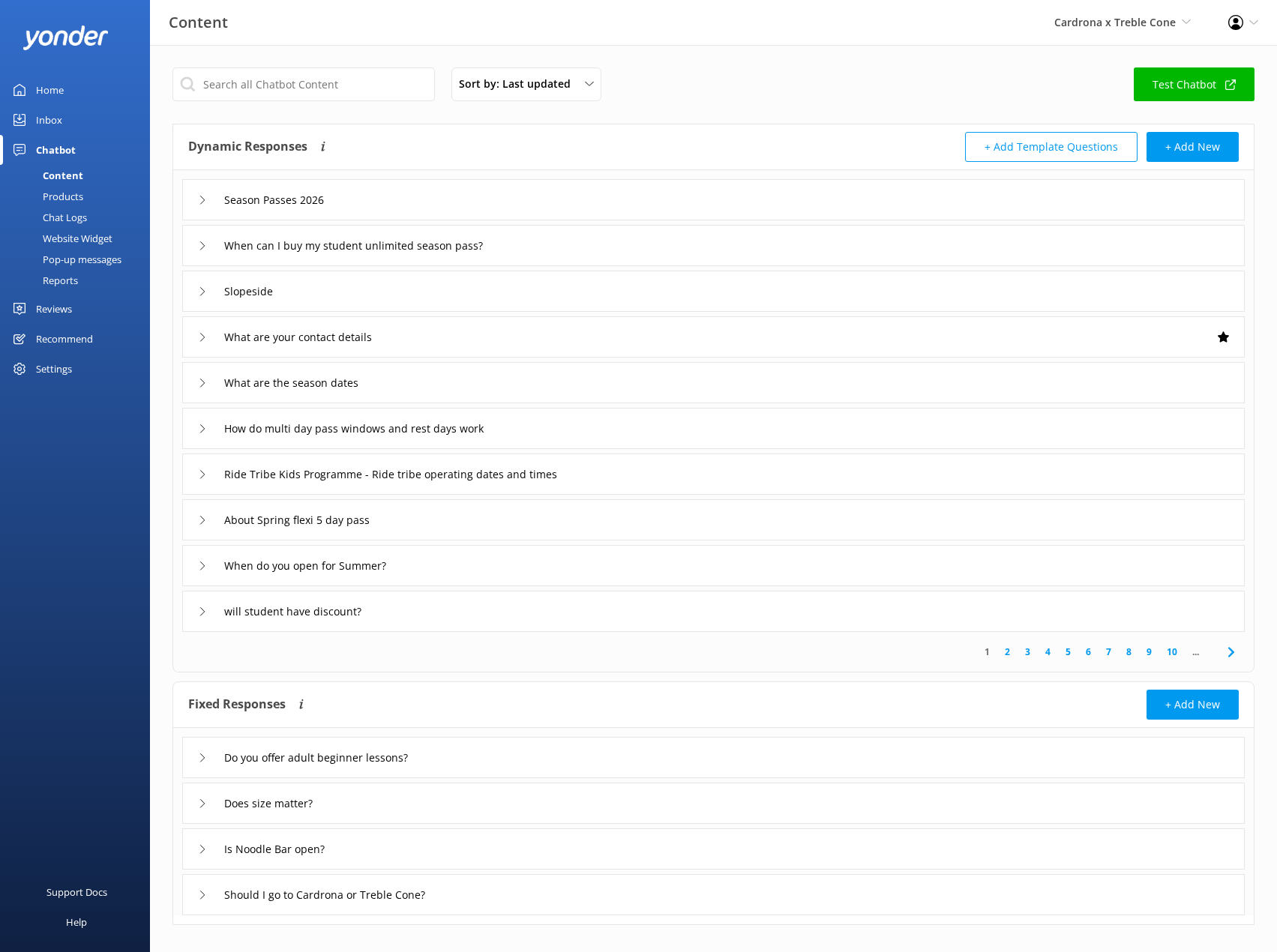
click at [200, 196] on icon at bounding box center [202, 200] width 9 height 9
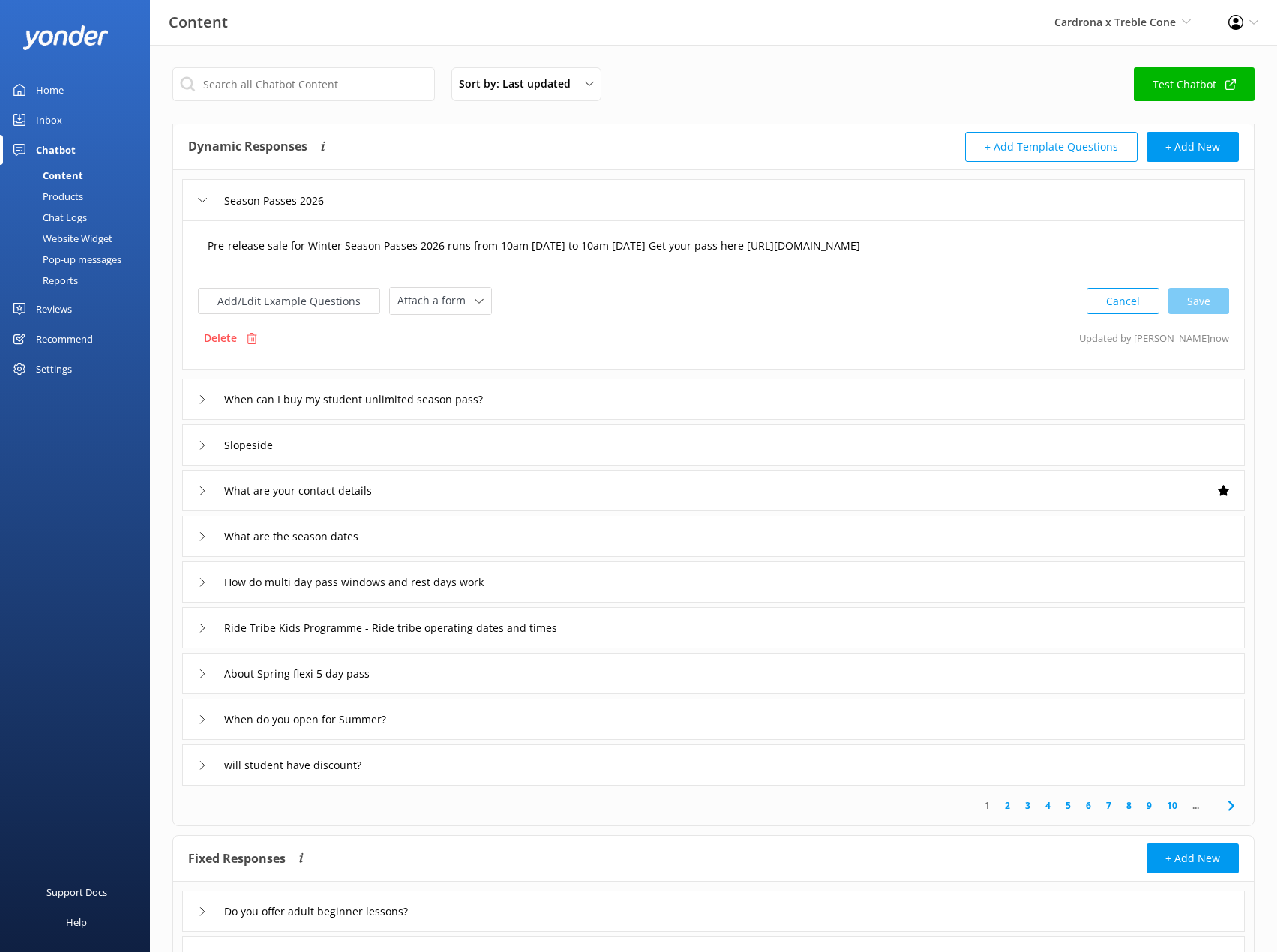
click at [530, 243] on textarea "Pre-release sale for Winter Season Passes 2026 runs from 10am 7th Oct to 10am 9…" at bounding box center [713, 253] width 1028 height 46
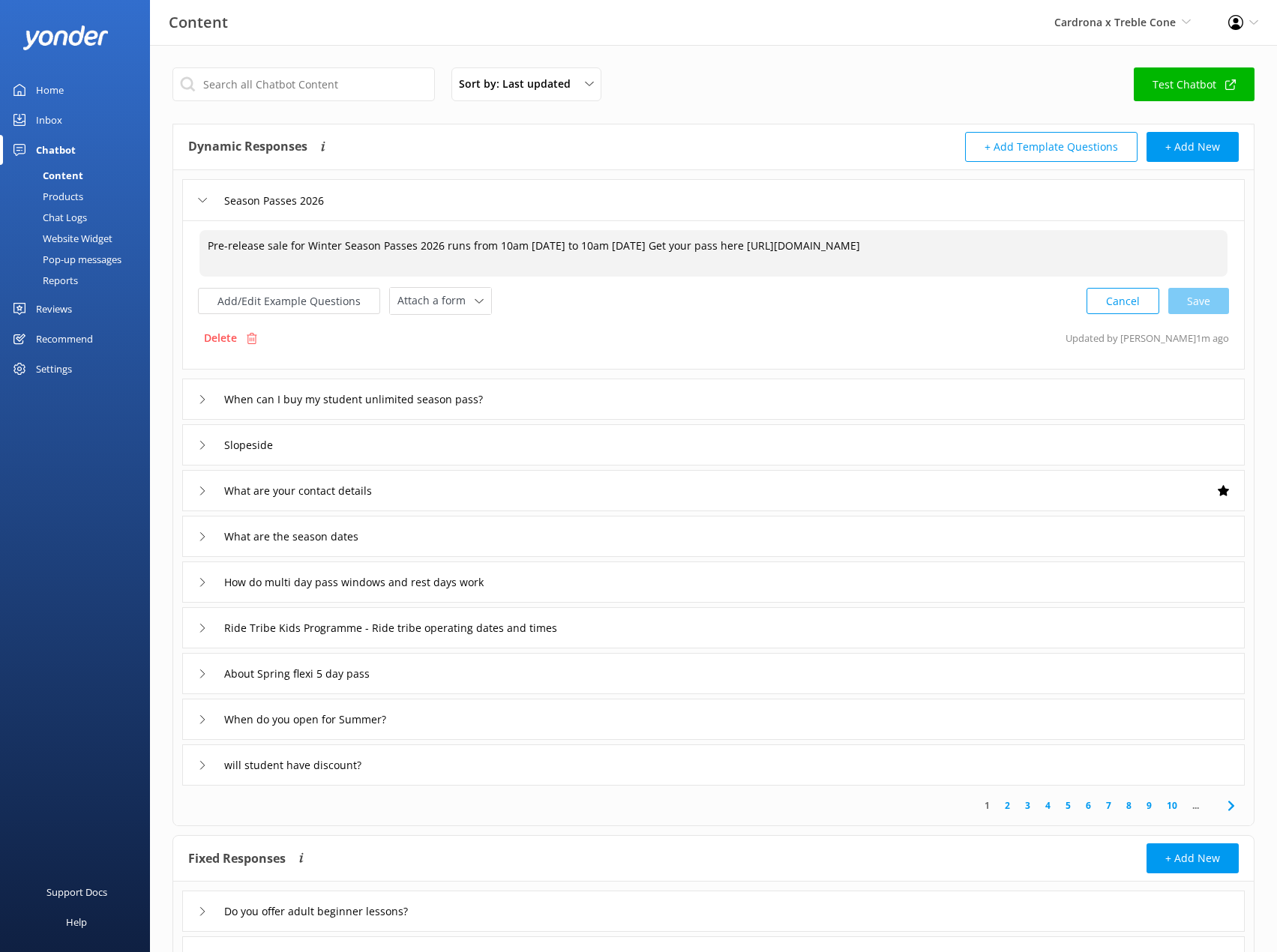
drag, startPoint x: 640, startPoint y: 246, endPoint x: 492, endPoint y: 235, distance: 148.4
click at [492, 235] on textarea "Pre-release sale for Winter Season Passes 2026 runs from 10am 7th Oct to 10am 9…" at bounding box center [713, 253] width 1028 height 46
paste textarea "Tuesday, October 7 and 10am Thursday, October 9"
drag, startPoint x: 796, startPoint y: 250, endPoint x: 842, endPoint y: 248, distance: 46.0
click at [842, 248] on textarea "Pre-release sale for Winter Season Passes 2026 runs from 10am Tuesday, October …" at bounding box center [713, 253] width 1028 height 46
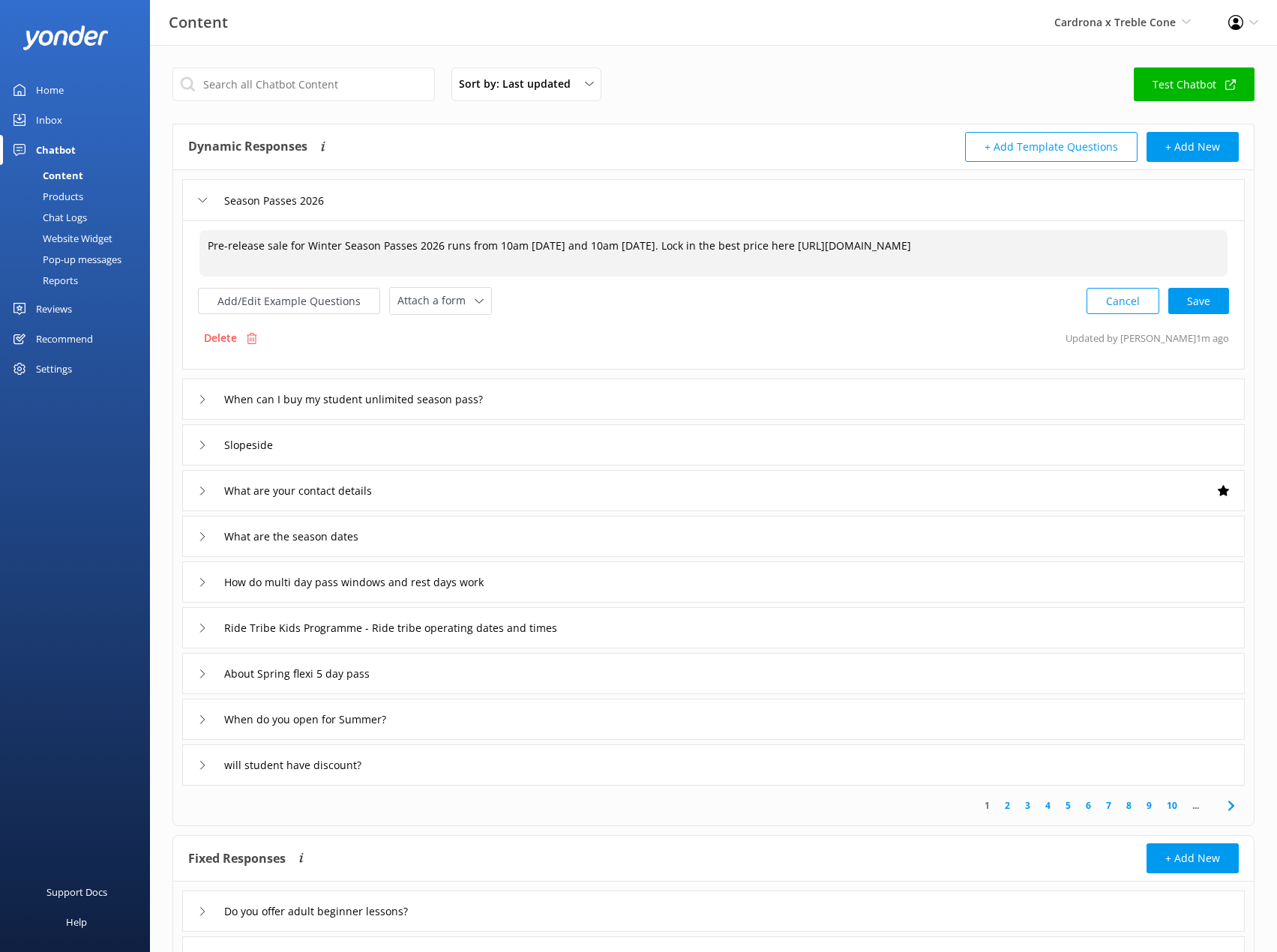
type textarea "Pre-release sale for Winter Season Passes 2026 runs from 10am Tuesday, October …"
click at [1204, 330] on p "Updated by Kirsty Hunter 1m ago" at bounding box center [1147, 338] width 164 height 29
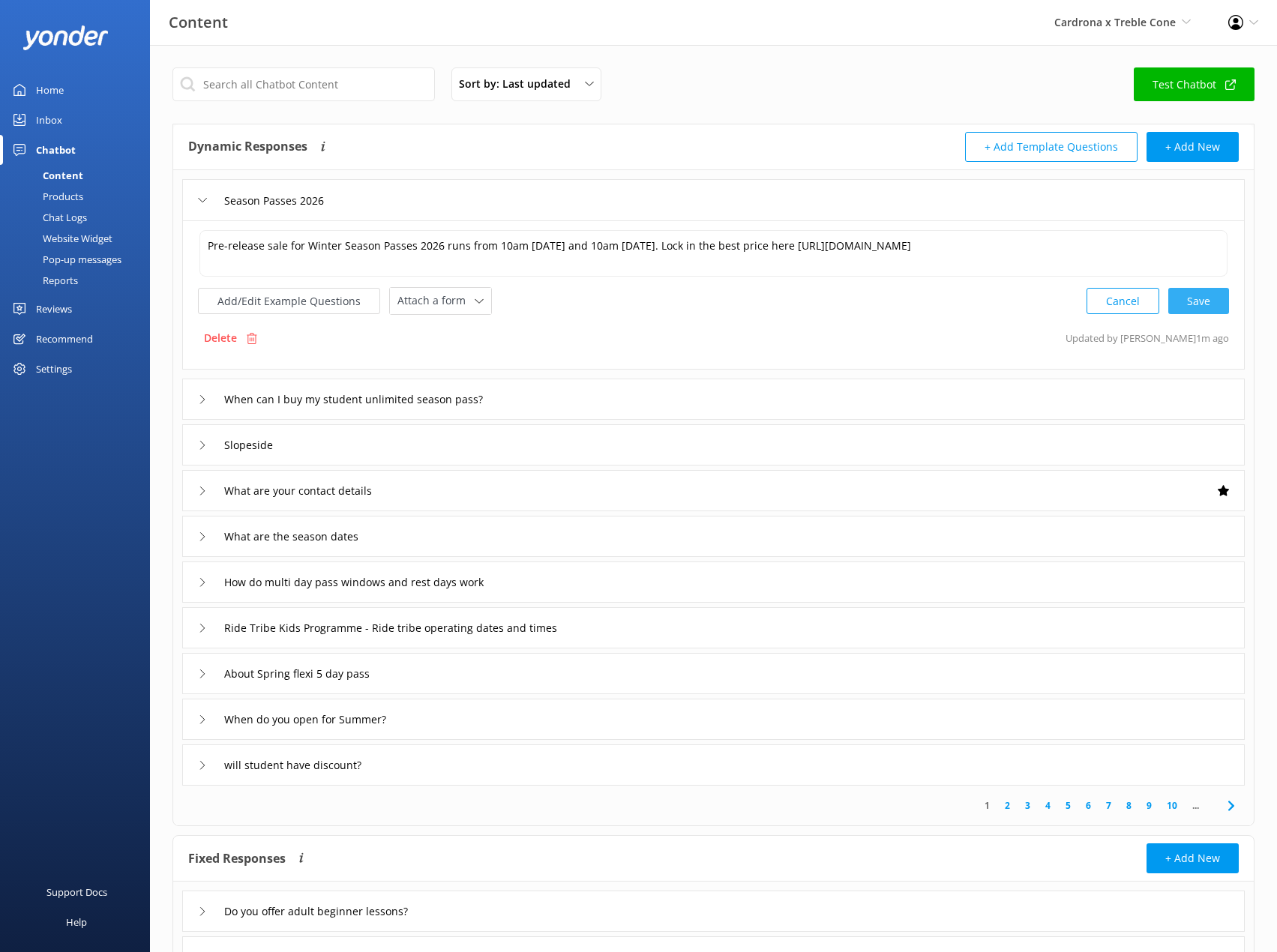
click at [1205, 302] on div "Cancel Save" at bounding box center [1157, 301] width 143 height 28
click at [270, 306] on button "Add/Edit Example Questions" at bounding box center [289, 299] width 182 height 26
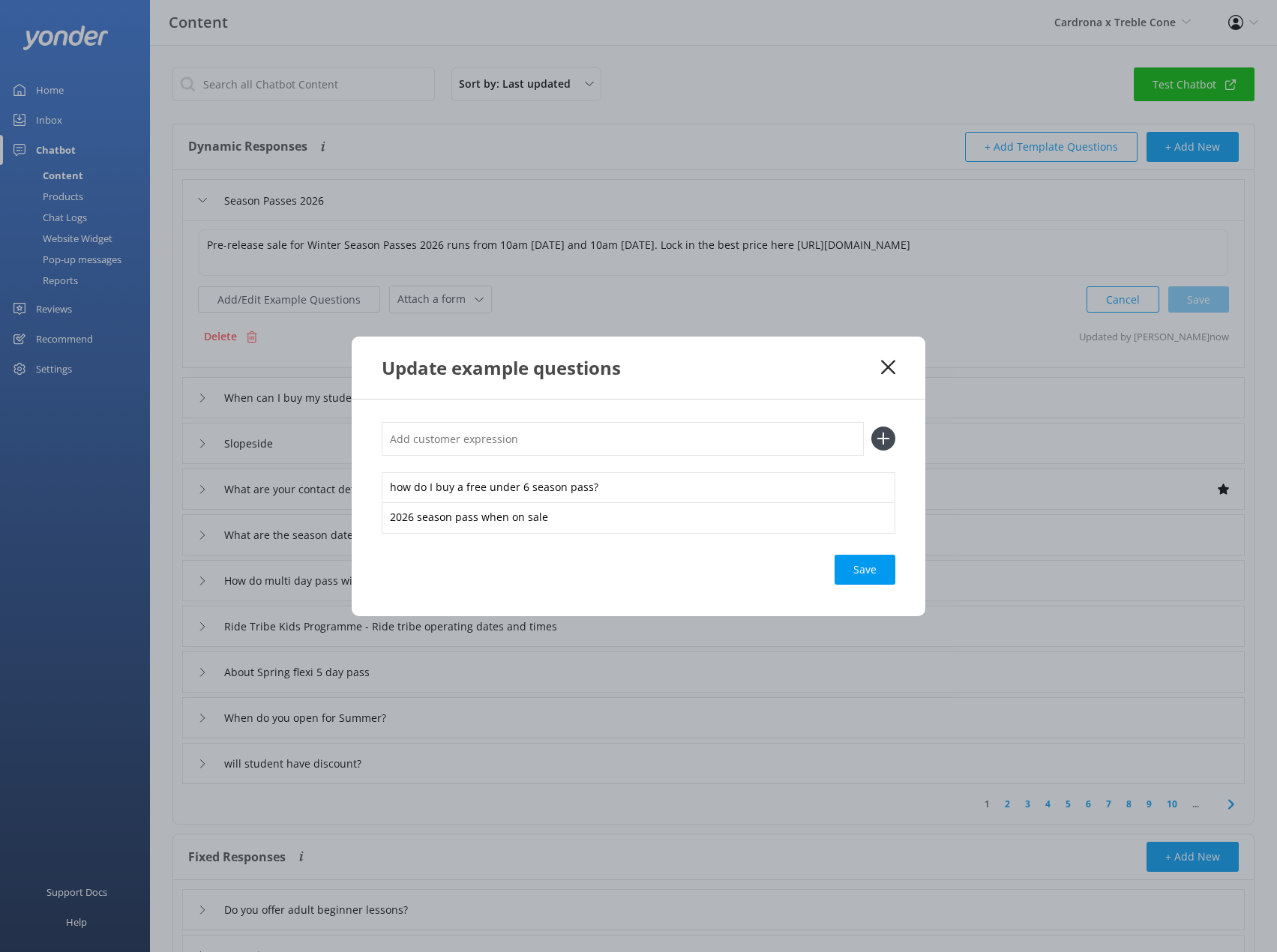
click at [521, 437] on input "text" at bounding box center [622, 438] width 482 height 34
type input "Season pass sale"
click at [871, 426] on button at bounding box center [882, 438] width 24 height 24
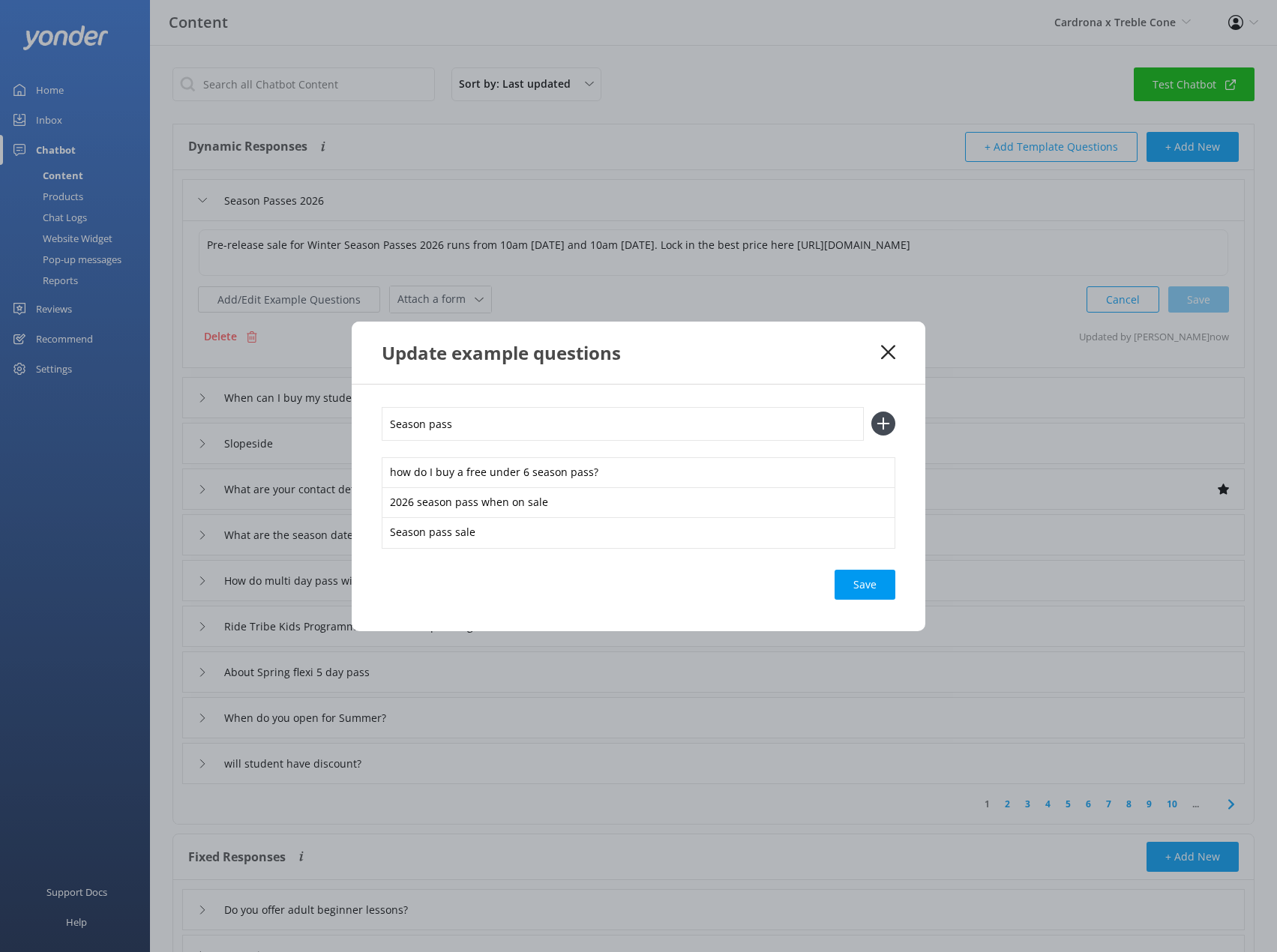
type input "Season pass"
click at [871, 411] on button at bounding box center [882, 423] width 24 height 24
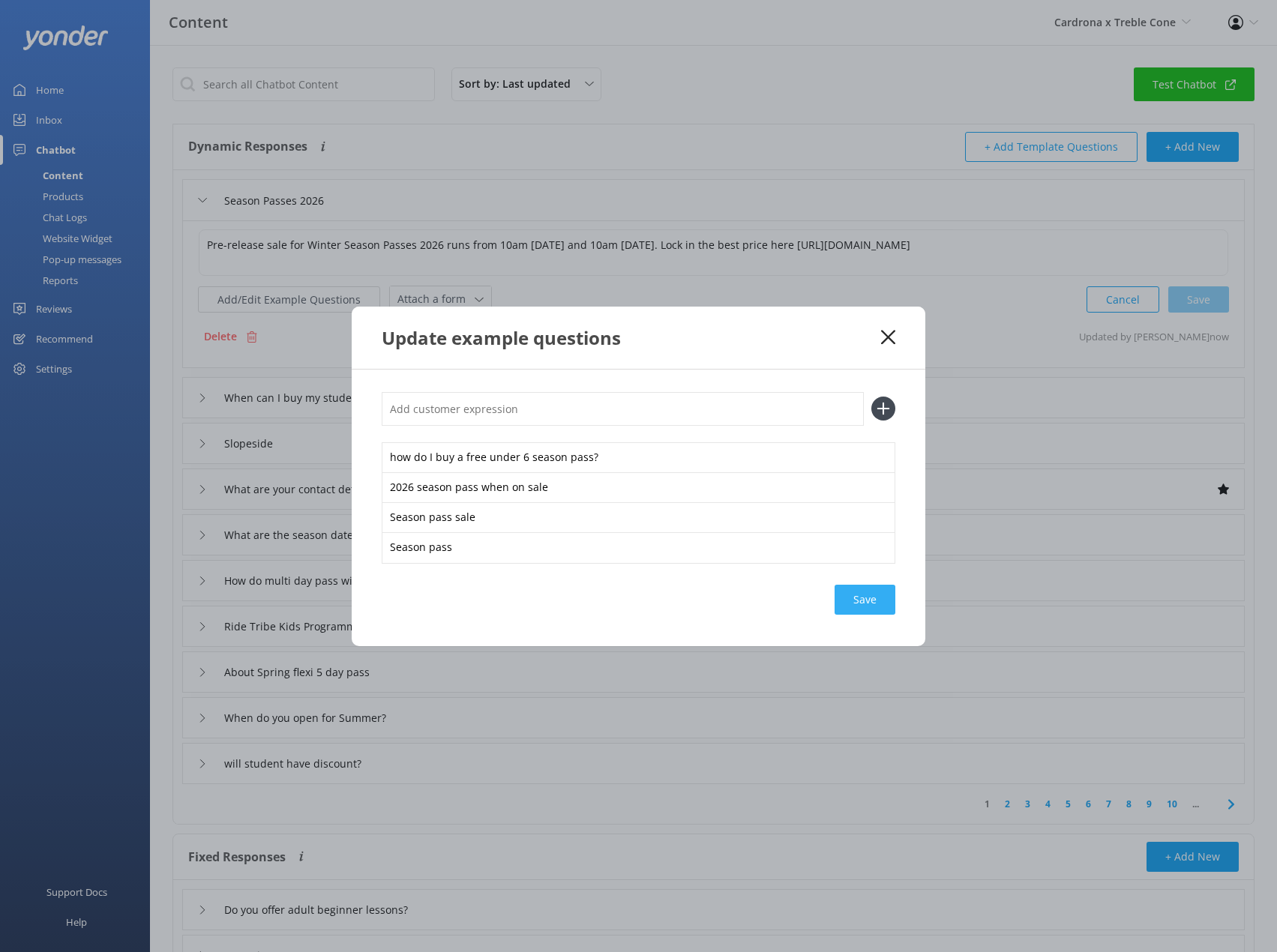
click at [858, 606] on div "Save" at bounding box center [864, 599] width 60 height 30
click at [888, 332] on icon at bounding box center [888, 337] width 14 height 15
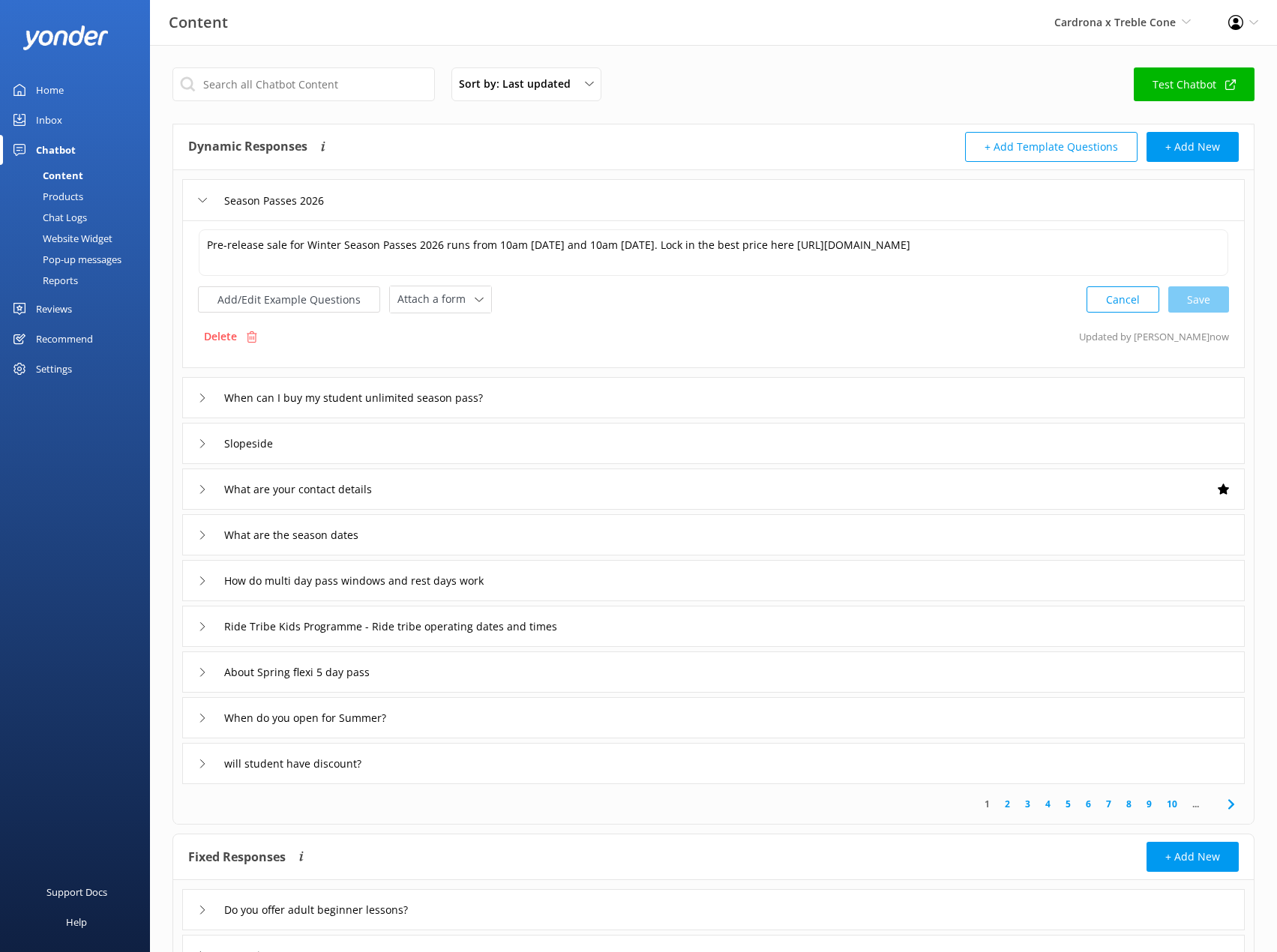
click at [201, 201] on use at bounding box center [202, 200] width 8 height 4
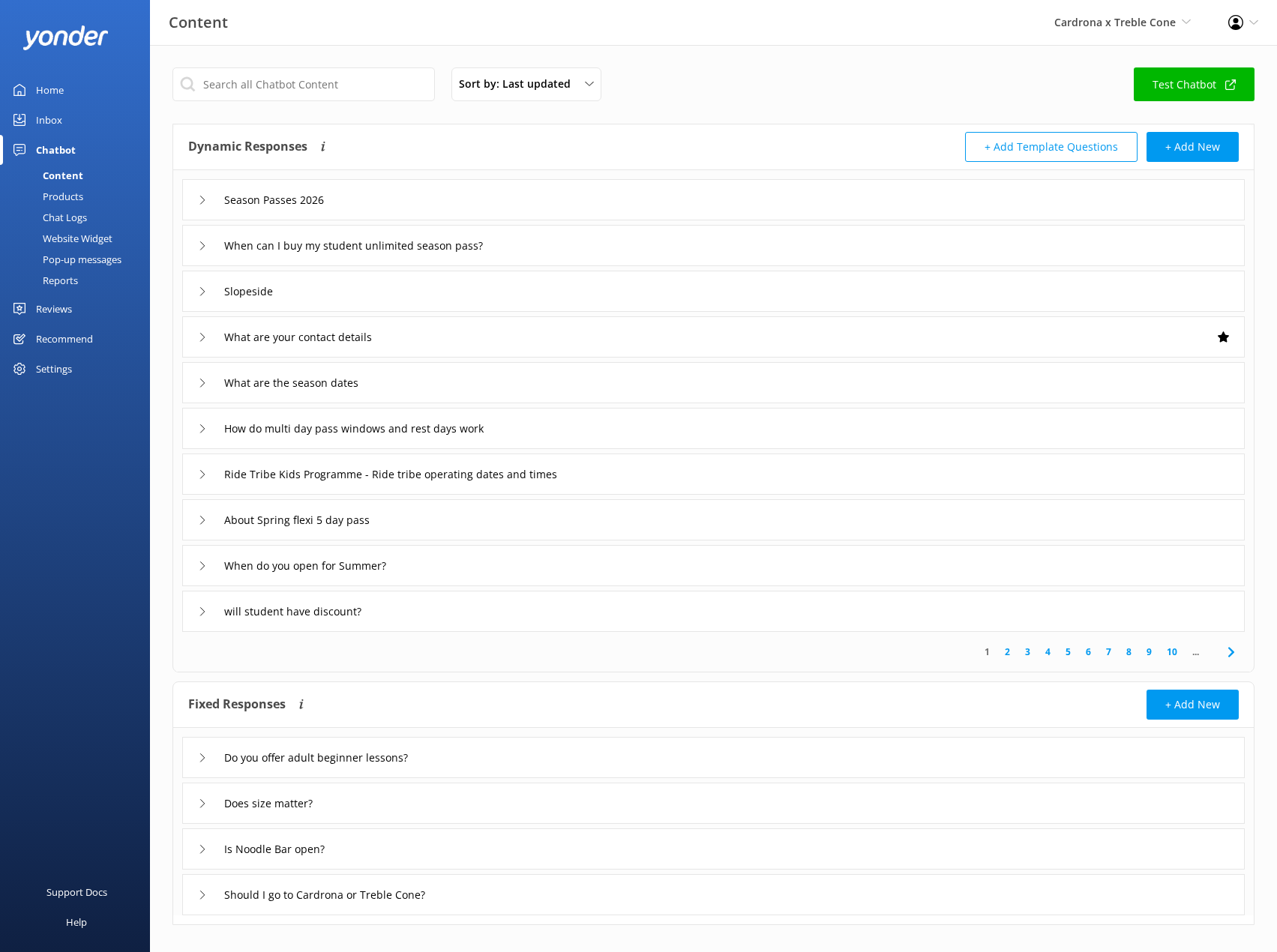
click at [188, 196] on div "Season Passes 2026" at bounding box center [713, 200] width 1063 height 41
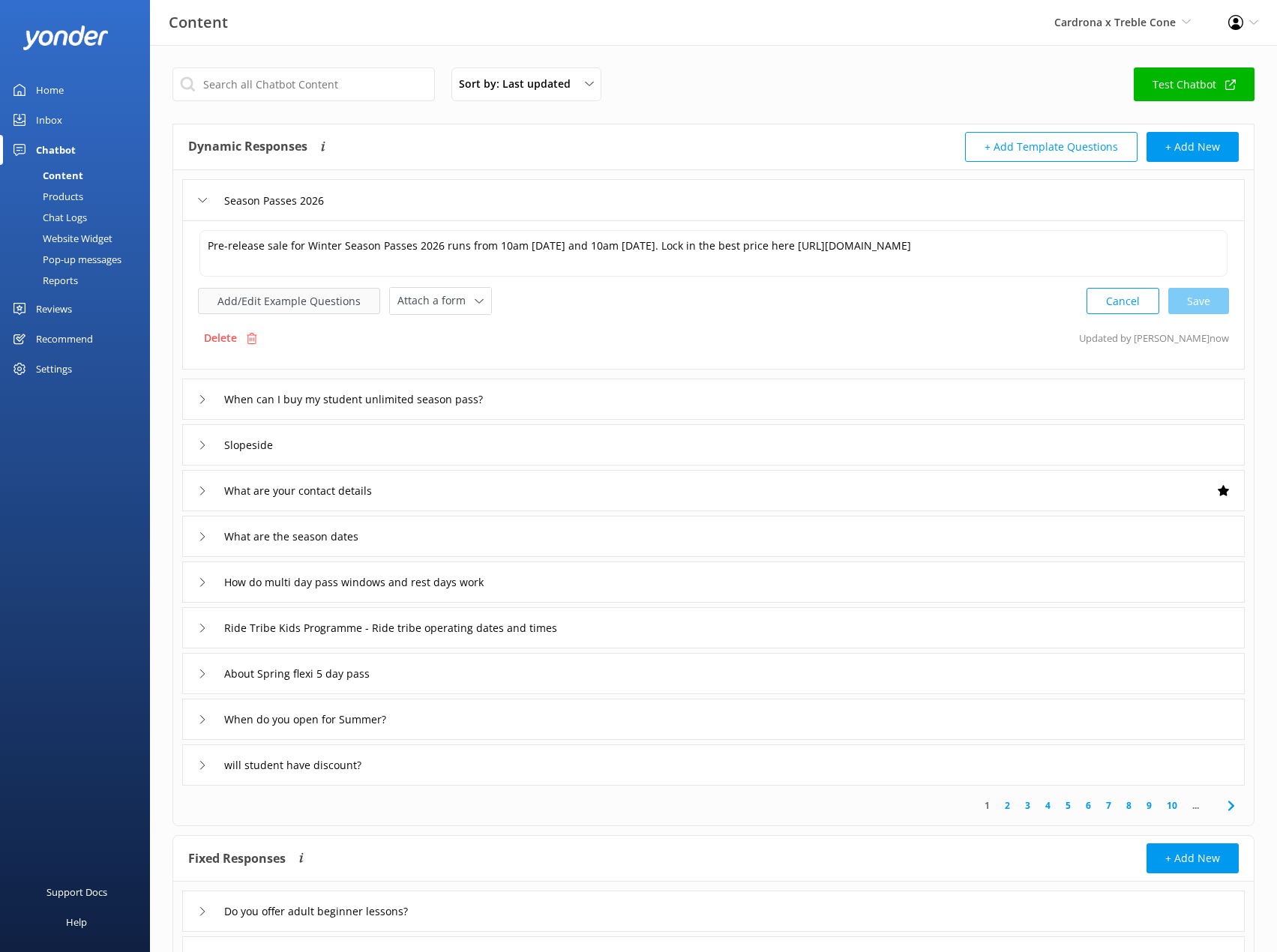
click at [245, 291] on button "Add/Edit Example Questions" at bounding box center [289, 301] width 182 height 26
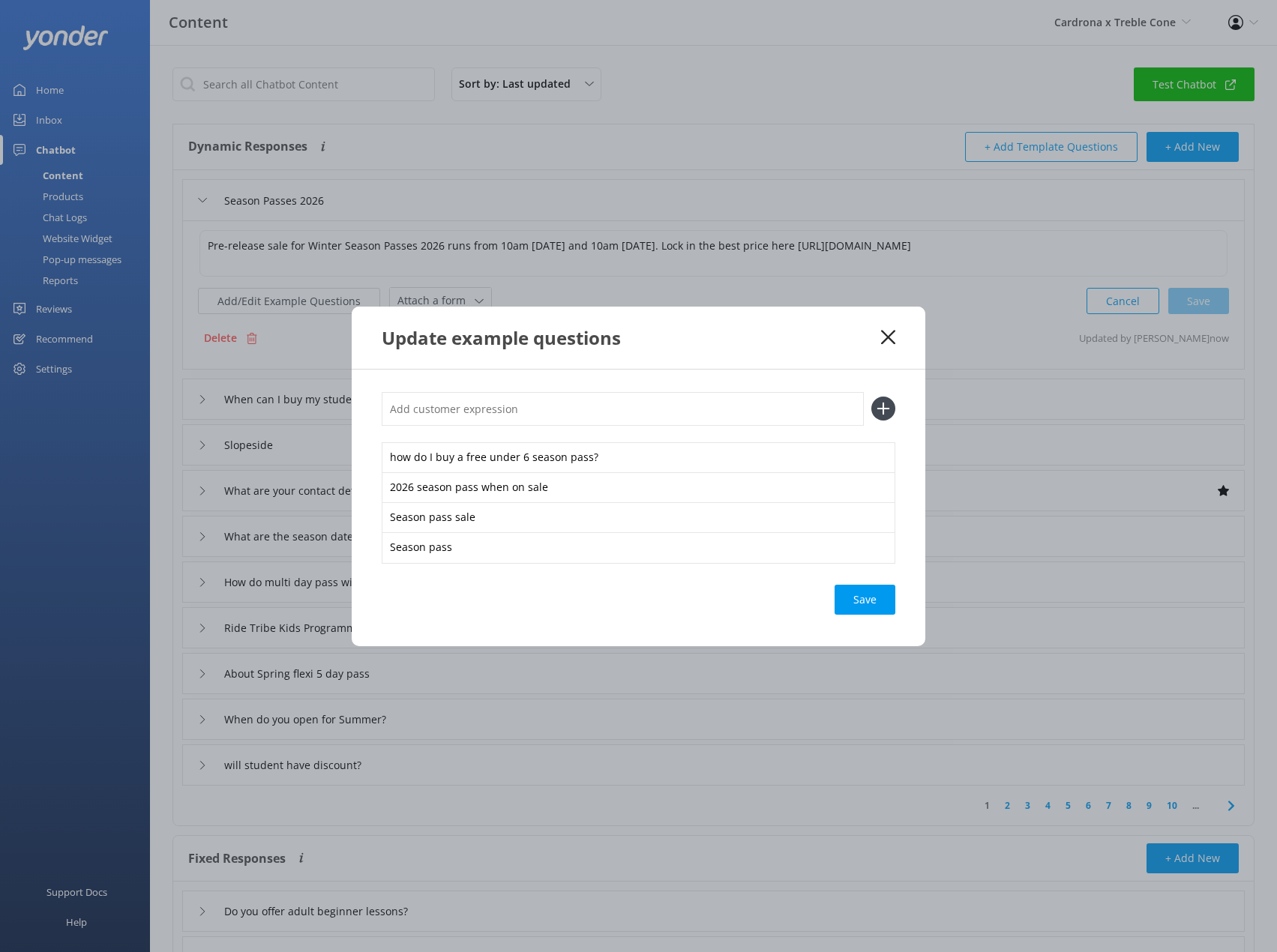
click at [547, 412] on input "text" at bounding box center [622, 409] width 482 height 34
type input "Season passes"
click at [871, 396] on button at bounding box center [882, 408] width 24 height 24
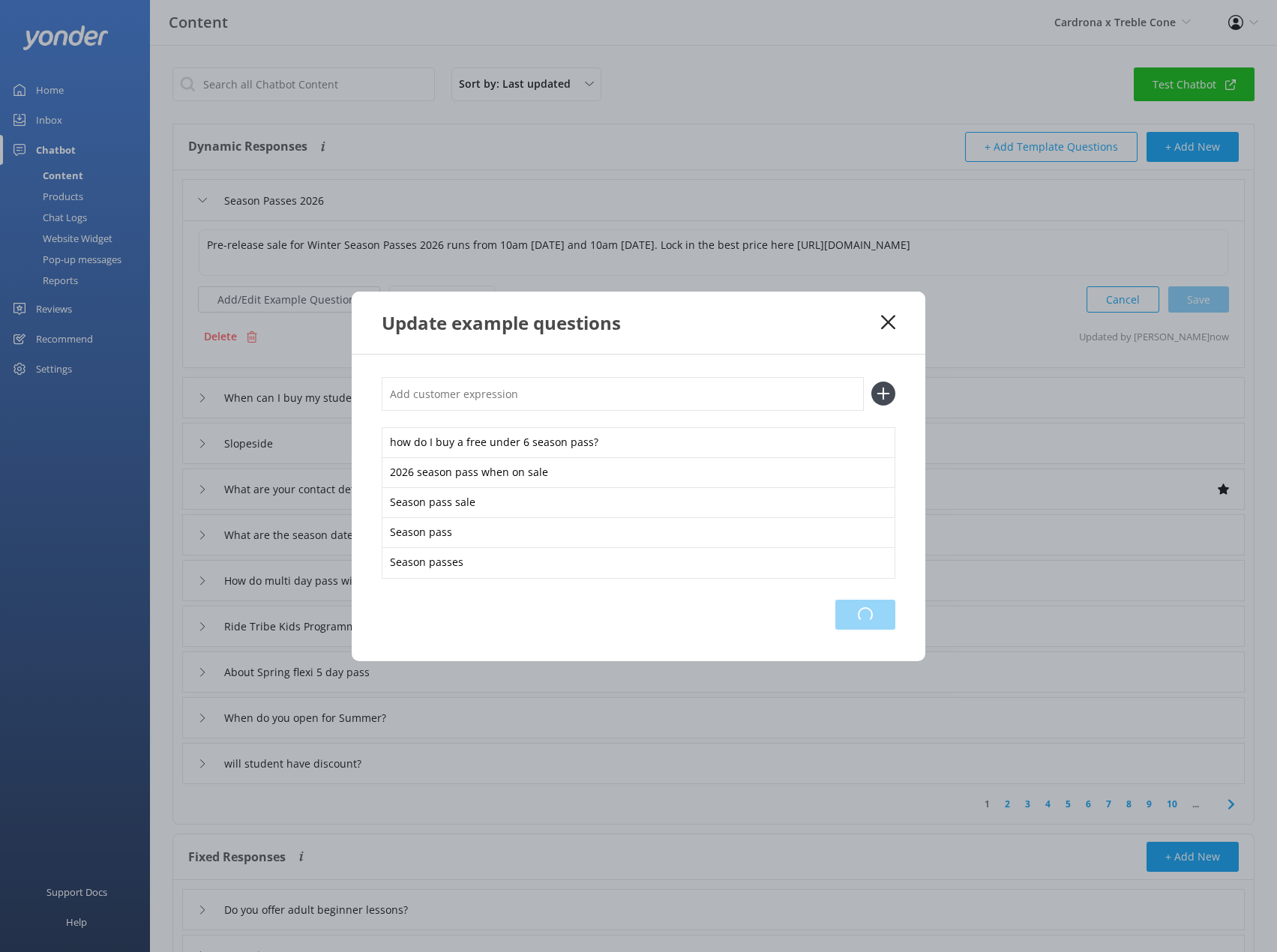
click at [885, 627] on div "Loading.." at bounding box center [865, 614] width 60 height 30
click at [896, 327] on div "Update example questions" at bounding box center [638, 322] width 573 height 62
click at [88, 235] on div "Update example questions how do I buy a free under 6 season pass? 2026 season p…" at bounding box center [638, 476] width 1277 height 952
click at [888, 324] on icon at bounding box center [888, 322] width 14 height 15
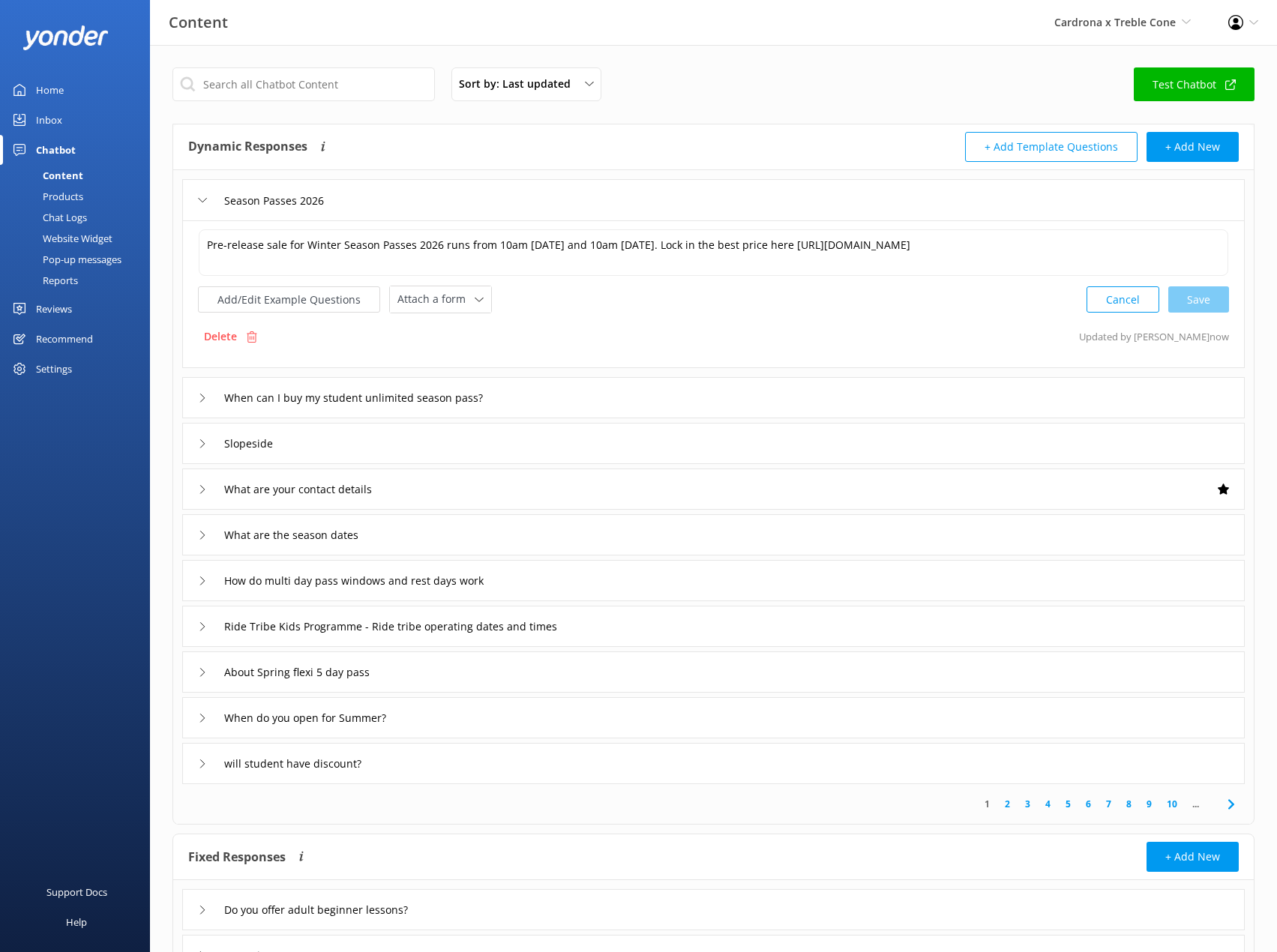
click at [100, 232] on div "Website Widget" at bounding box center [60, 238] width 103 height 21
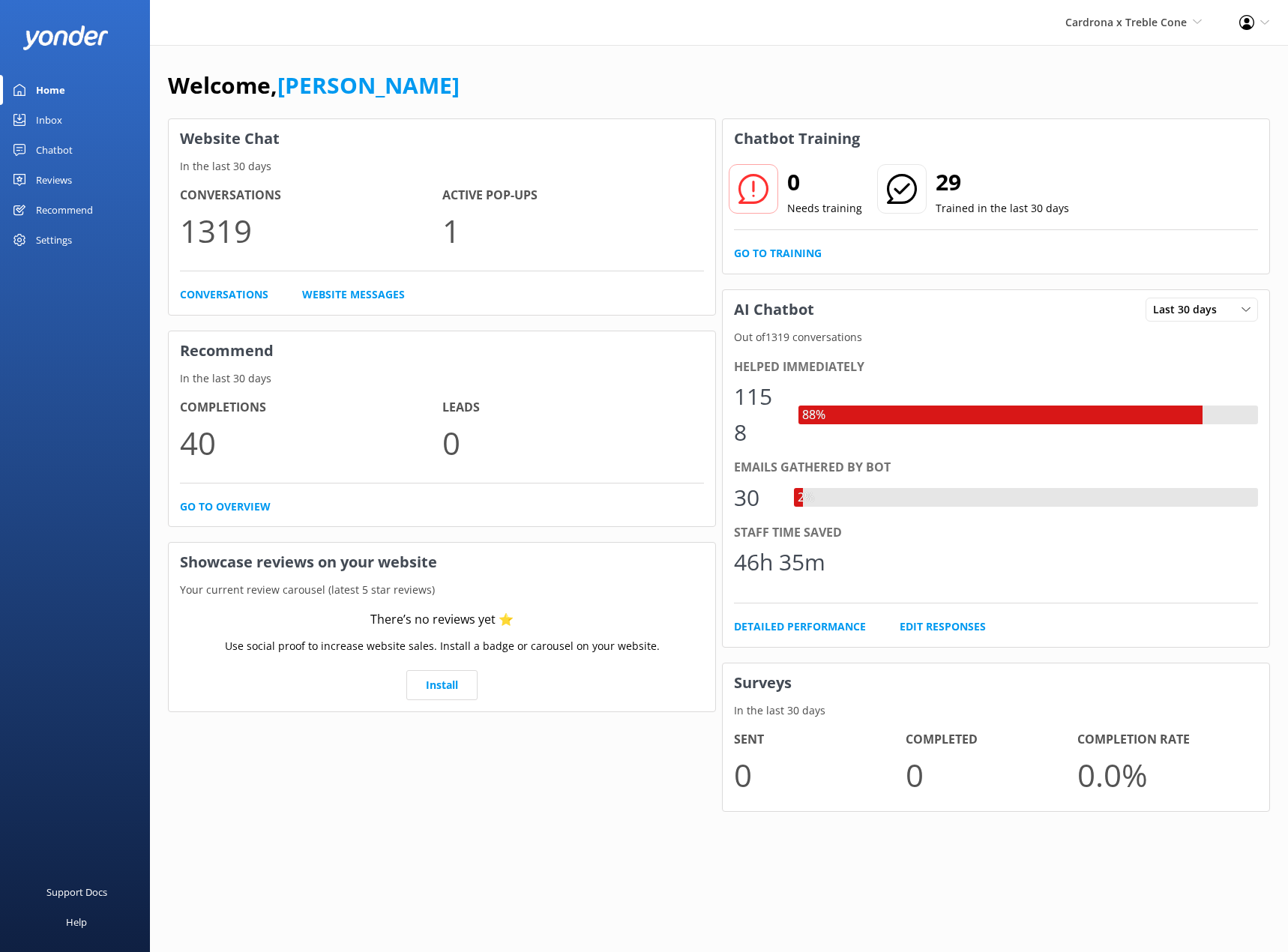
click at [55, 154] on div "Chatbot" at bounding box center [54, 150] width 37 height 30
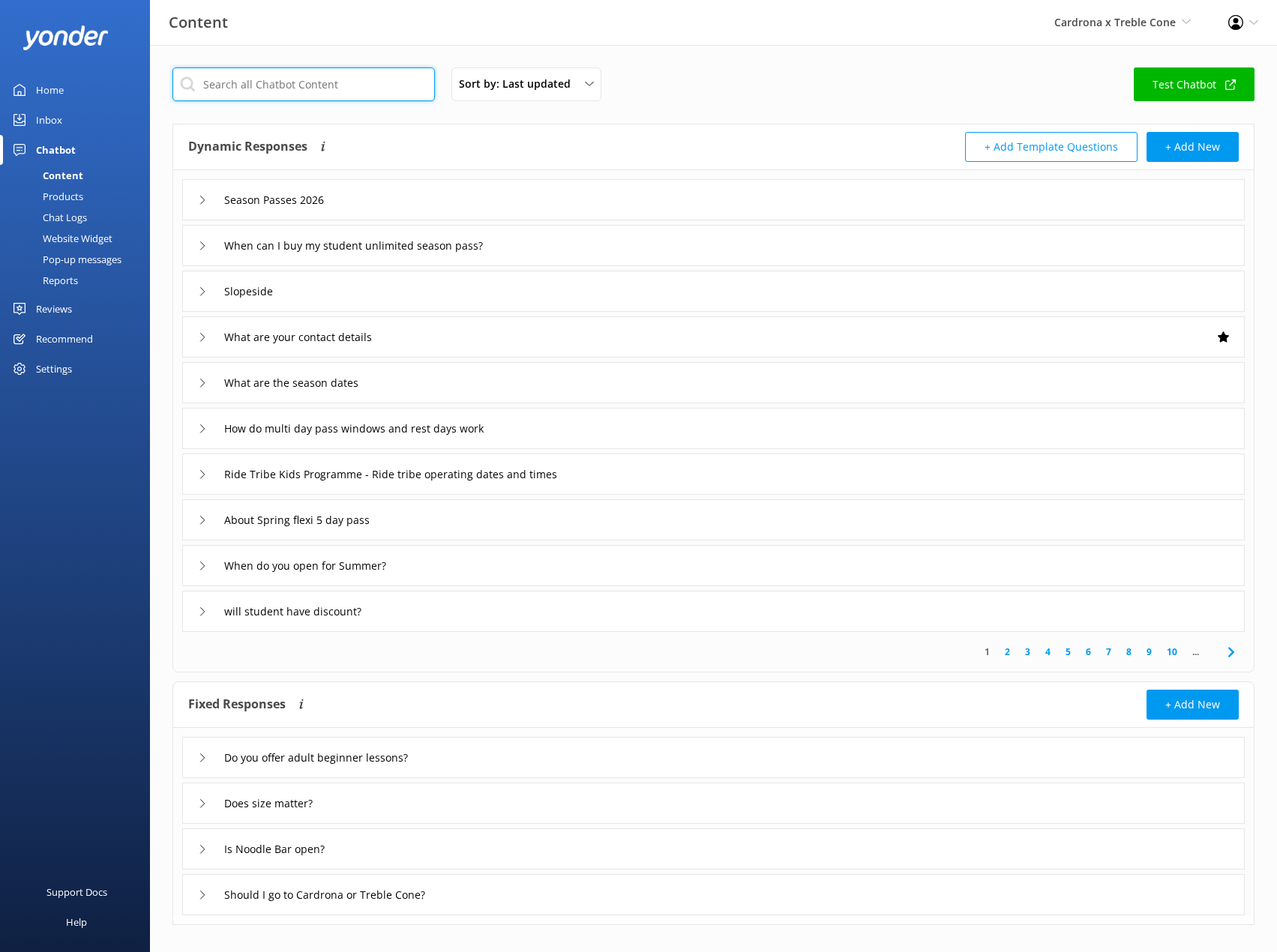
click at [262, 94] on input "text" at bounding box center [304, 84] width 263 height 34
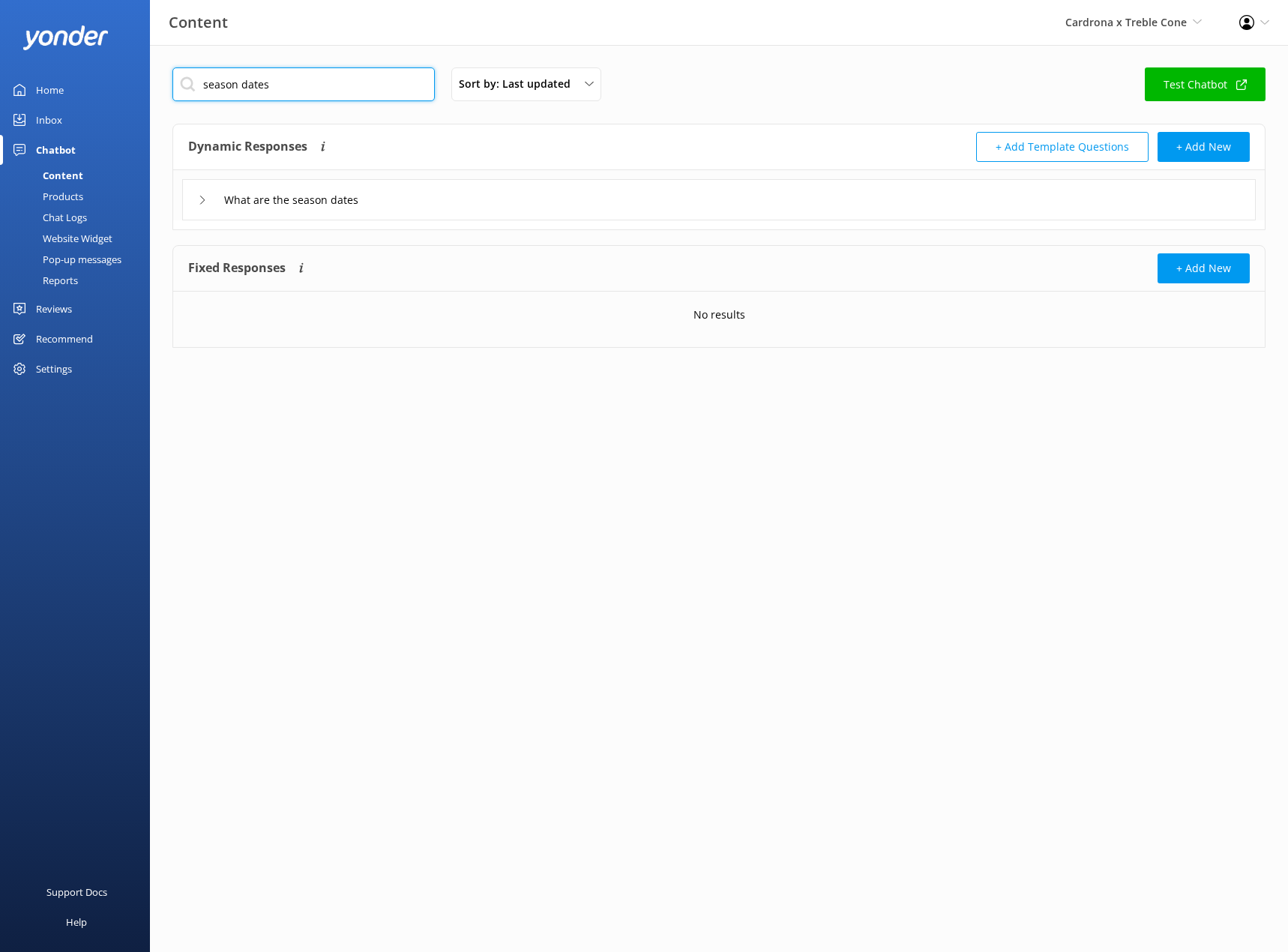
type input "season dates"
click at [200, 200] on icon at bounding box center [202, 200] width 9 height 9
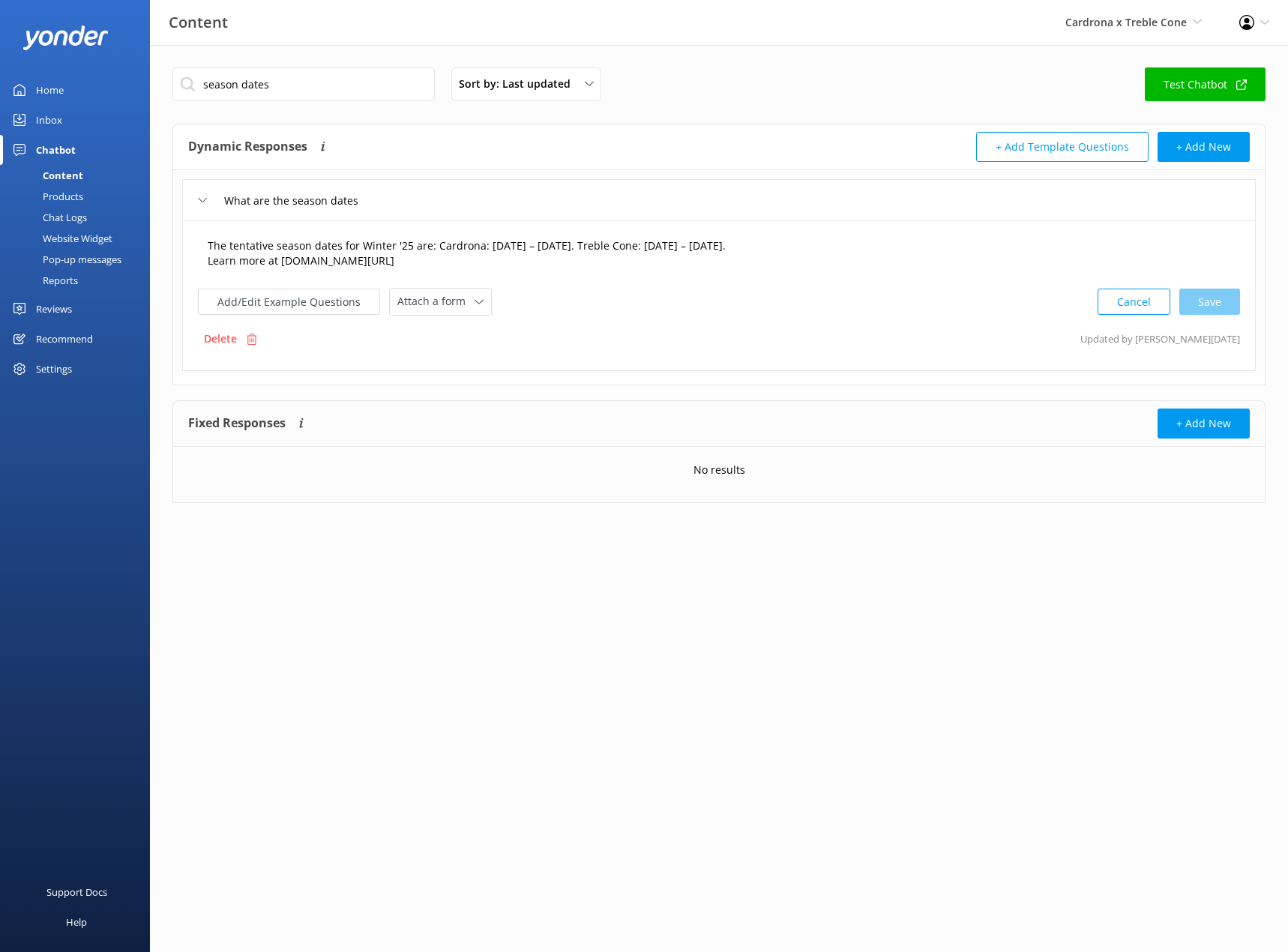
click at [404, 240] on textarea "The tentative season dates for Winter '25 are:‍ Cardrona: [DATE] – [DATE]. Treb…" at bounding box center [718, 254] width 1039 height 47
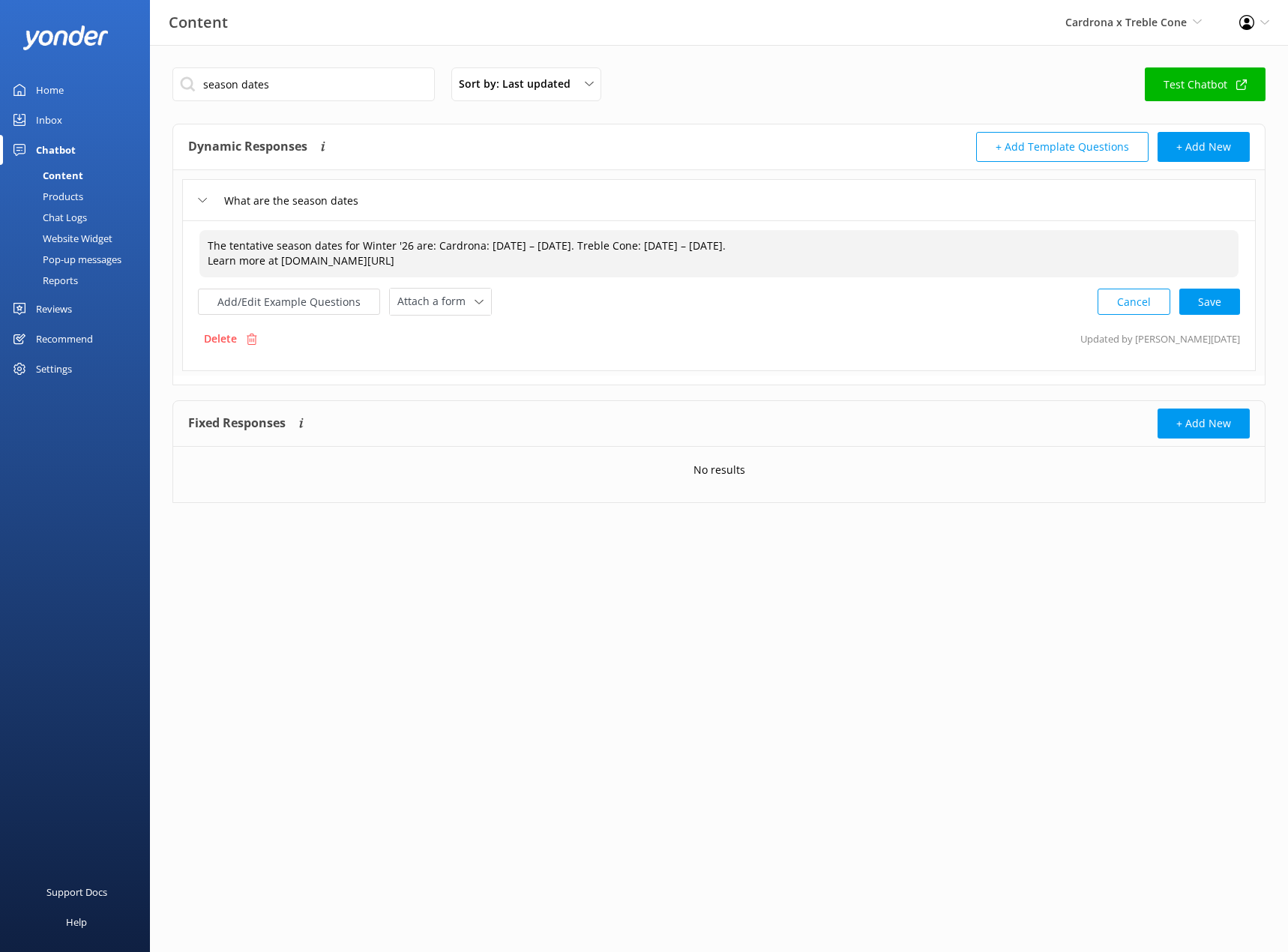
click at [512, 244] on textarea "The tentative season dates for Winter '26 are:‍ Cardrona: [DATE] – [DATE]. Treb…" at bounding box center [718, 254] width 1039 height 47
click at [572, 246] on textarea "The tentative season dates for Winter '26 are:‍ Cardrona: [DATE] – [DATE]. Treb…" at bounding box center [718, 254] width 1039 height 47
click at [769, 251] on textarea "The tentative season dates for Winter '26 are:‍ Cardrona: [DATE] – [DATE]. Treb…" at bounding box center [718, 254] width 1039 height 47
click at [542, 267] on textarea "The tentative season dates for Winter '26 are:‍ Cardrona: [DATE] – [DATE]. Treb…" at bounding box center [718, 254] width 1039 height 47
click at [1214, 306] on div "Cancel Save" at bounding box center [1168, 302] width 143 height 28
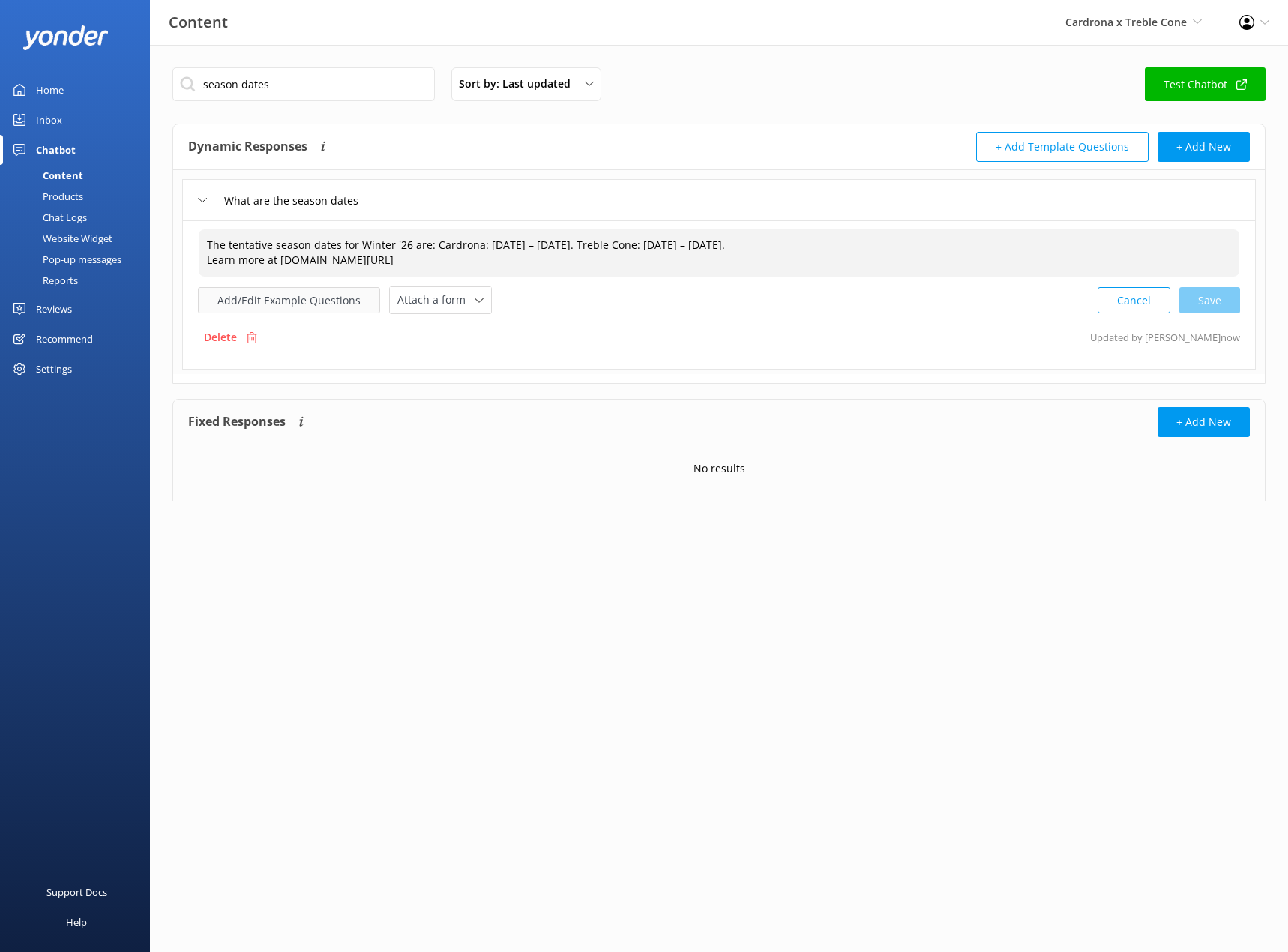
click at [293, 303] on button "Add/Edit Example Questions" at bounding box center [289, 300] width 182 height 26
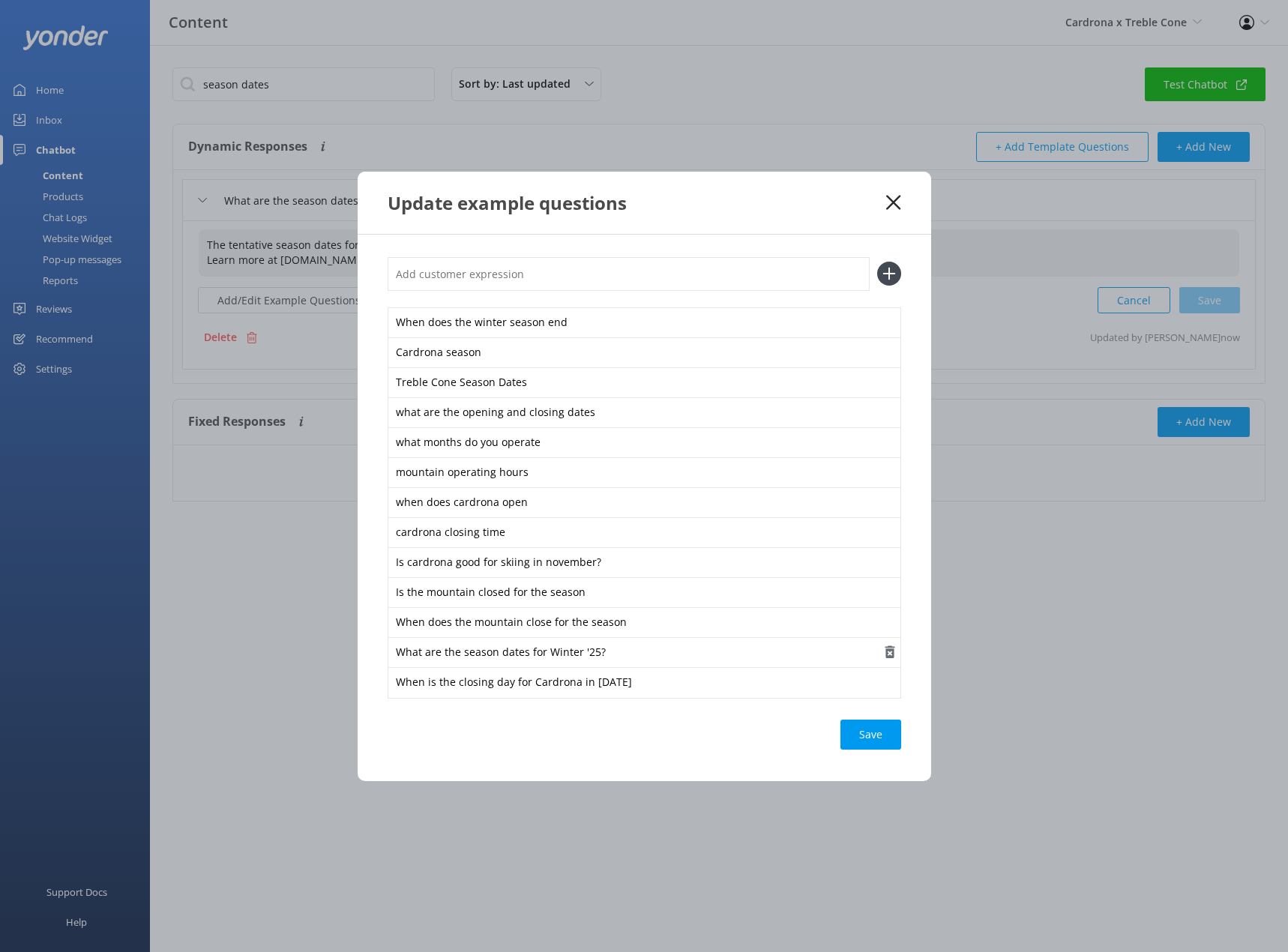
type textarea "The tentative season dates for Winter '26 are:‍ Cardrona: [DATE] – [DATE]. Treb…"
click at [594, 647] on div "What are the season dates for Winter '25?" at bounding box center [644, 653] width 514 height 32
click at [609, 685] on div "When is the closing day for Cardrona in [DATE]" at bounding box center [644, 682] width 514 height 32
click at [885, 738] on div "Loading.." at bounding box center [871, 734] width 60 height 30
drag, startPoint x: 620, startPoint y: 685, endPoint x: 500, endPoint y: 678, distance: 120.2
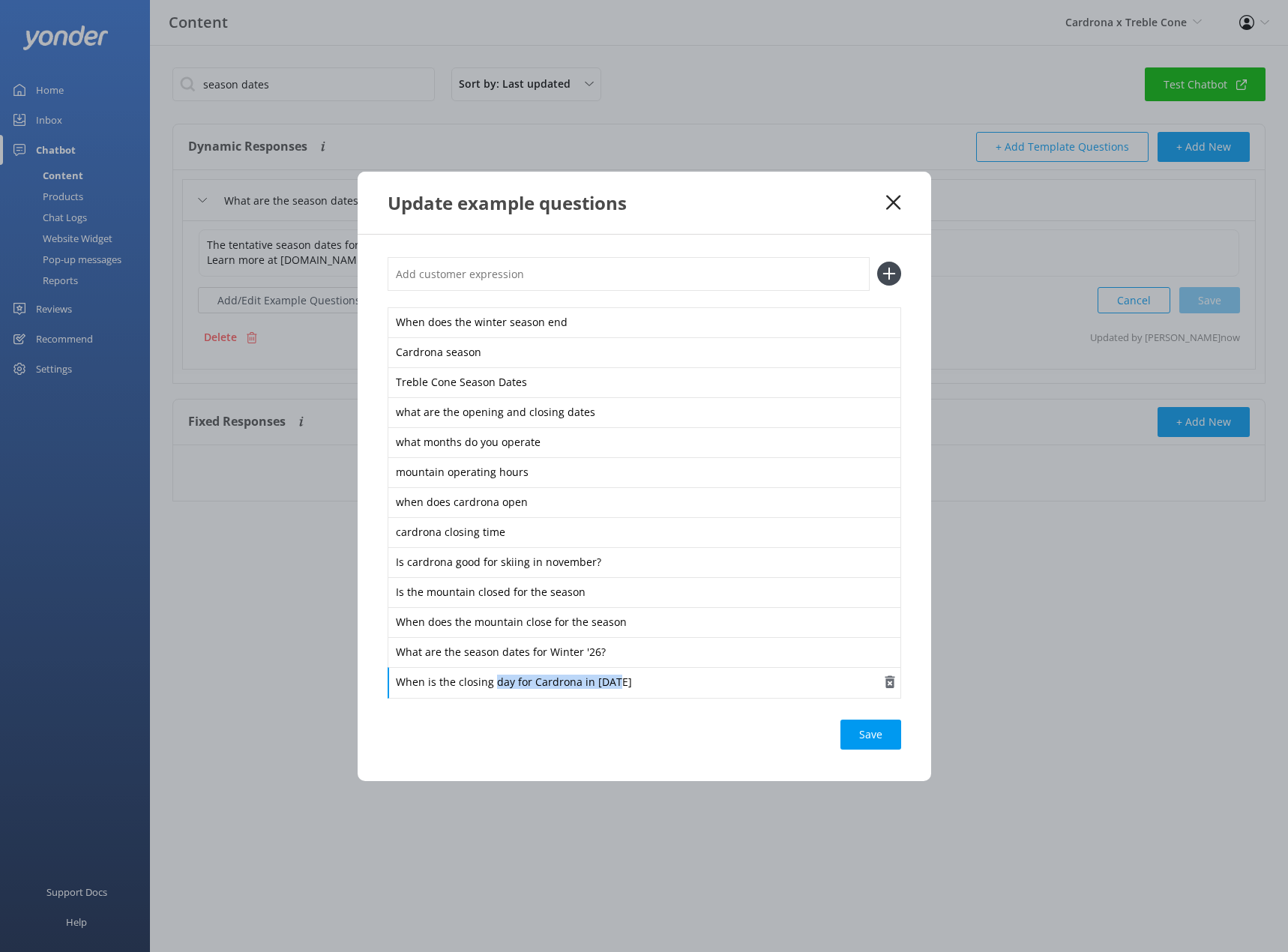
click at [494, 679] on div "When is the closing day for Cardrona in [DATE]" at bounding box center [644, 682] width 514 height 32
click at [882, 682] on icon "button" at bounding box center [889, 682] width 15 height 15
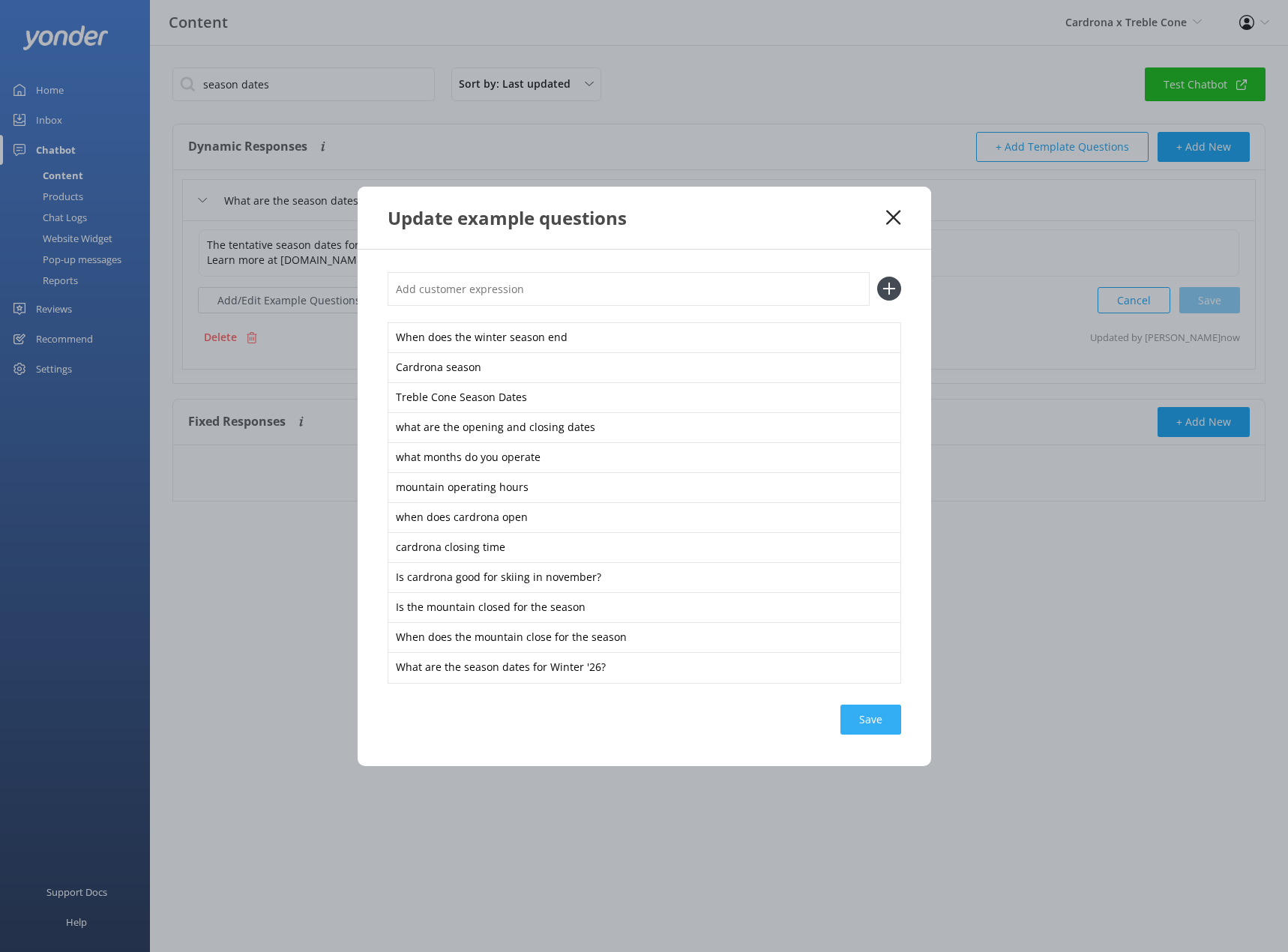
click at [860, 712] on div "Save" at bounding box center [870, 719] width 60 height 30
click at [889, 217] on icon at bounding box center [893, 217] width 14 height 15
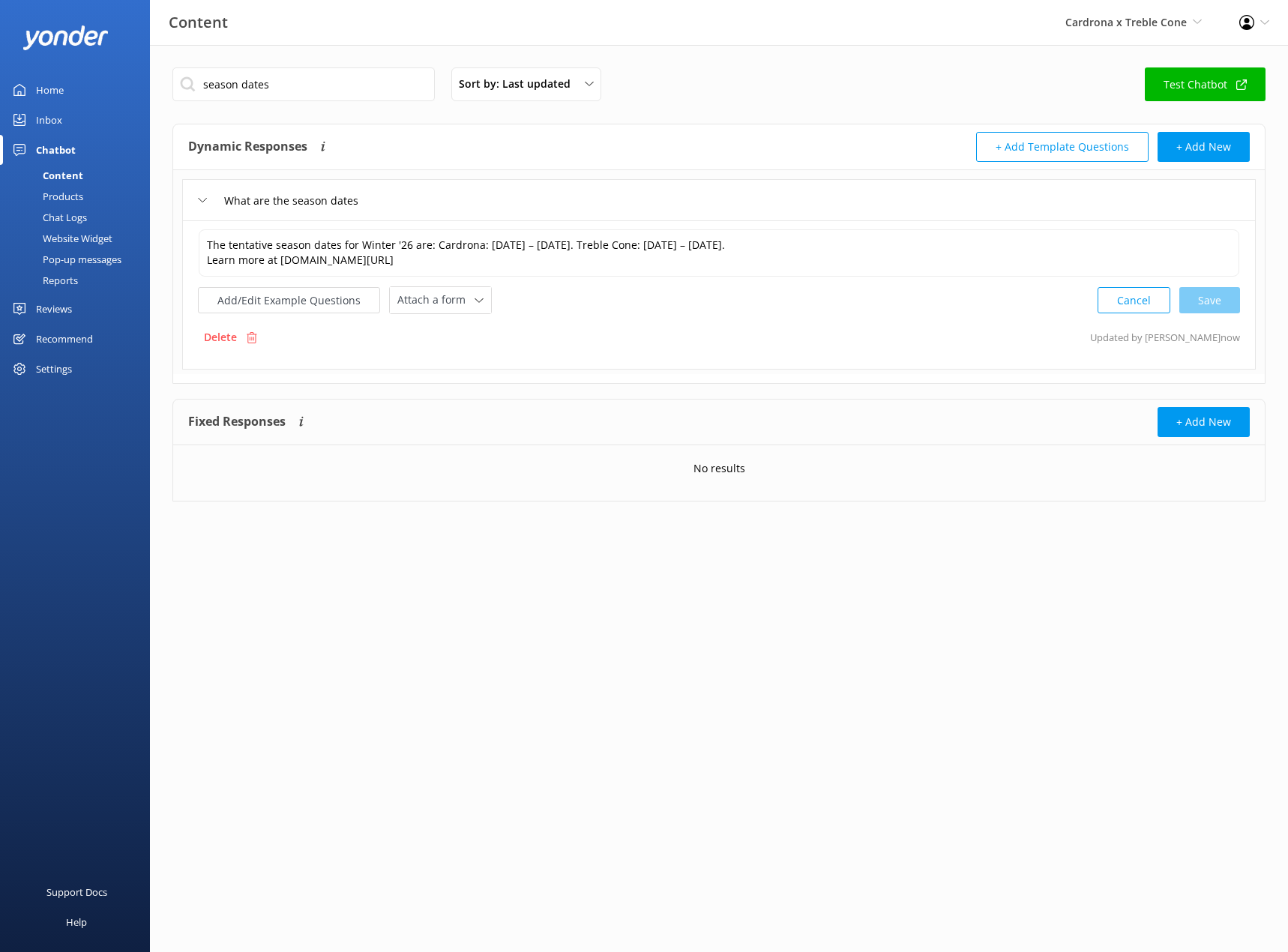
click at [207, 200] on div "What are the season dates" at bounding box center [282, 200] width 168 height 24
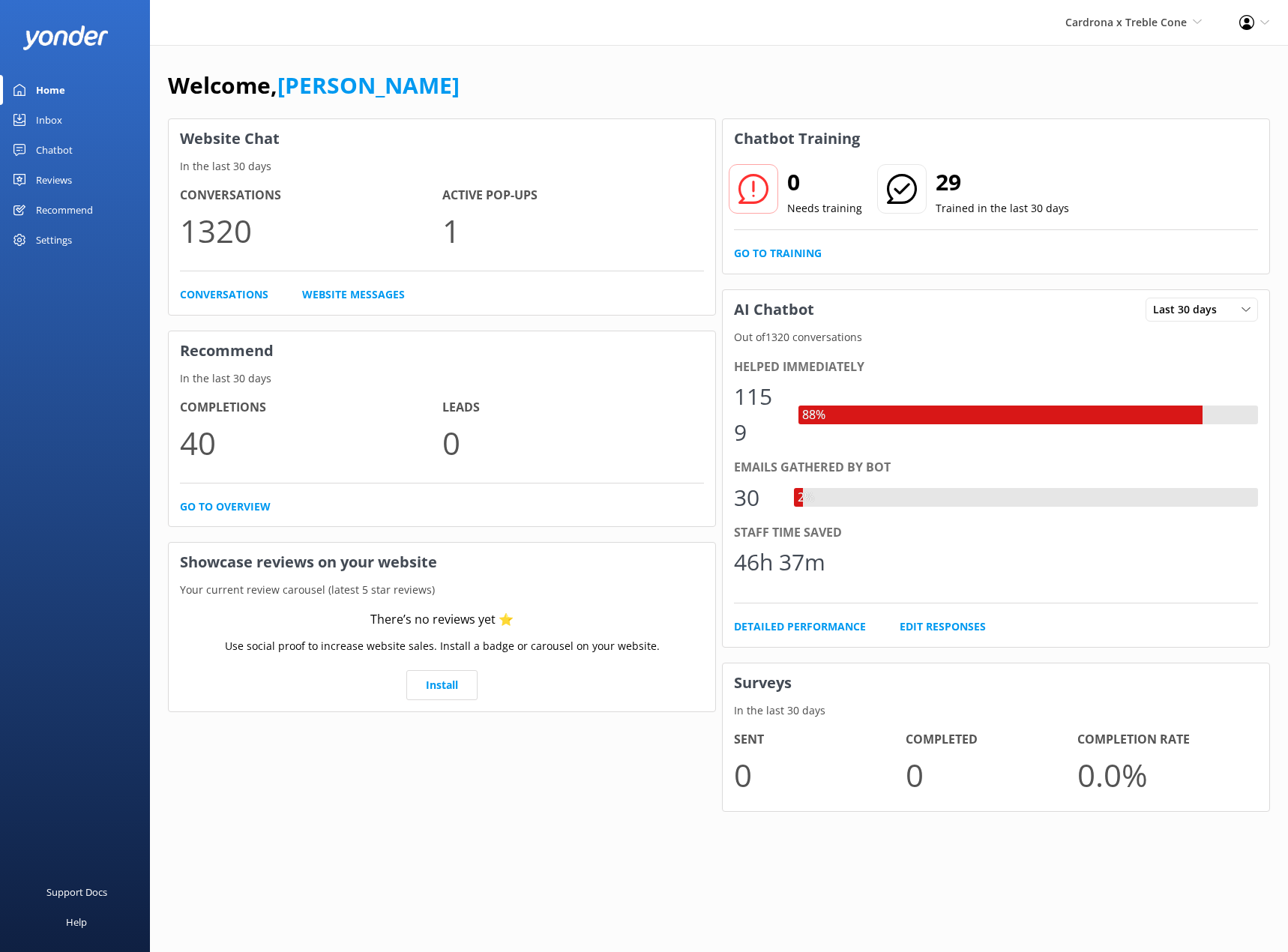
click at [60, 153] on div "Chatbot" at bounding box center [54, 150] width 37 height 30
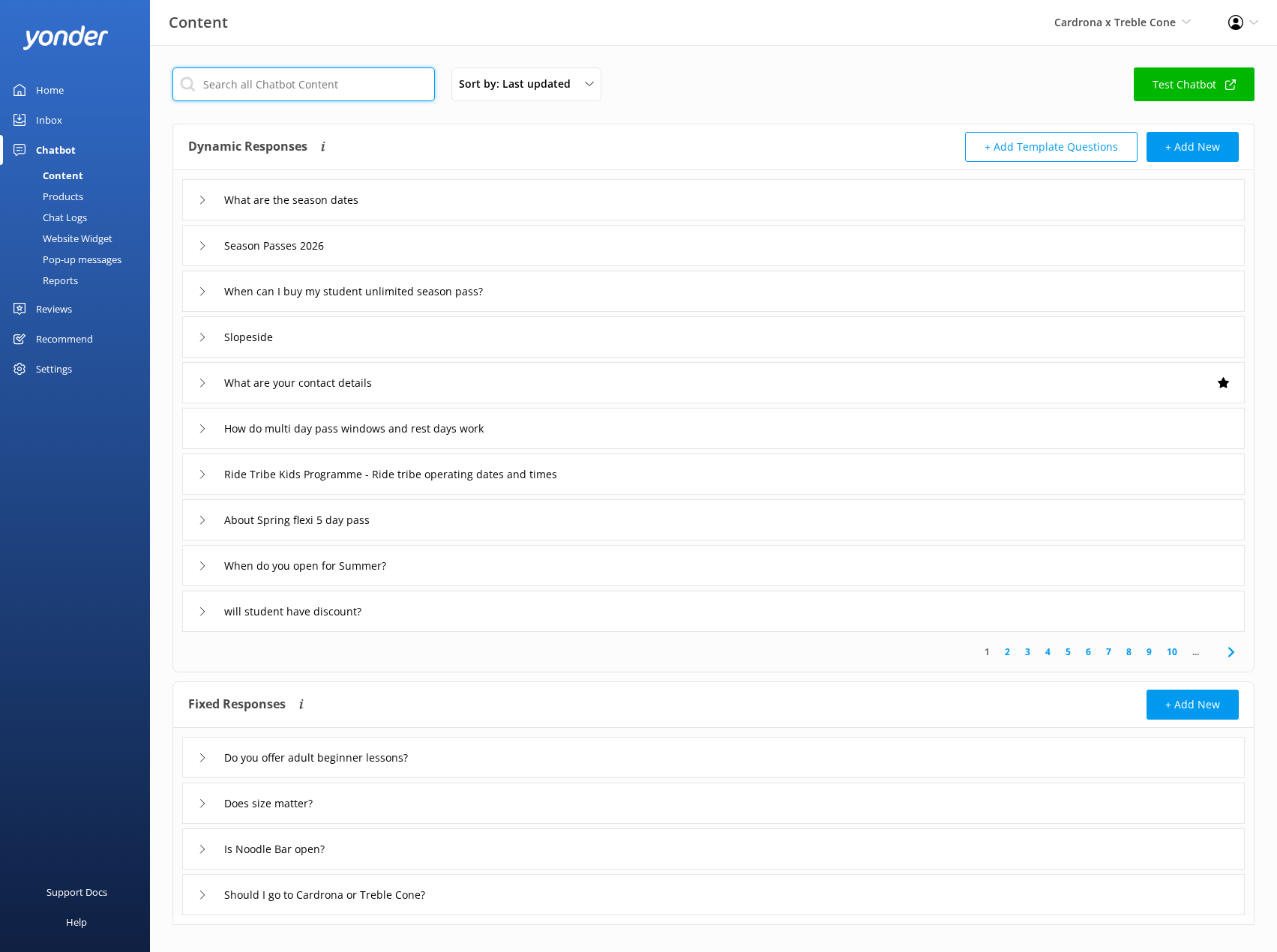
click at [359, 86] on input "text" at bounding box center [304, 84] width 263 height 34
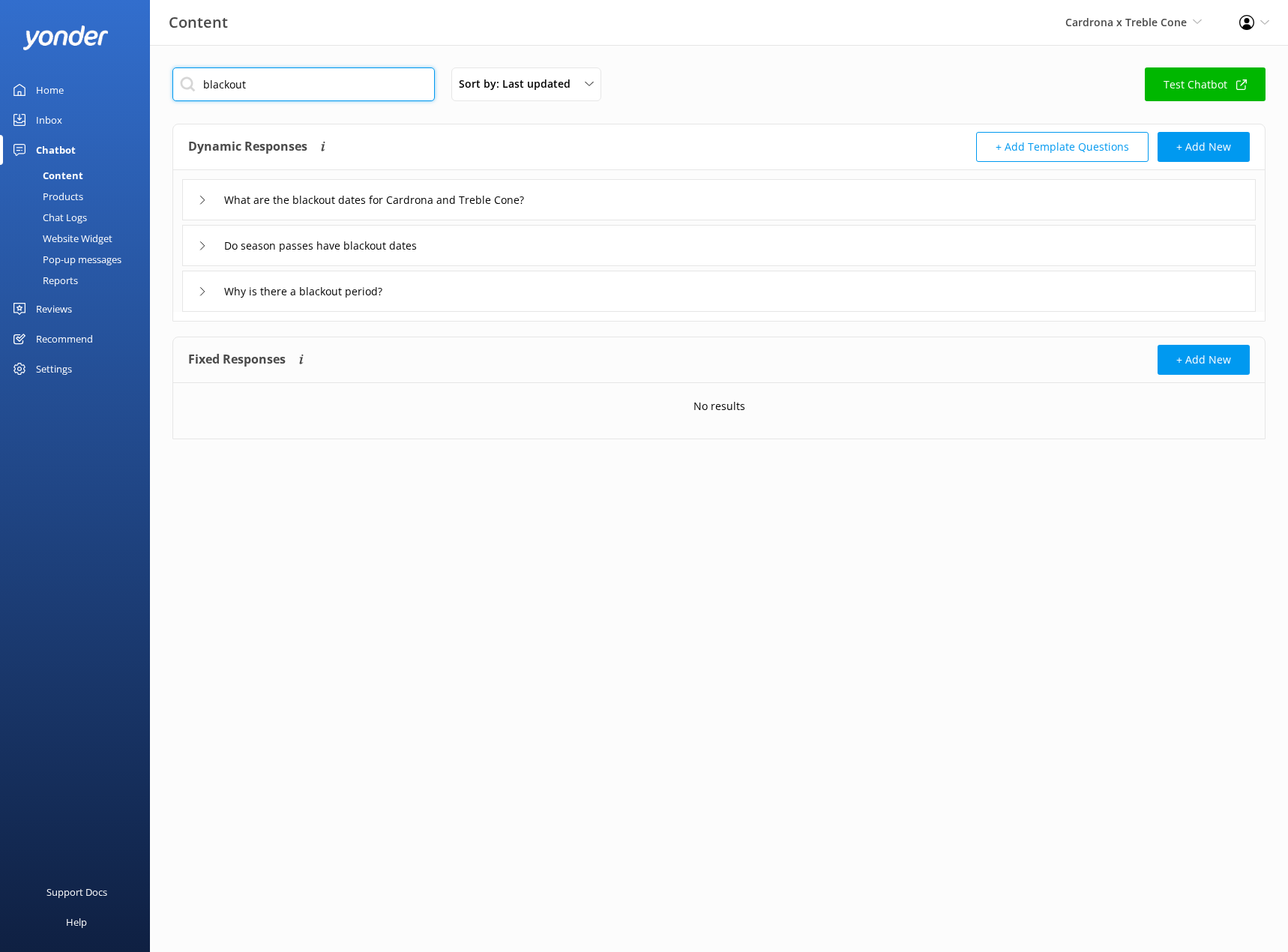
type input "blackout"
drag, startPoint x: 199, startPoint y: 202, endPoint x: 311, endPoint y: 217, distance: 113.0
click at [200, 202] on icon at bounding box center [202, 200] width 9 height 9
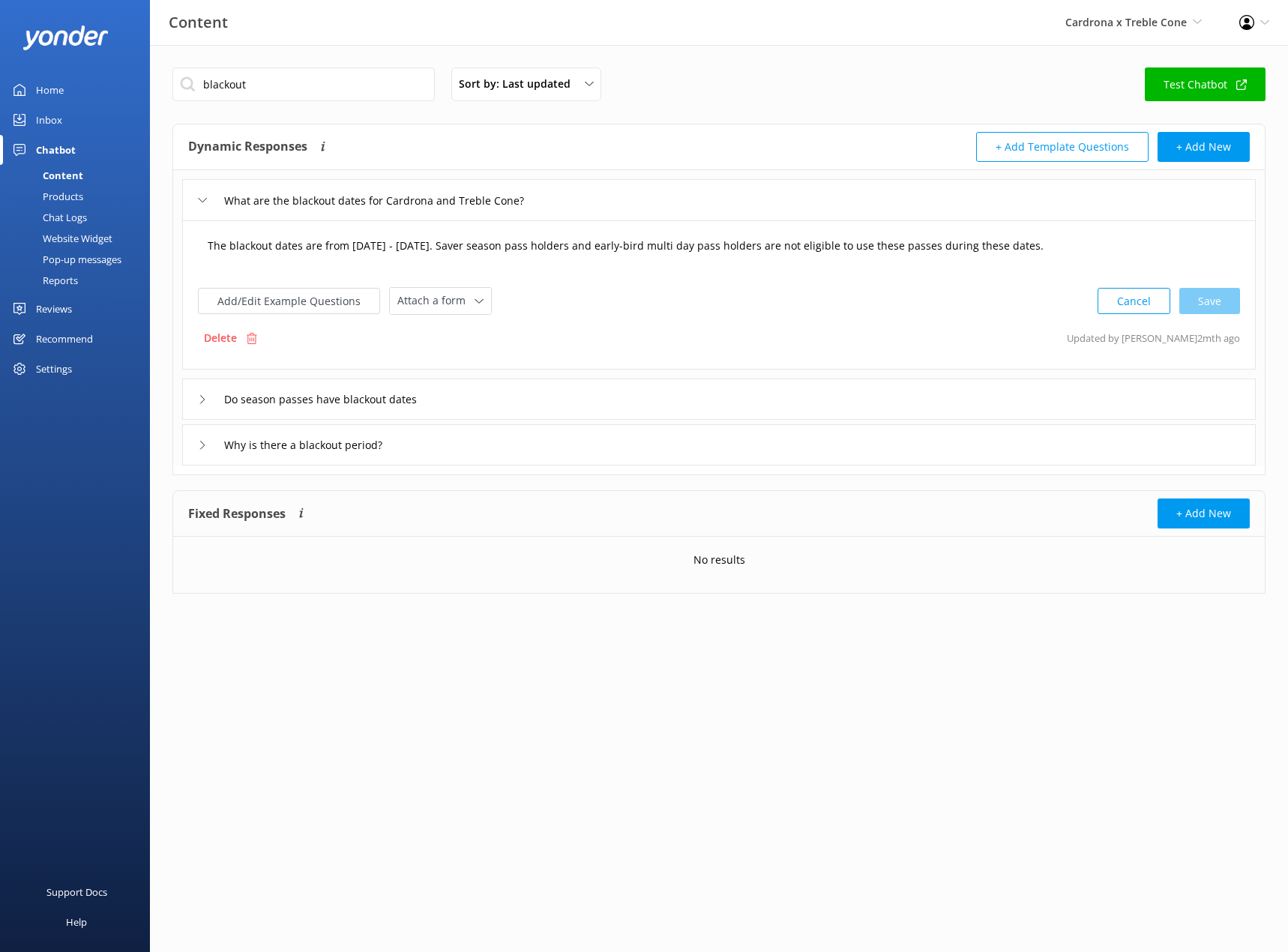
drag, startPoint x: 470, startPoint y: 244, endPoint x: 489, endPoint y: 261, distance: 25.5
click at [470, 245] on textarea "The blackout dates are from June 30th - July 11th 2025. Saver season pass holde…" at bounding box center [718, 253] width 1039 height 46
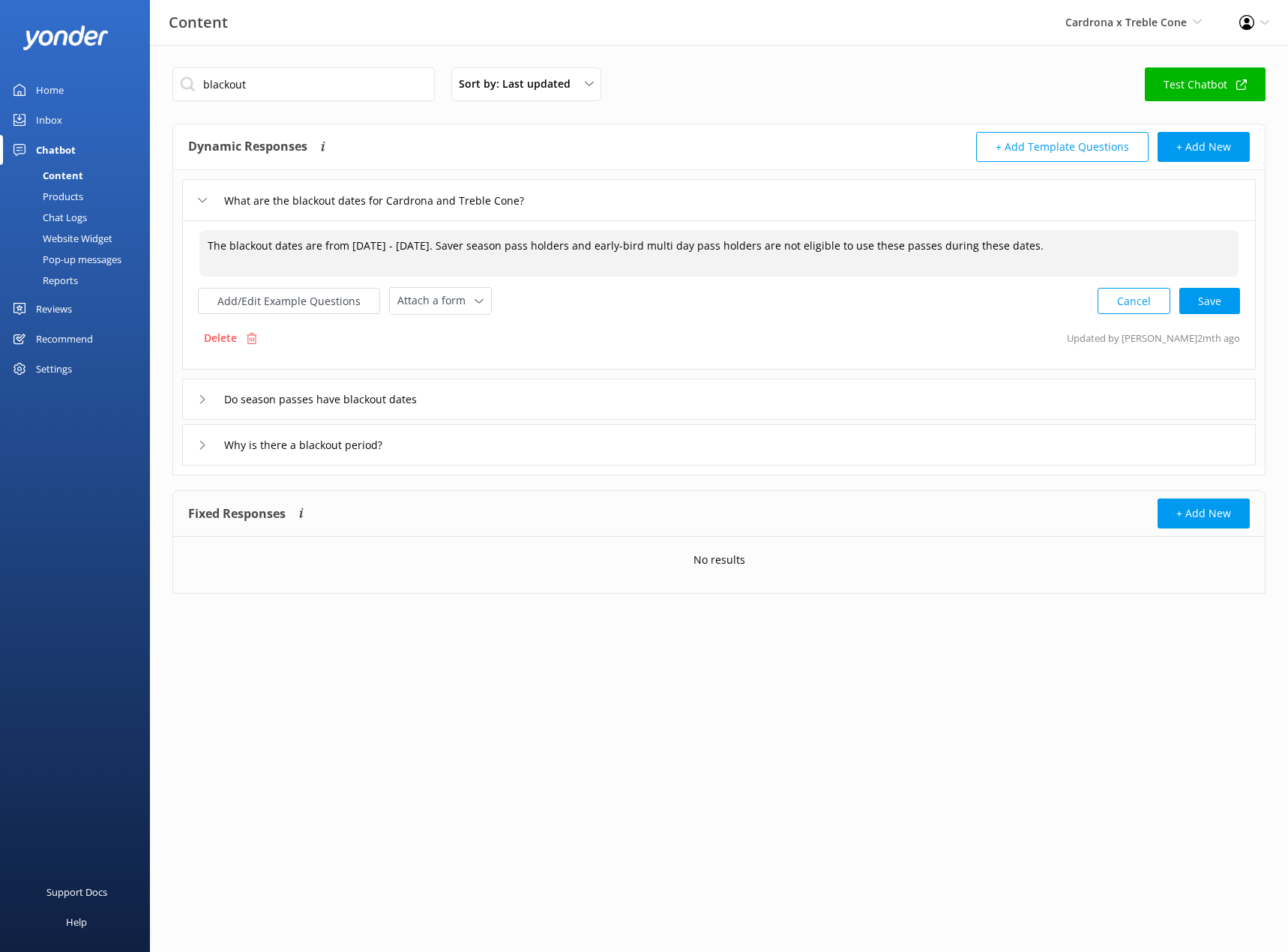
click at [433, 252] on textarea "The blackout dates are from June 30th - July 11th 2026. Saver season pass holde…" at bounding box center [718, 253] width 1039 height 46
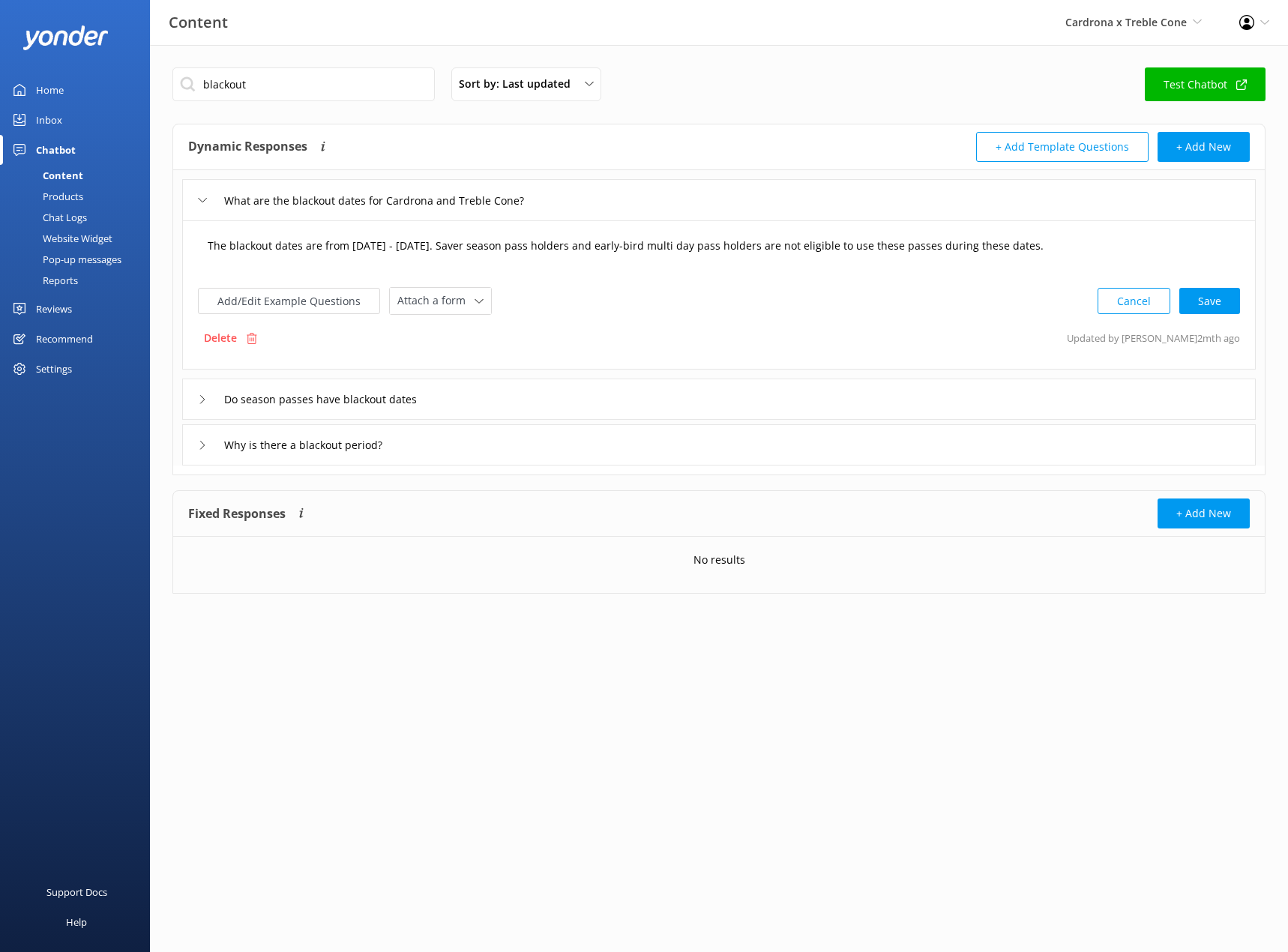
drag, startPoint x: 385, startPoint y: 250, endPoint x: 412, endPoint y: 270, distance: 33.6
click at [385, 249] on textarea "The blackout dates are from June 30th - July 11th 2026. Saver season pass holde…" at bounding box center [718, 253] width 1039 height 46
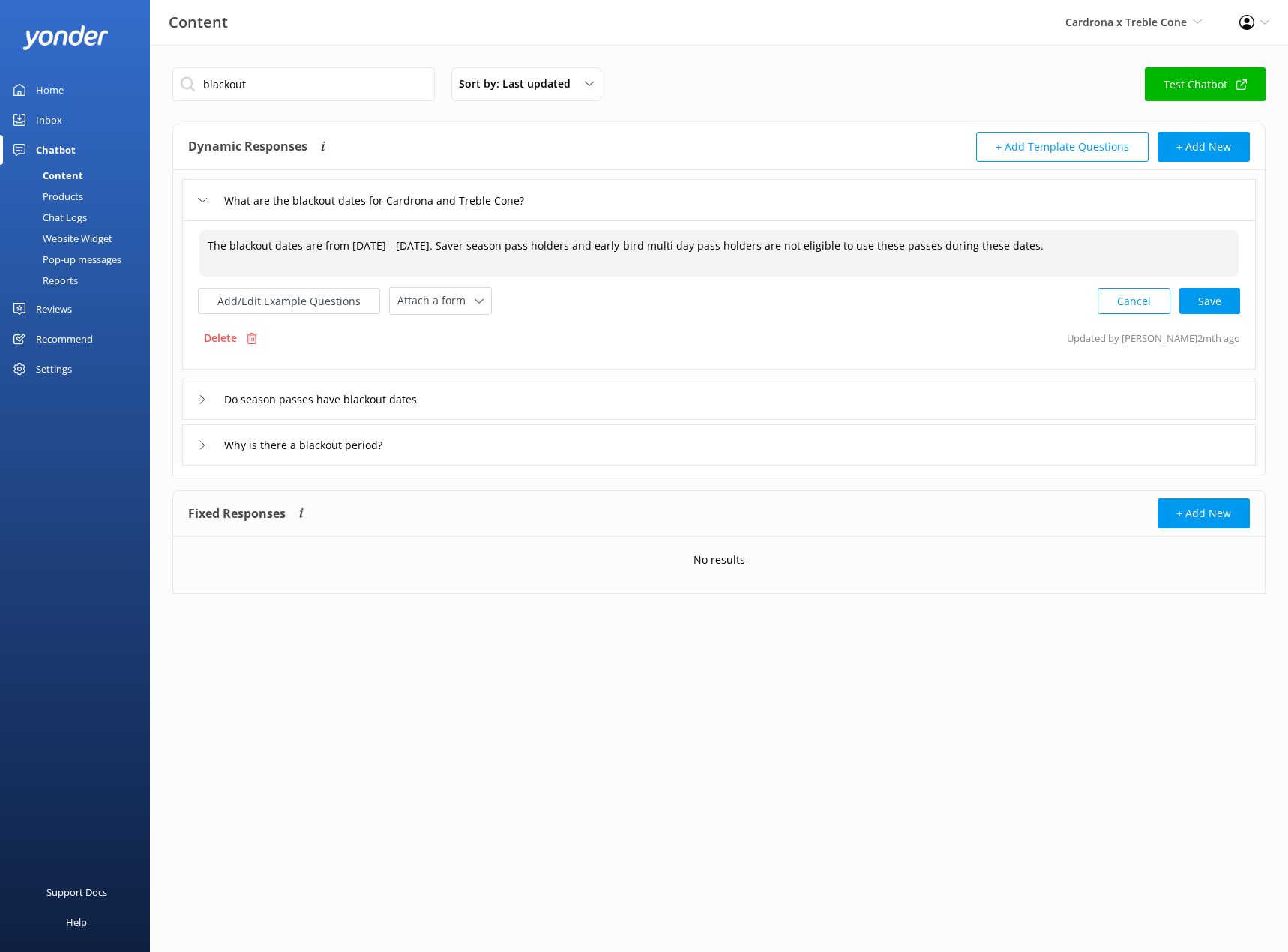
click at [428, 248] on textarea "The blackout dates are from June 6th - July 11th 2026. Saver season pass holder…" at bounding box center [718, 253] width 1039 height 46
click at [550, 254] on textarea "The blackout dates are from June 6th - July 17th 2026. Saver season pass holder…" at bounding box center [718, 253] width 1039 height 46
click at [1214, 300] on div "Cancel Loading.." at bounding box center [1169, 299] width 142 height 28
type textarea "The blackout dates are from June 6th - July 17th 2026. Saver season pass holder…"
click at [197, 400] on div "Do season passes have blackout dates" at bounding box center [718, 397] width 1074 height 41
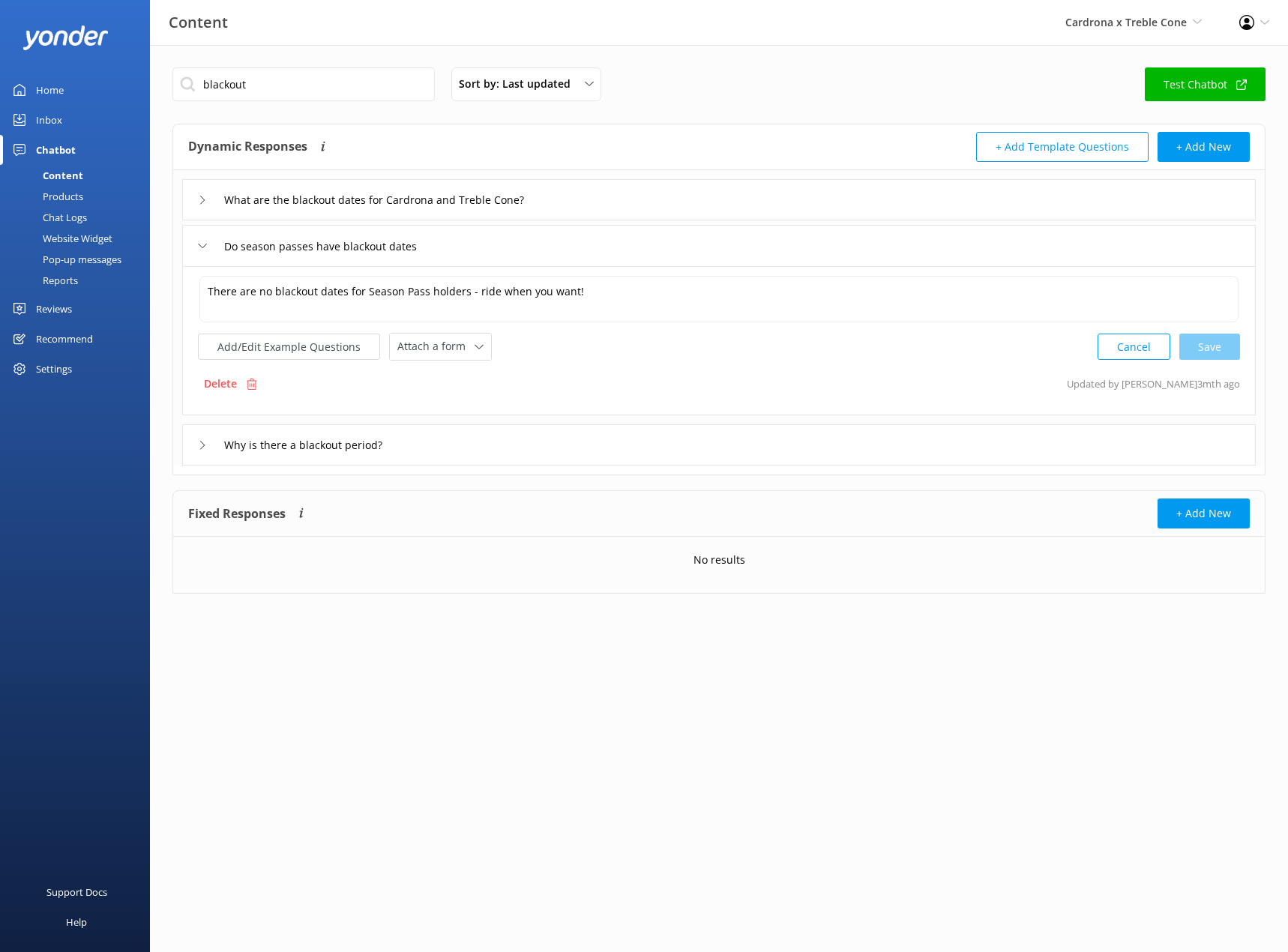
click at [201, 444] on icon at bounding box center [202, 445] width 9 height 9
